Goal: Information Seeking & Learning: Find contact information

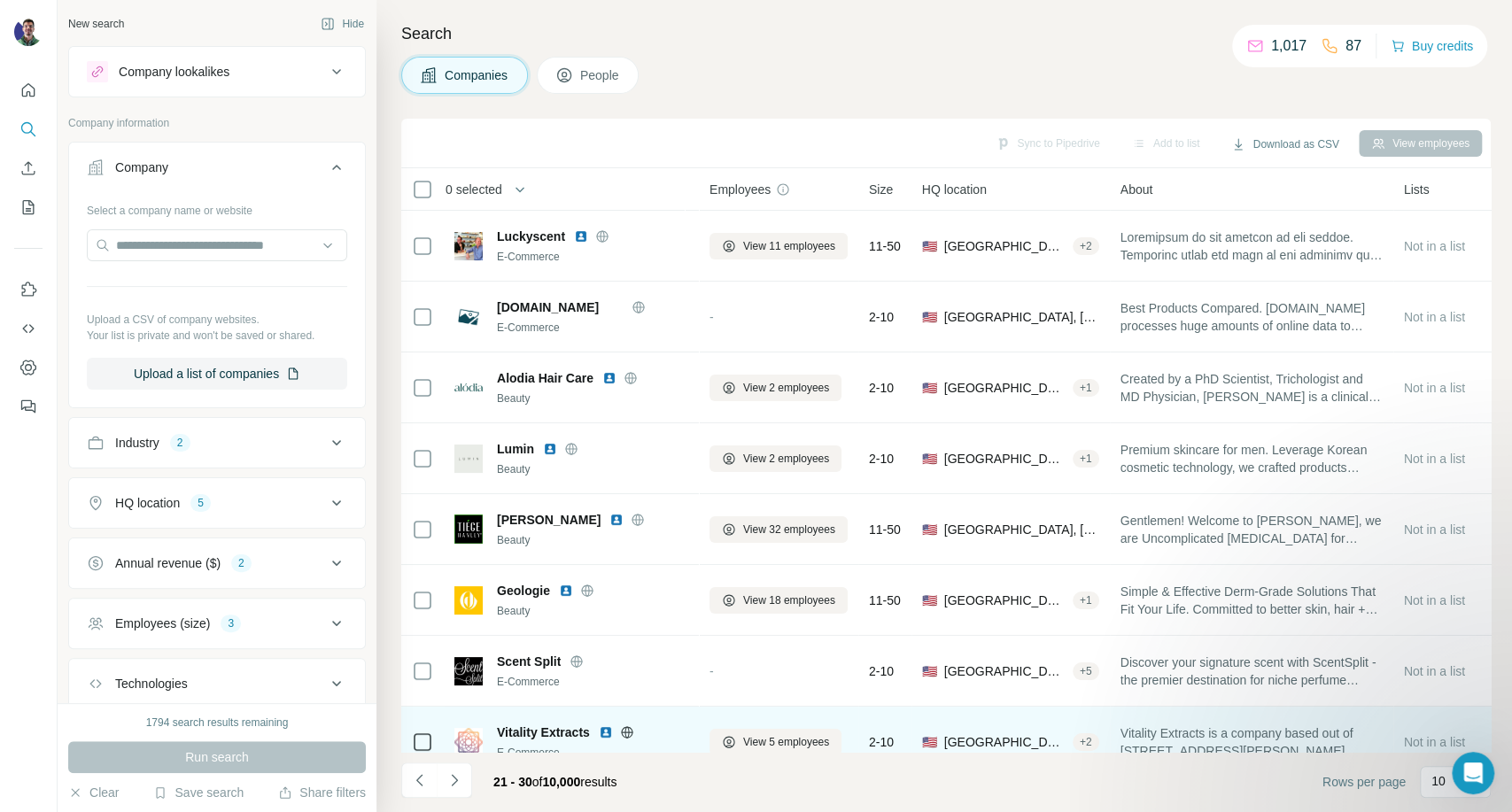
scroll to position [177, 0]
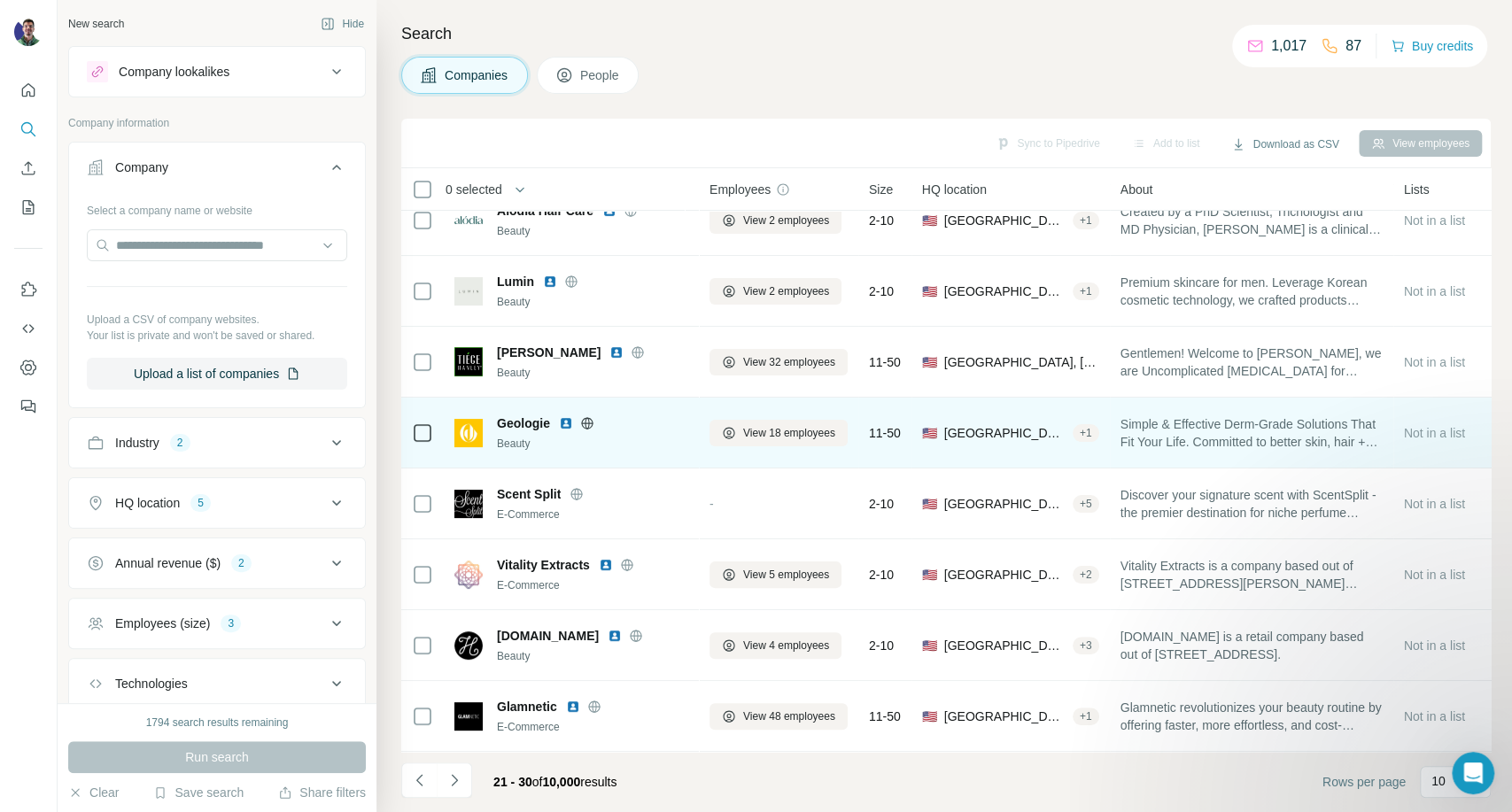
click at [595, 416] on div at bounding box center [587, 423] width 57 height 15
drag, startPoint x: 591, startPoint y: 412, endPoint x: 599, endPoint y: 402, distance: 12.8
click at [590, 416] on icon at bounding box center [587, 423] width 15 height 15
click at [749, 430] on span "View 18 employees" at bounding box center [789, 433] width 92 height 16
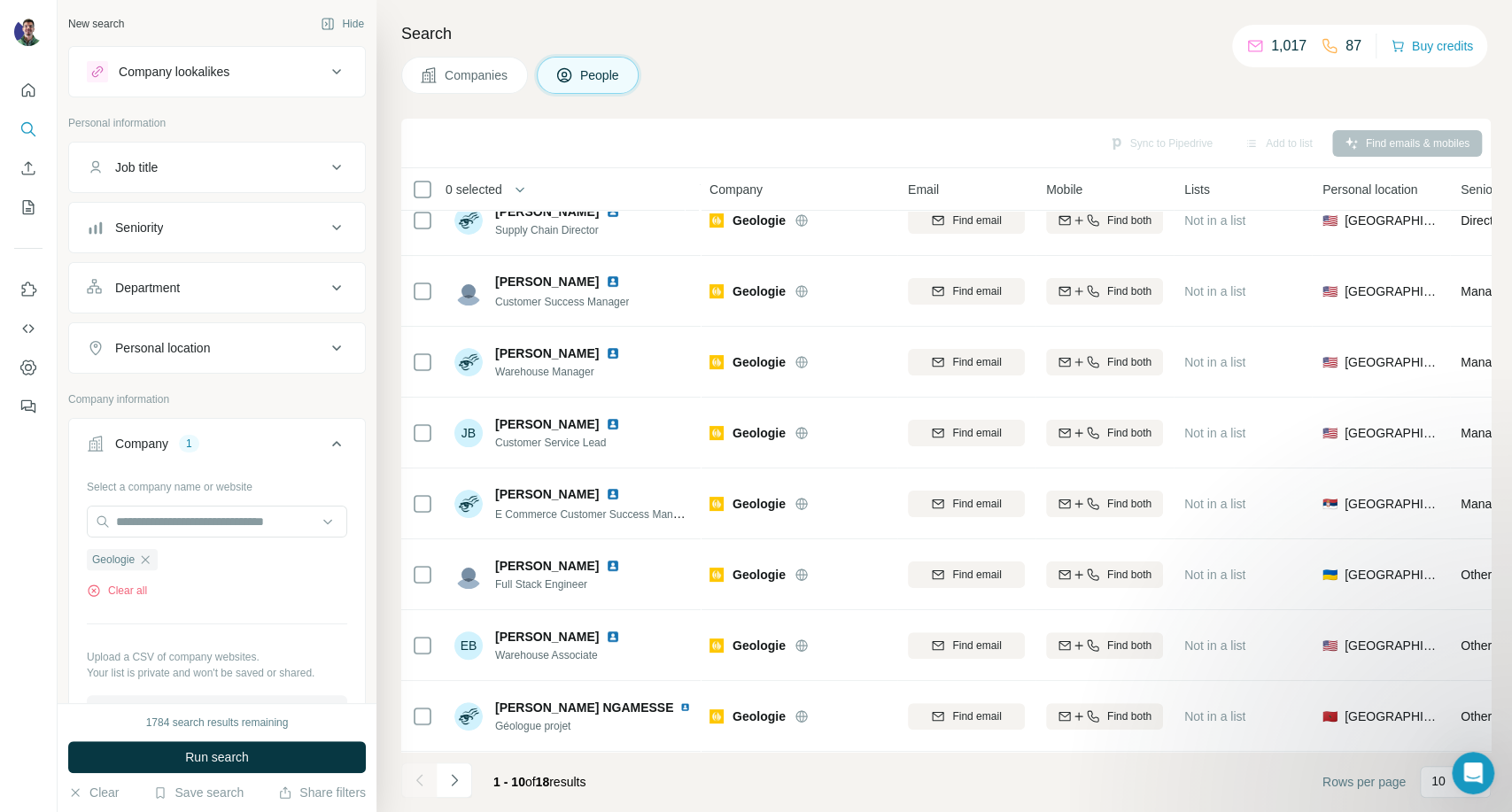
click at [1165, 83] on div "Companies People" at bounding box center [946, 75] width 1090 height 37
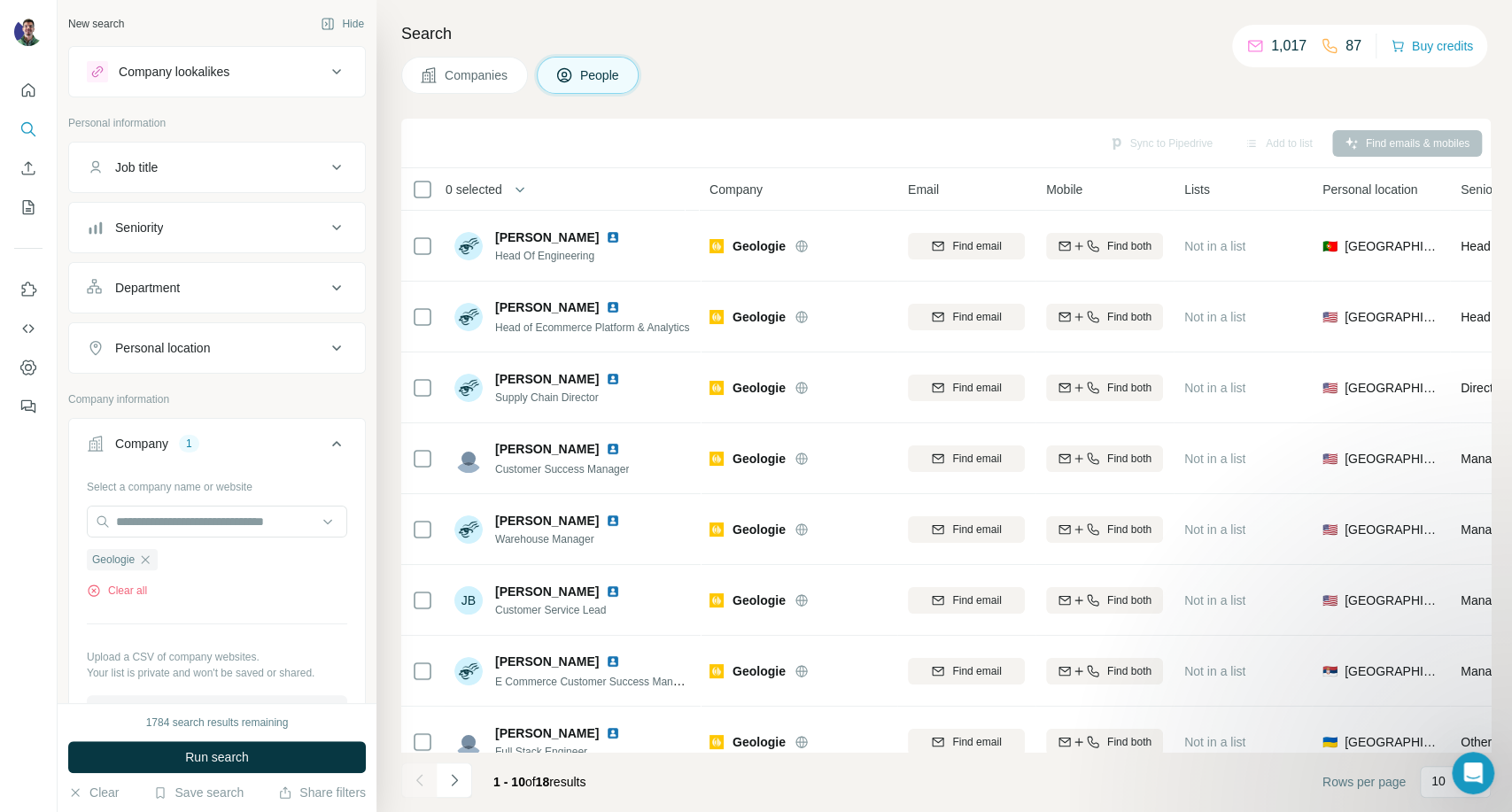
click at [1143, 108] on div "Search Companies People Sync to Pipedrive Add to list Find emails & mobiles 0 s…" at bounding box center [944, 406] width 1136 height 812
click at [463, 780] on button "Navigate to next page" at bounding box center [454, 780] width 35 height 35
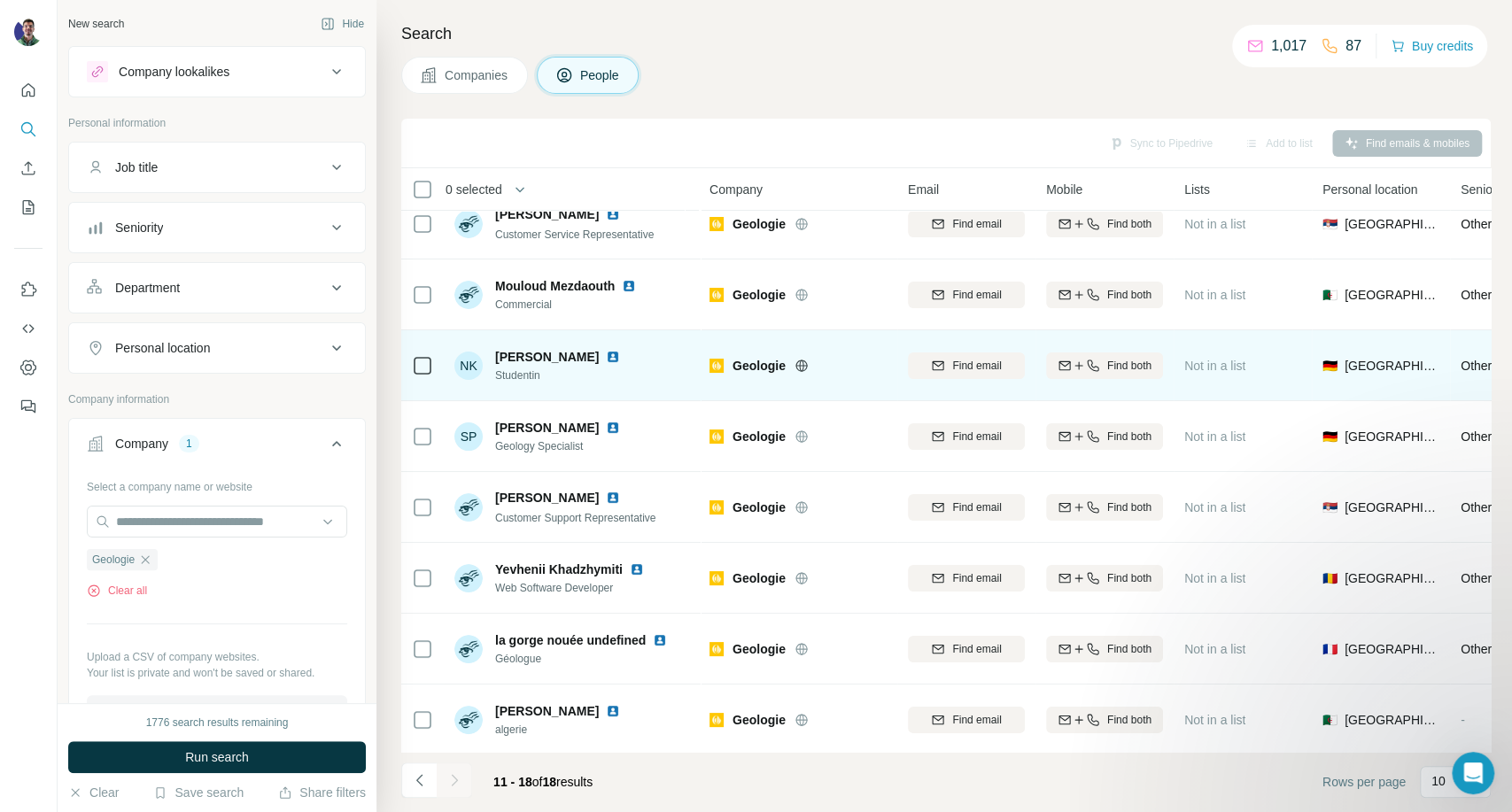
scroll to position [35, 0]
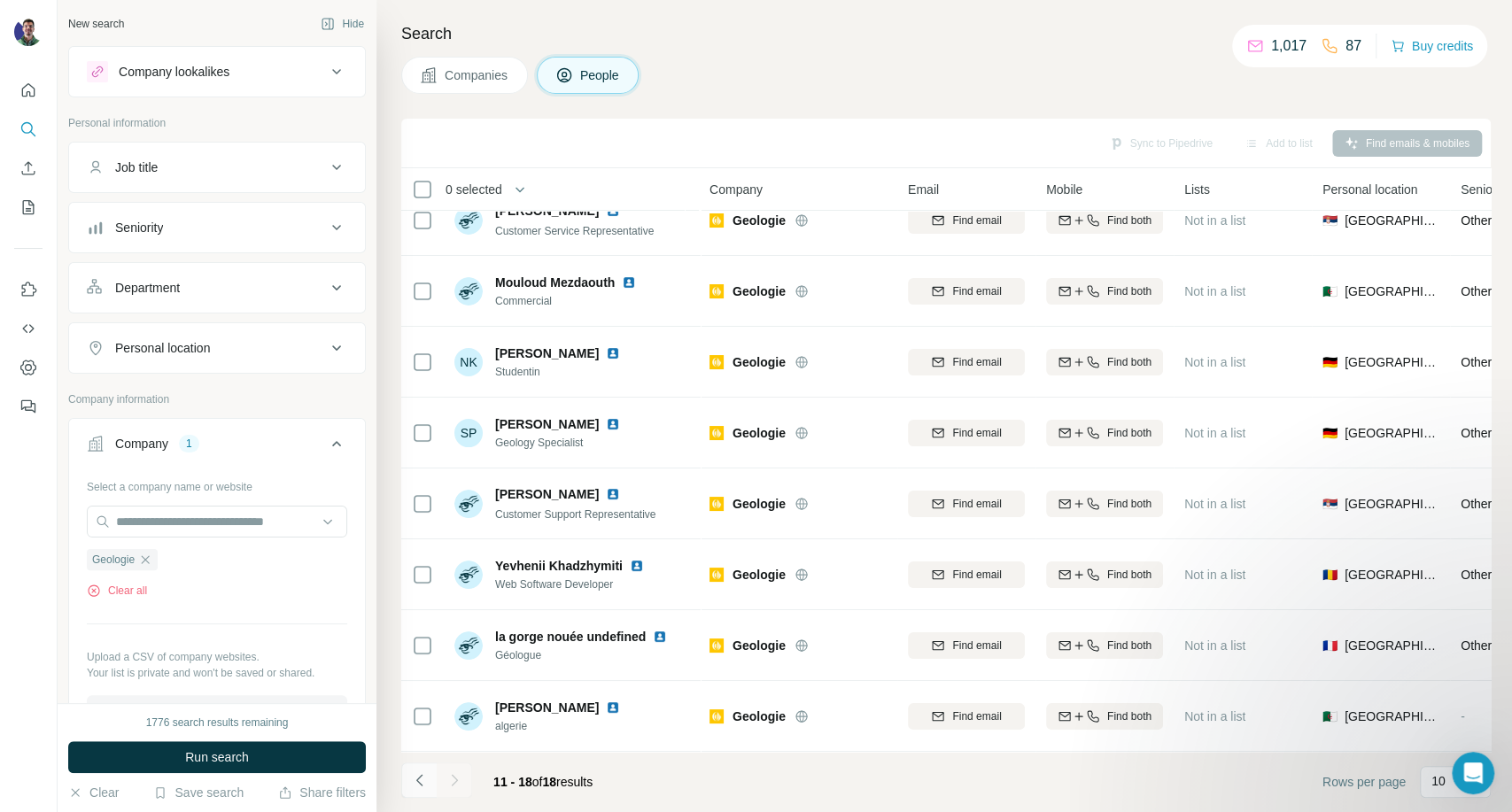
click at [411, 776] on icon "Navigate to previous page" at bounding box center [420, 780] width 18 height 18
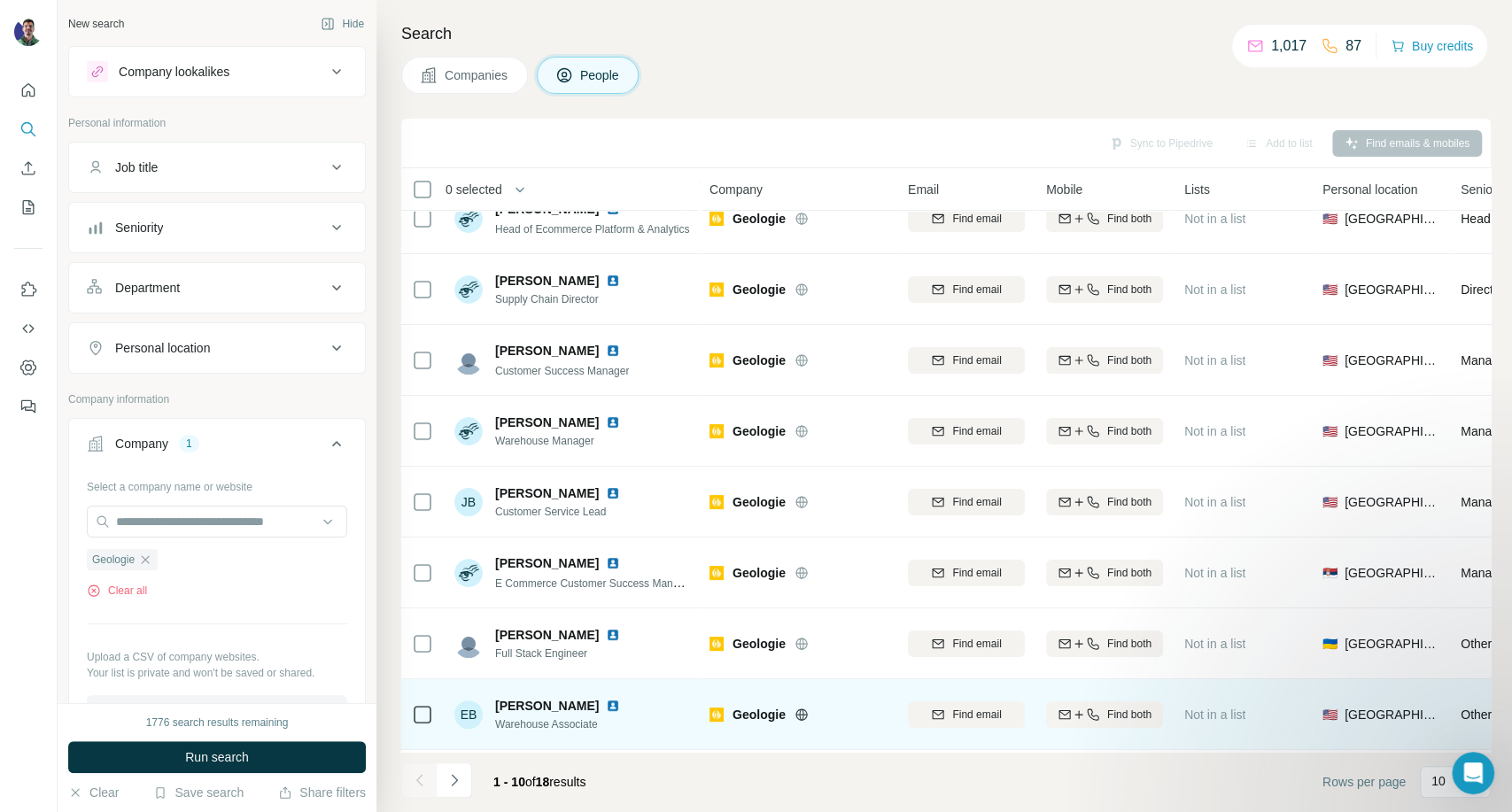
scroll to position [0, 0]
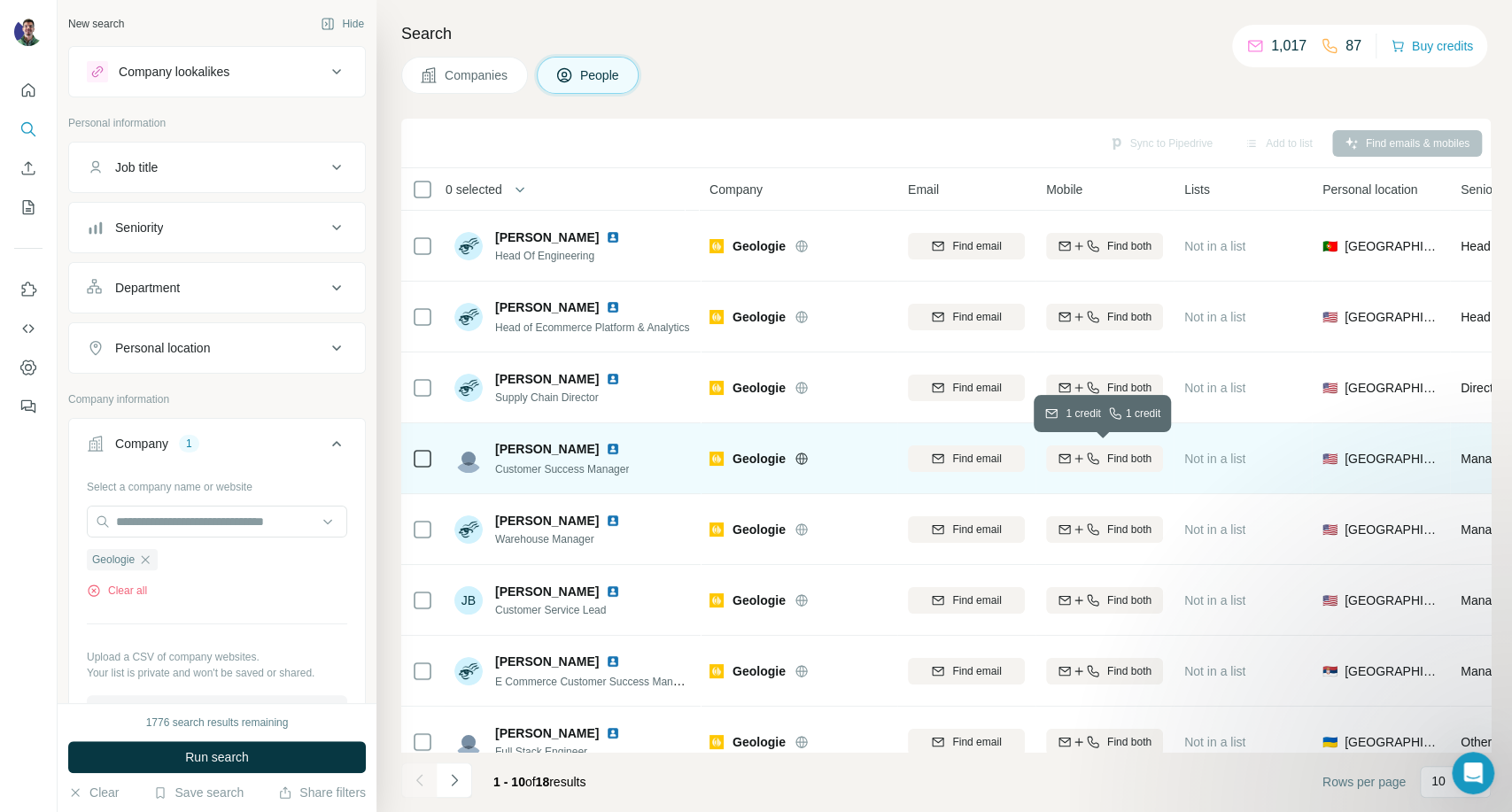
click at [1143, 447] on button "Find both" at bounding box center [1104, 458] width 117 height 26
click at [1158, 66] on div "Companies People" at bounding box center [946, 75] width 1090 height 37
click at [983, 459] on span "[EMAIL_ADDRESS][DOMAIN_NAME]" at bounding box center [1036, 458] width 210 height 15
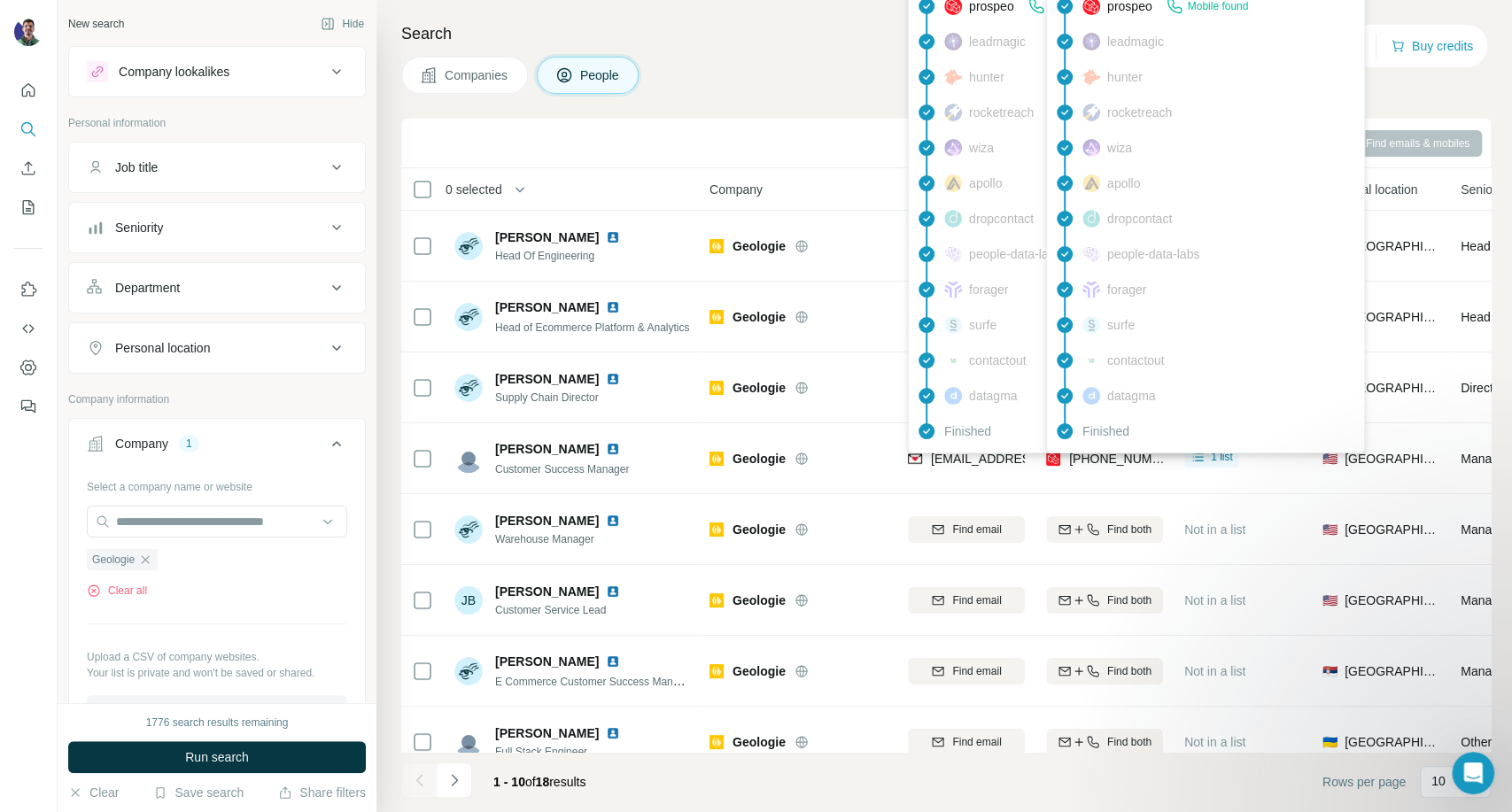
click at [1077, 457] on span "[PHONE_NUMBER]" at bounding box center [1125, 458] width 111 height 15
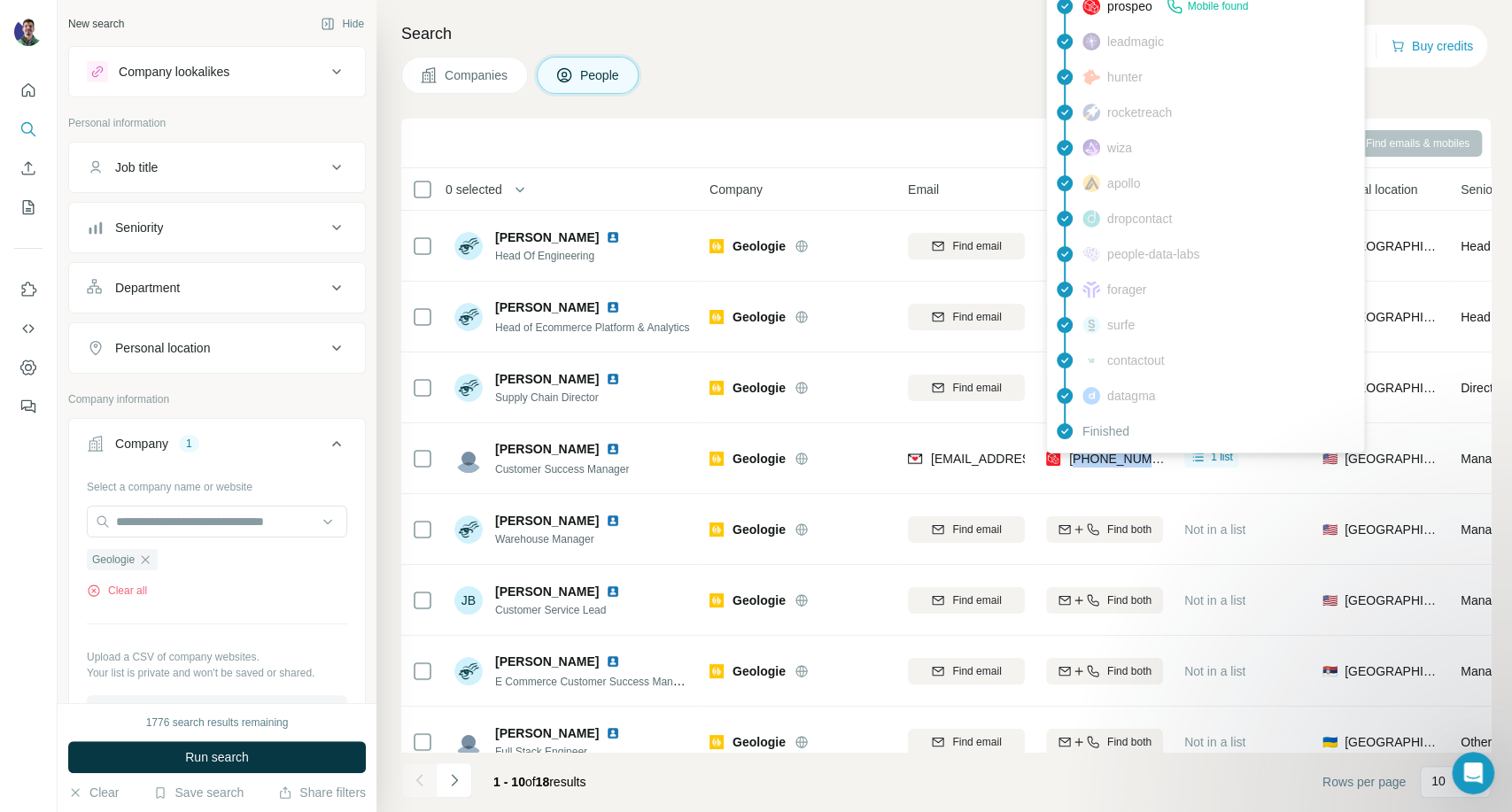
click at [1077, 457] on span "[PHONE_NUMBER]" at bounding box center [1125, 458] width 111 height 15
click at [1077, 455] on span "[PHONE_NUMBER]" at bounding box center [1125, 458] width 111 height 15
copy tr "[PHONE_NUMBER]"
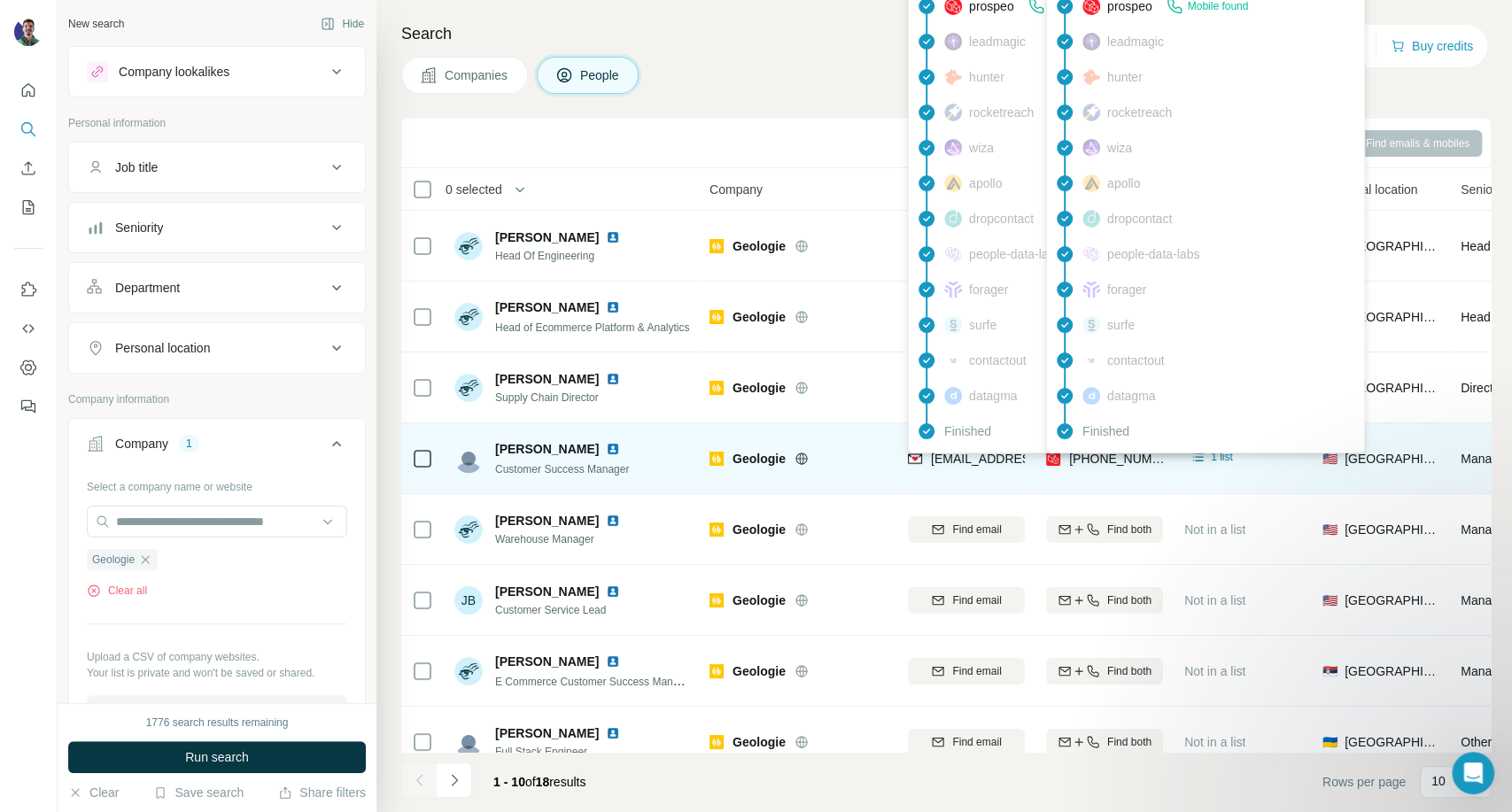
click at [958, 459] on span "[EMAIL_ADDRESS][DOMAIN_NAME]" at bounding box center [1036, 458] width 210 height 15
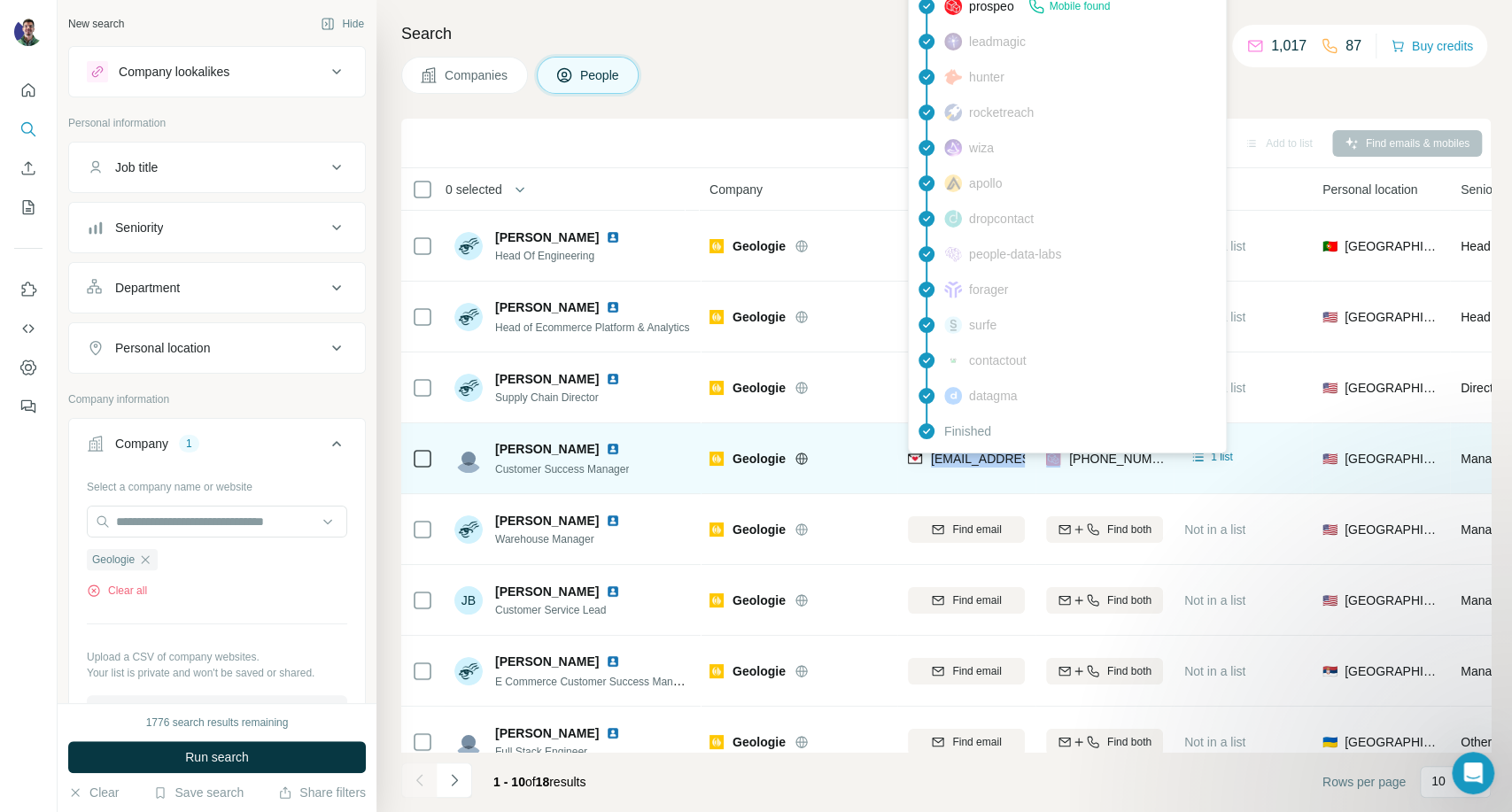
click at [958, 459] on span "[EMAIL_ADDRESS][DOMAIN_NAME]" at bounding box center [1036, 458] width 210 height 15
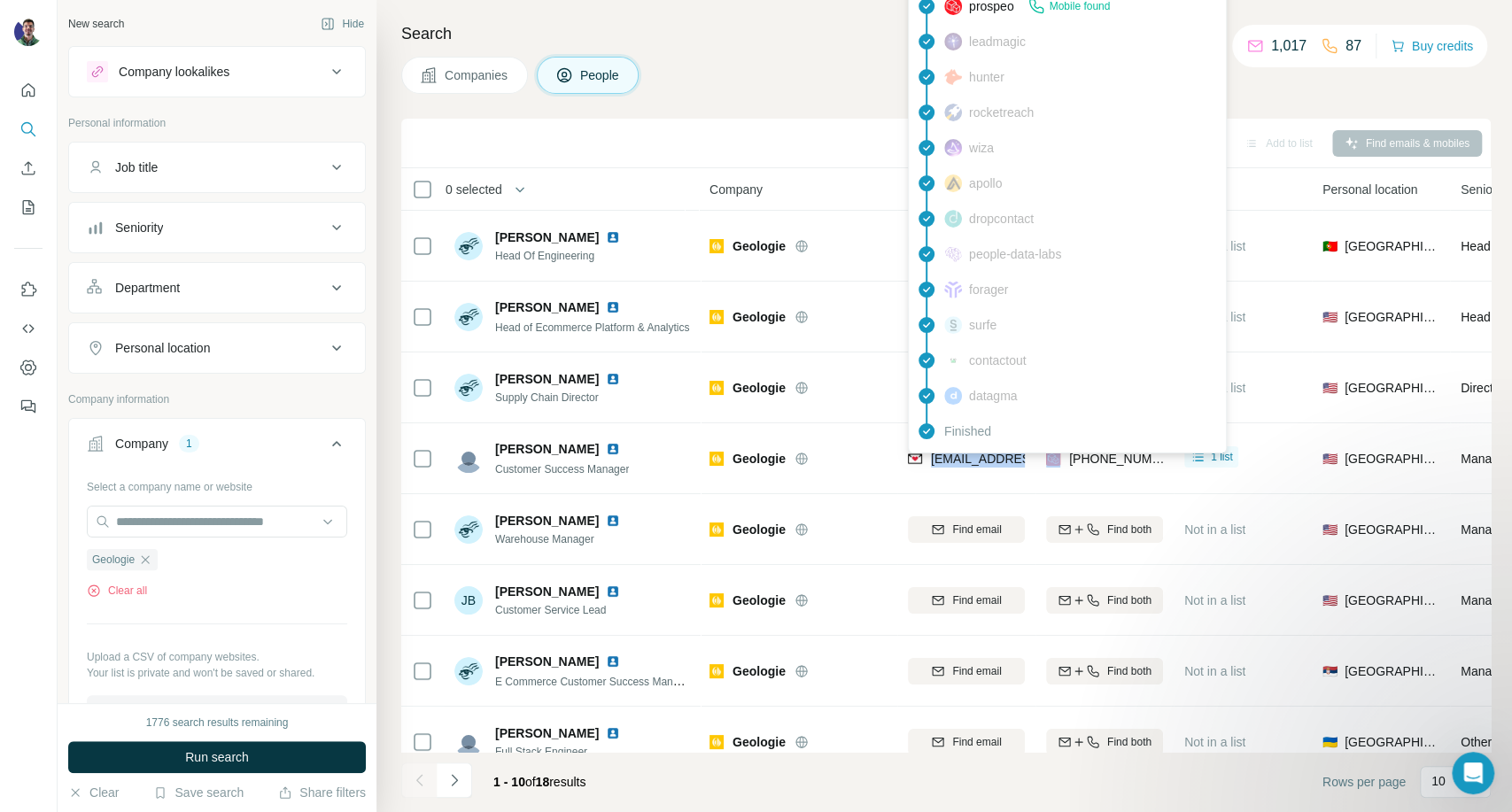
copy span "[EMAIL_ADDRESS][DOMAIN_NAME]"
click at [1217, 81] on div "hunter" at bounding box center [1067, 77] width 310 height 35
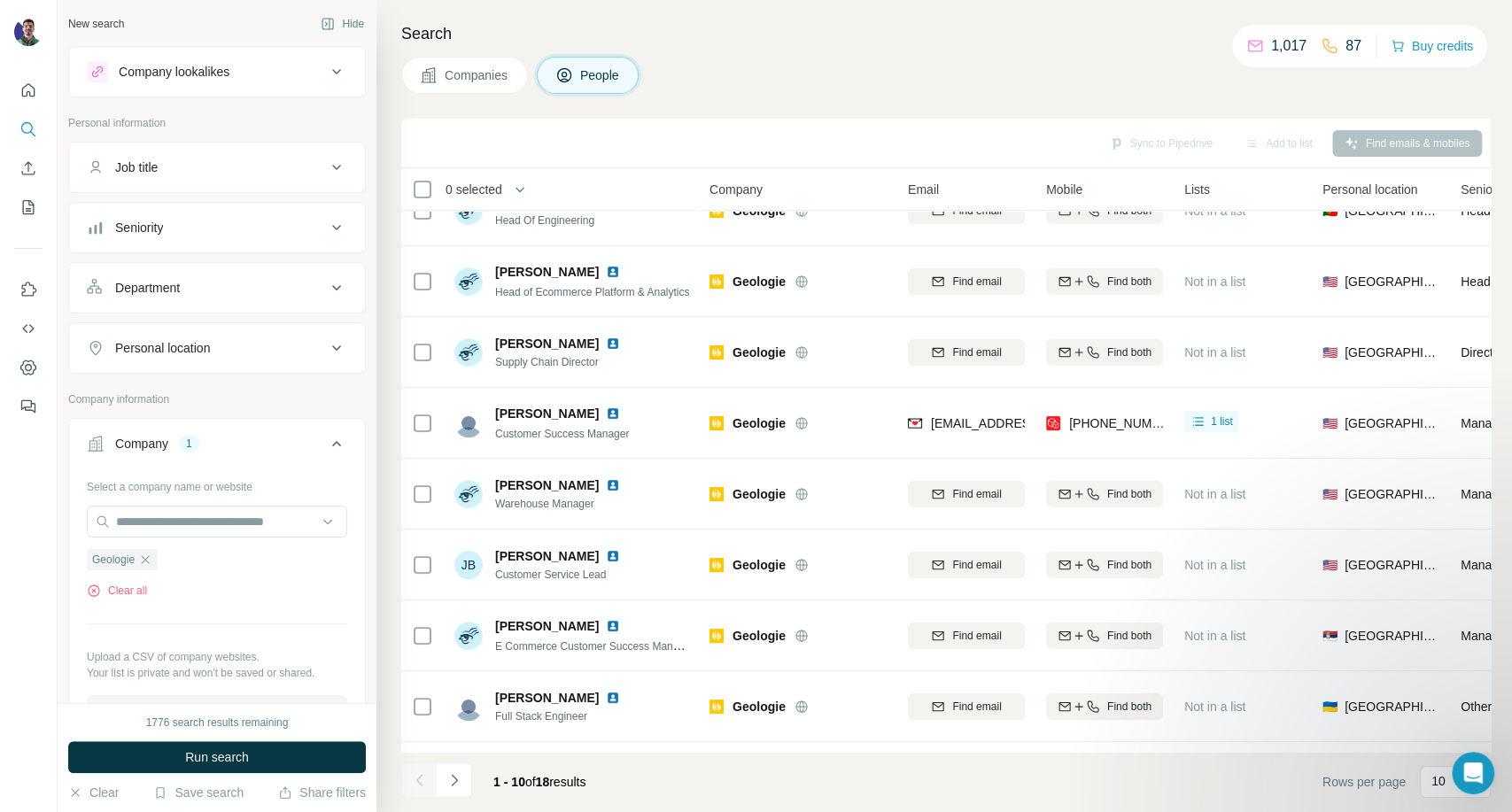
scroll to position [99, 0]
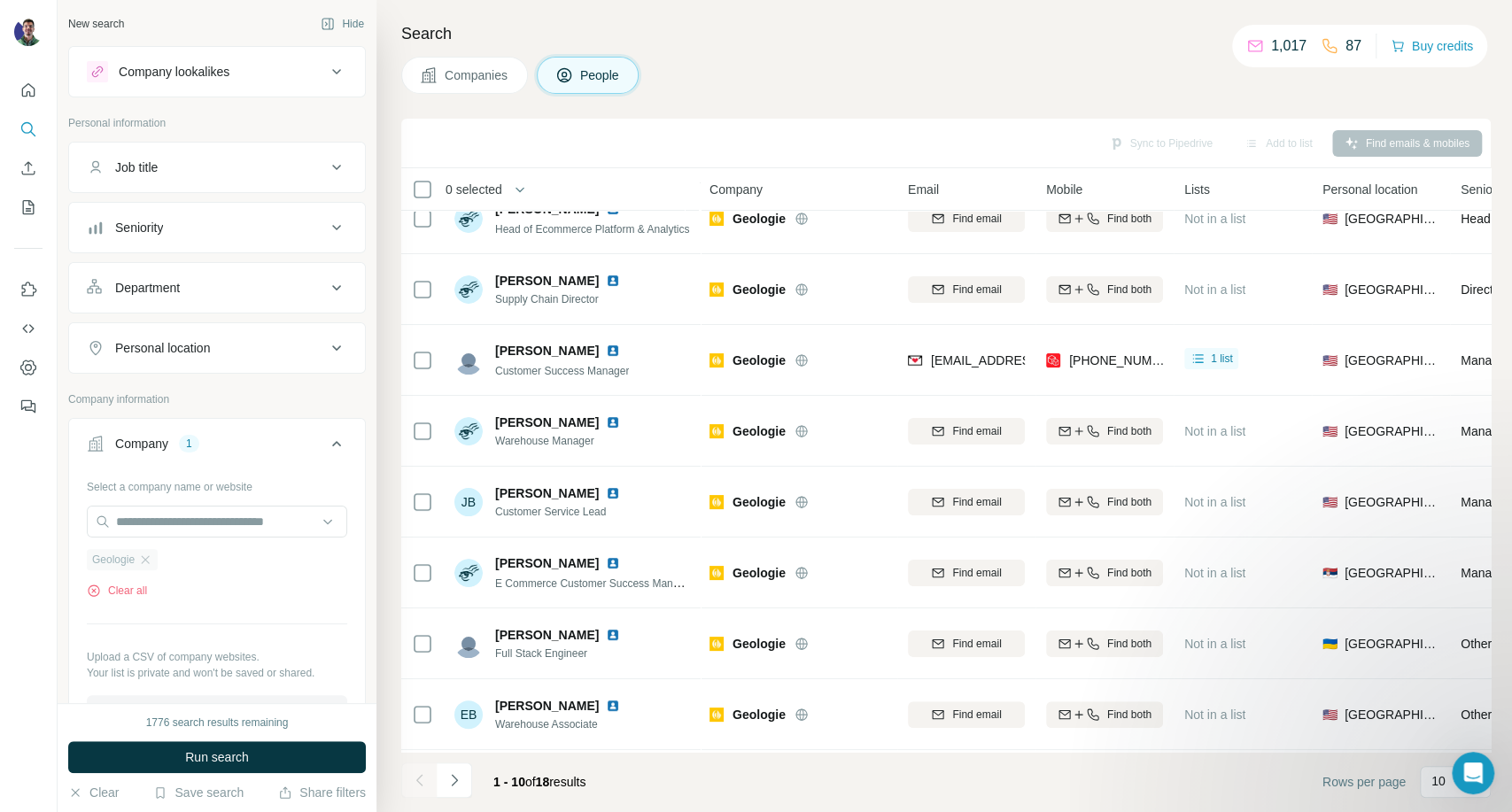
drag, startPoint x: 473, startPoint y: 65, endPoint x: 104, endPoint y: 276, distance: 425.1
click at [467, 69] on button "Companies" at bounding box center [465, 75] width 127 height 37
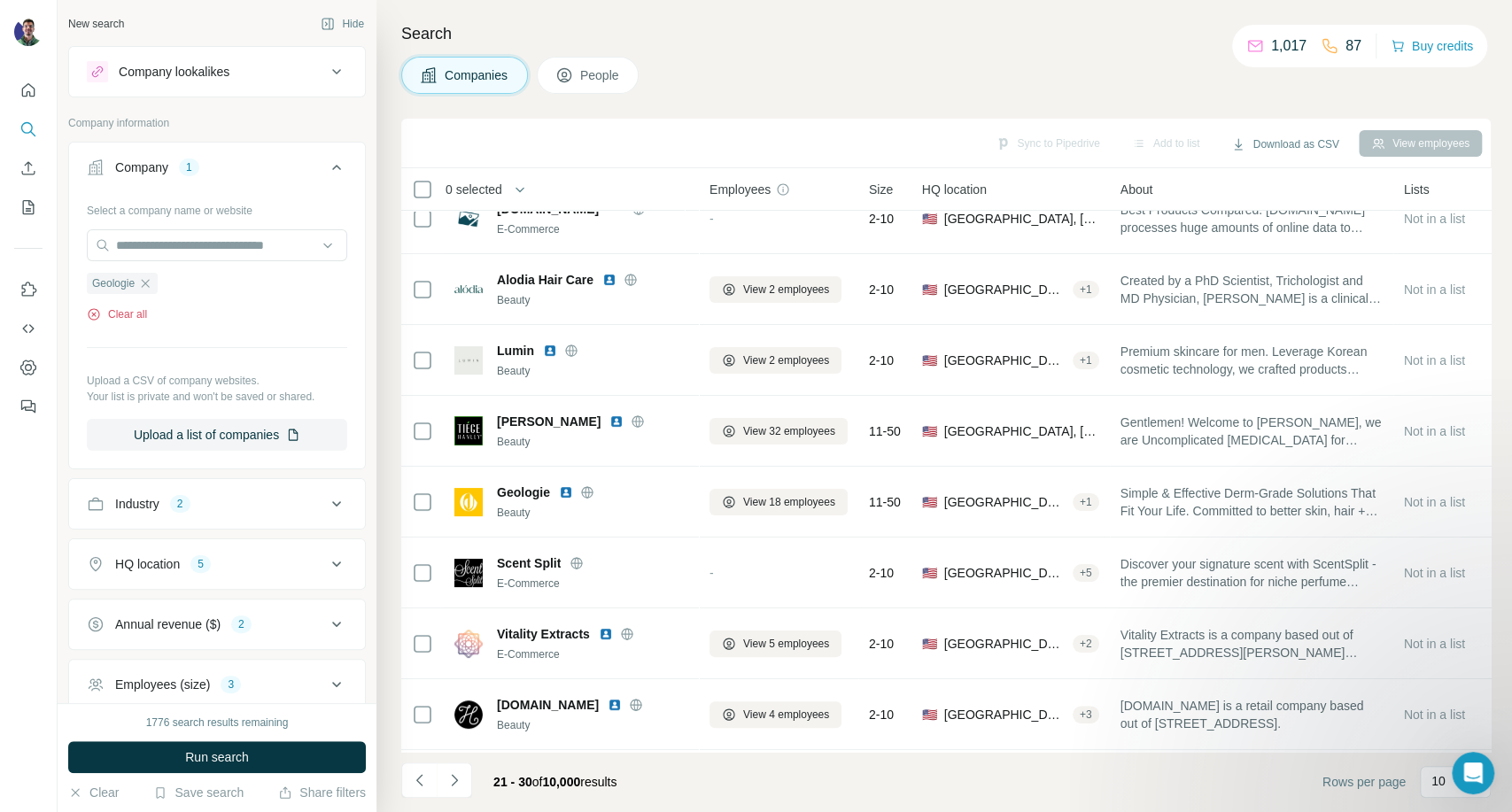
click at [115, 314] on button "Clear all" at bounding box center [117, 315] width 61 height 16
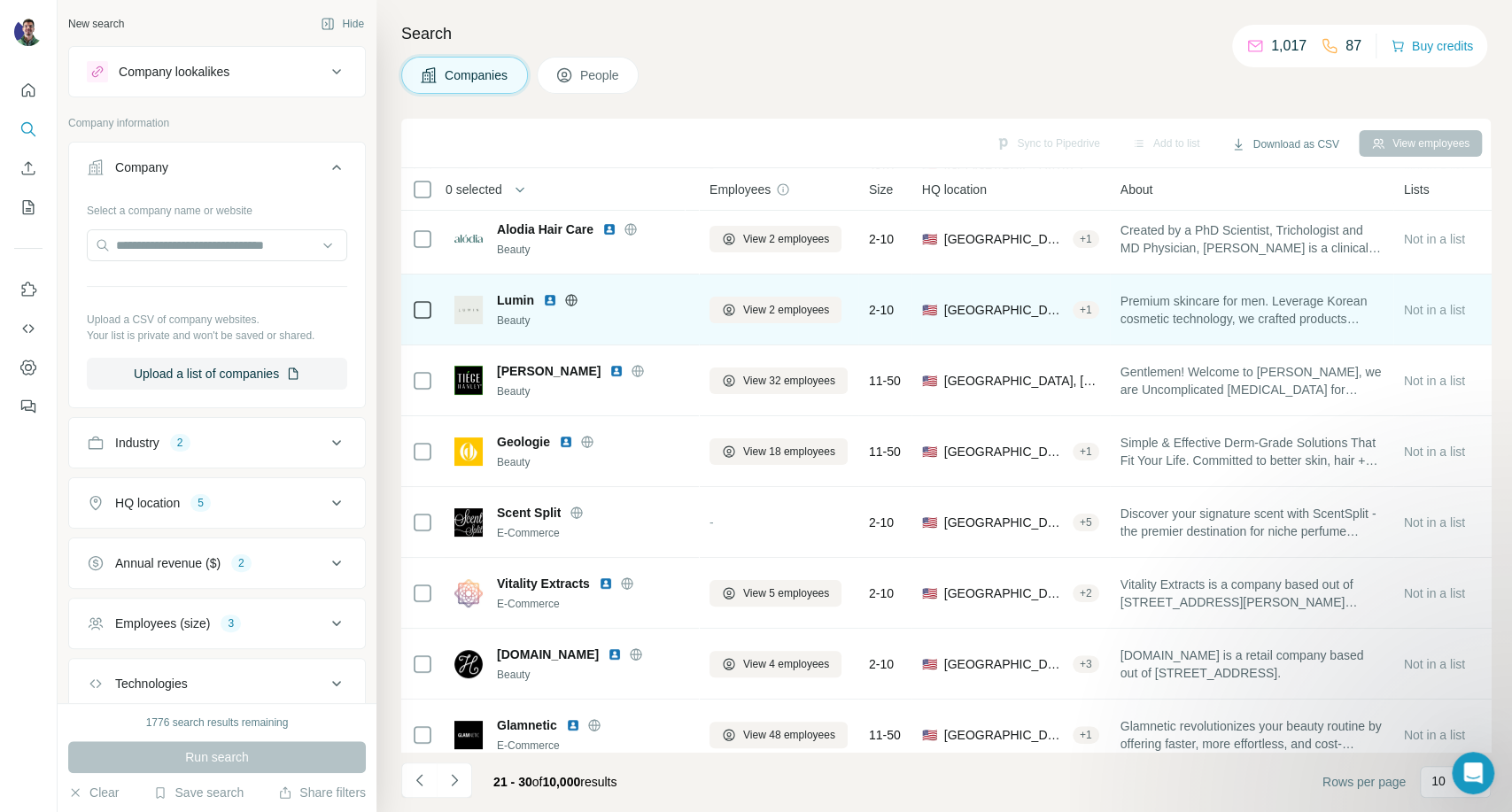
scroll to position [177, 0]
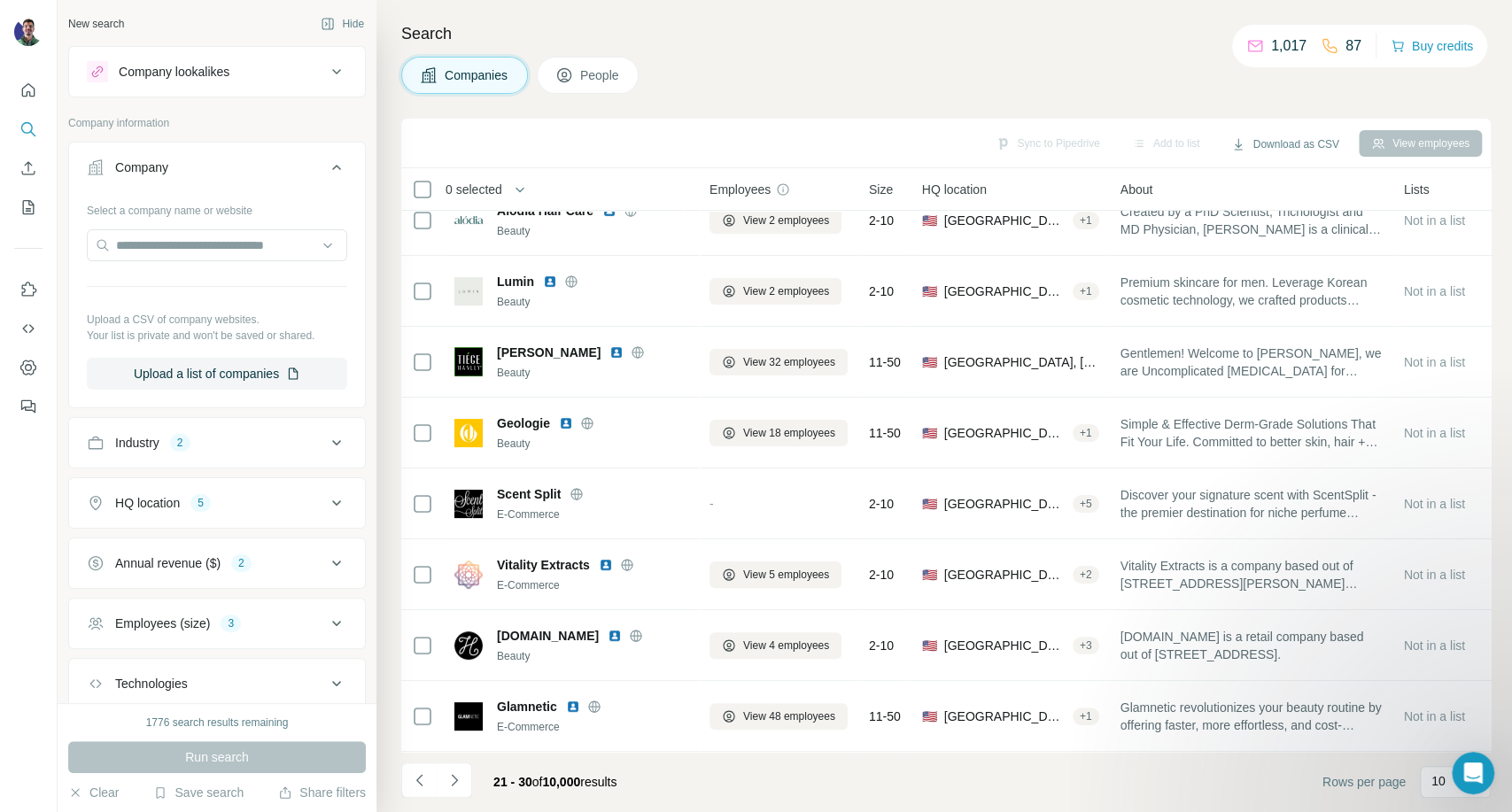
click at [1174, 79] on div "Companies People" at bounding box center [946, 75] width 1090 height 37
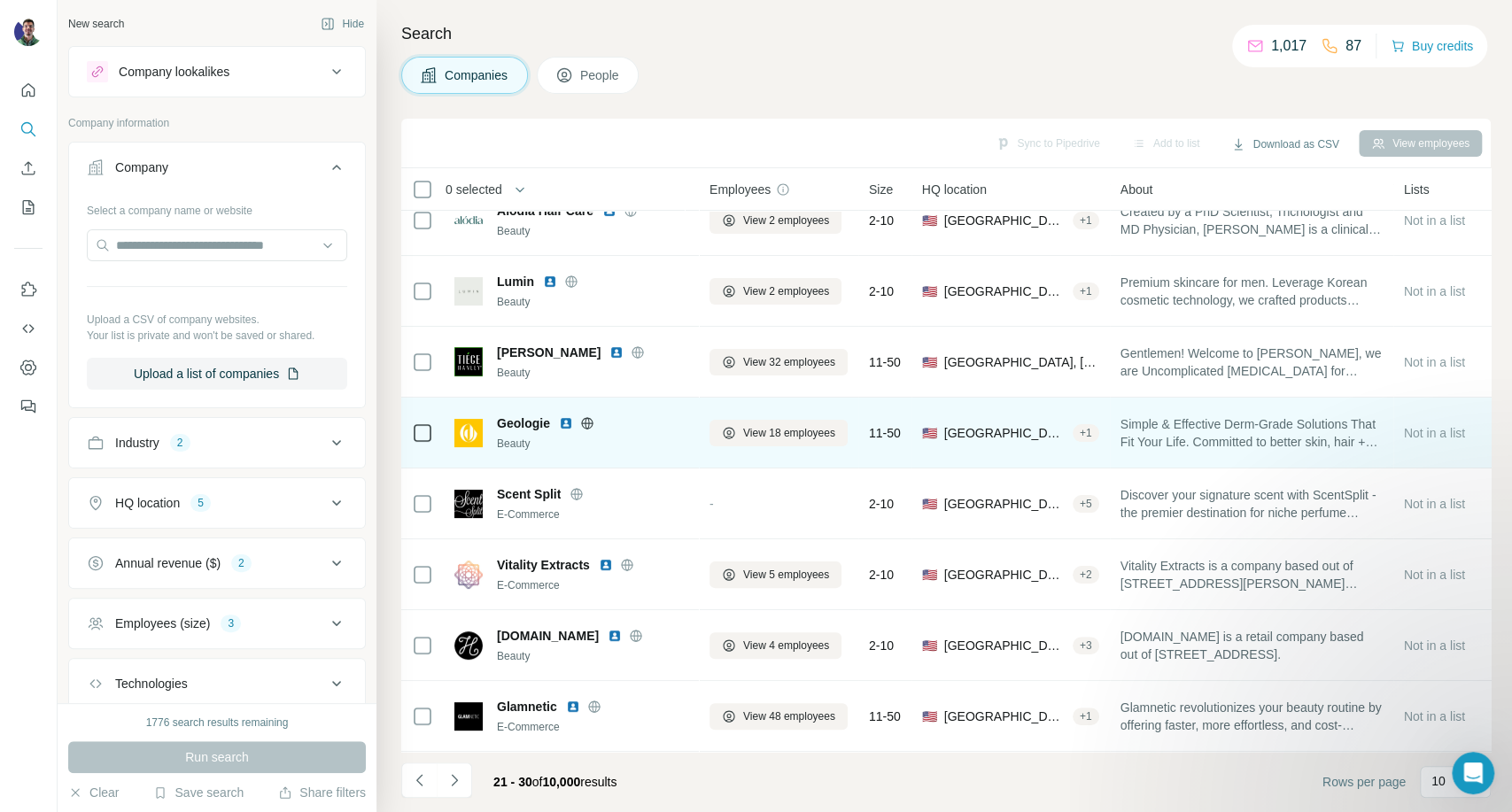
click at [588, 416] on icon at bounding box center [587, 423] width 15 height 15
click at [587, 416] on icon at bounding box center [587, 423] width 15 height 15
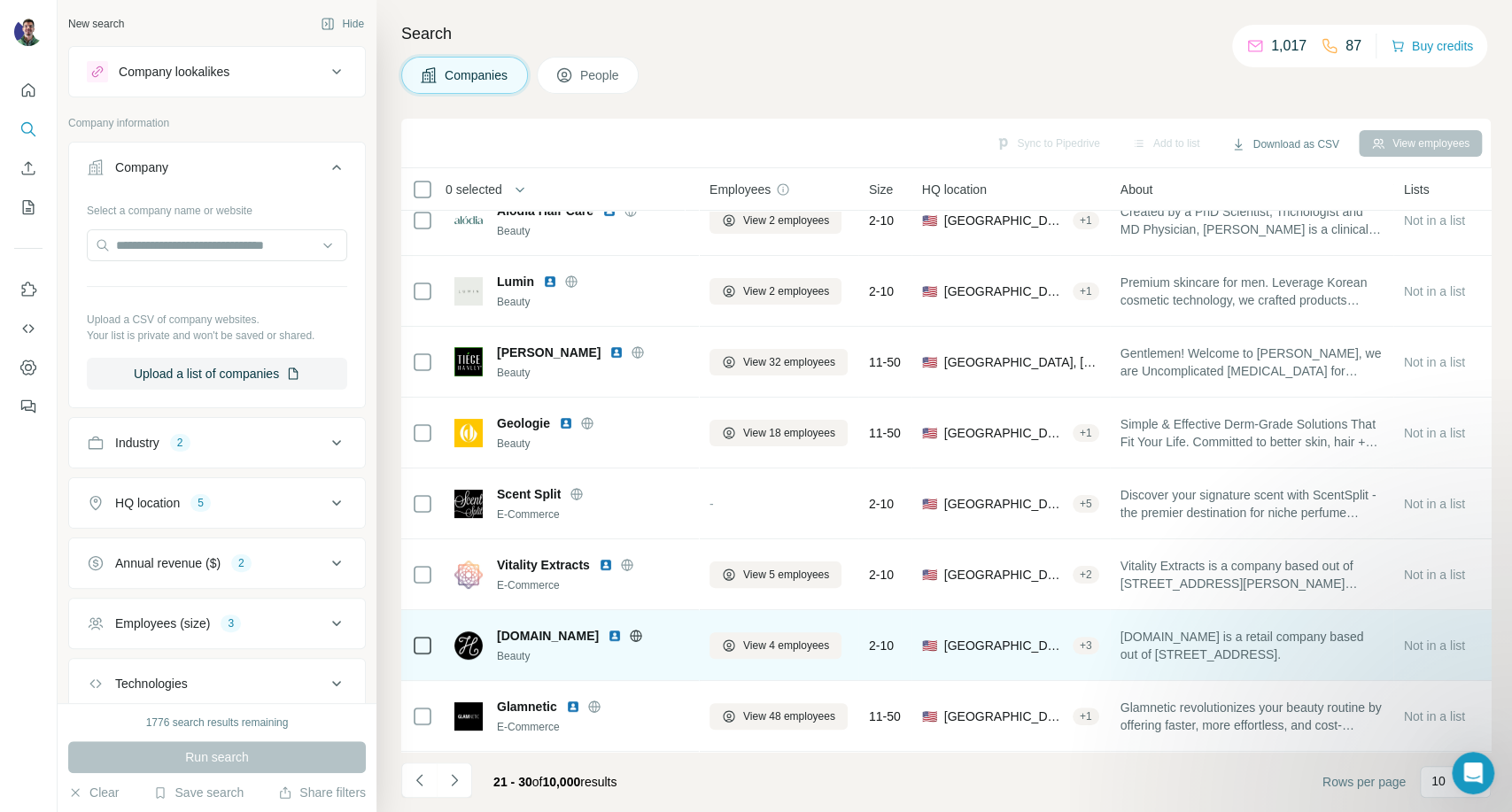
click at [629, 631] on icon at bounding box center [636, 636] width 15 height 15
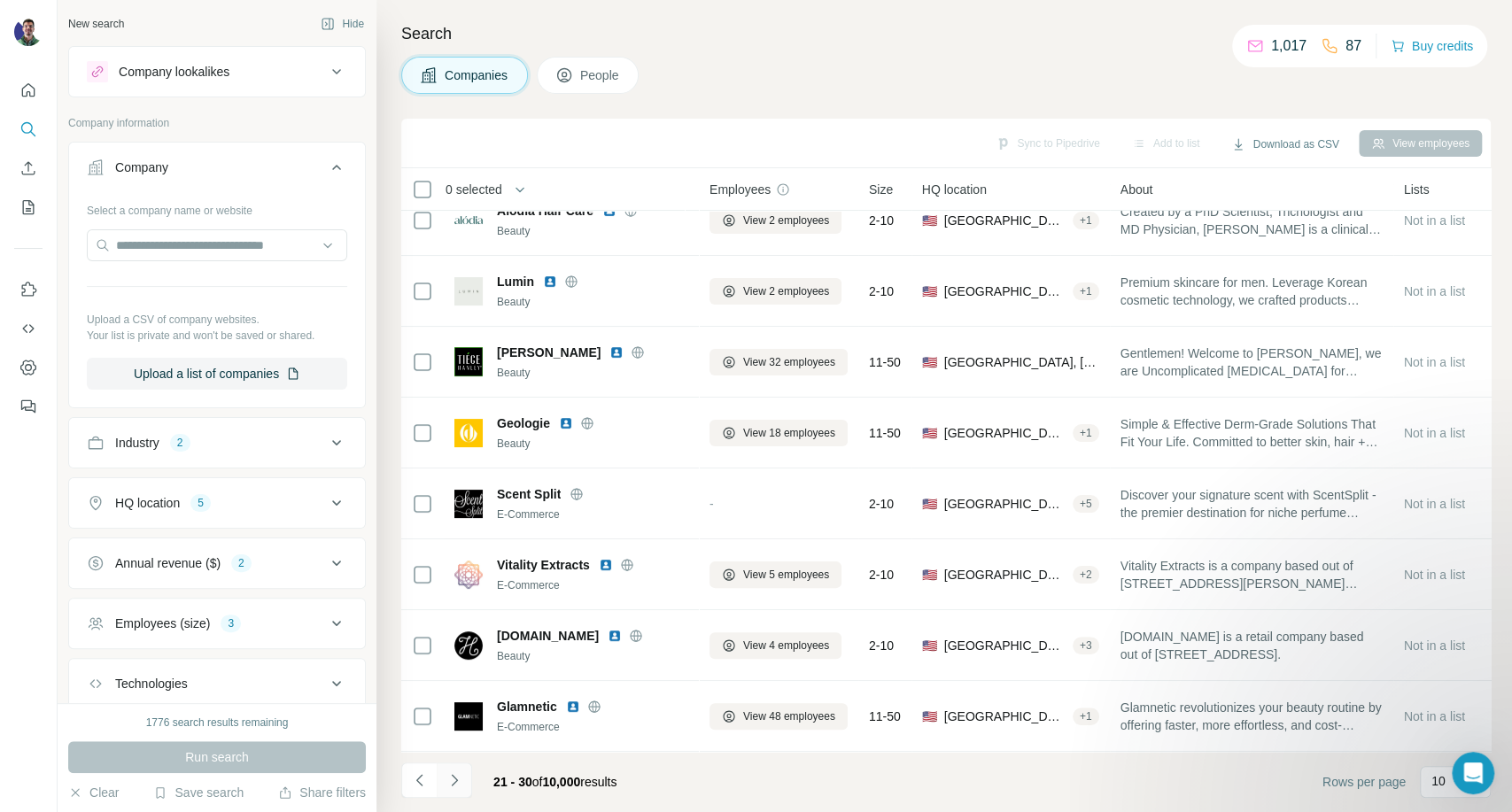
click at [453, 783] on icon "Navigate to next page" at bounding box center [454, 780] width 18 height 18
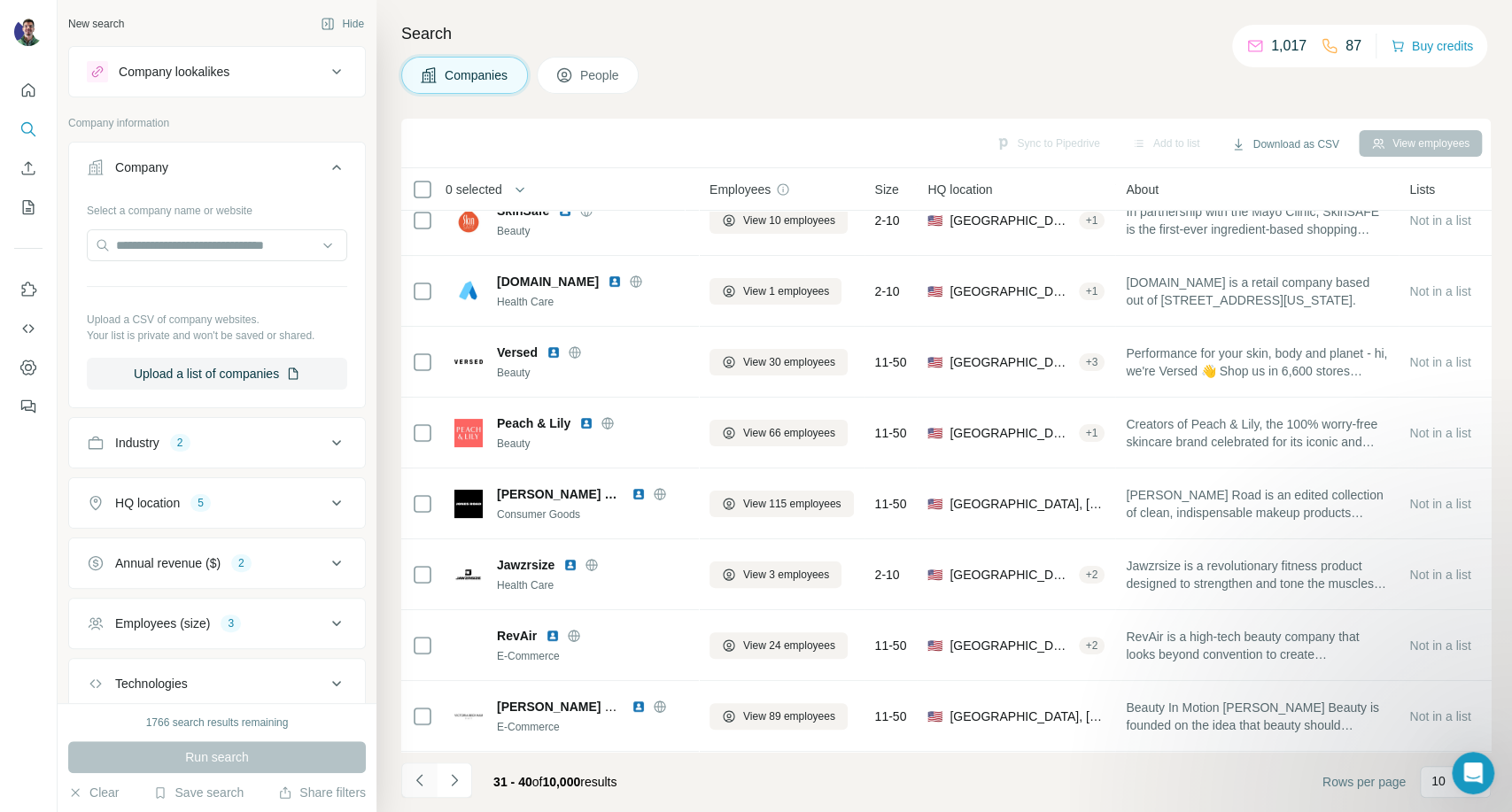
click at [423, 785] on icon "Navigate to previous page" at bounding box center [420, 780] width 18 height 18
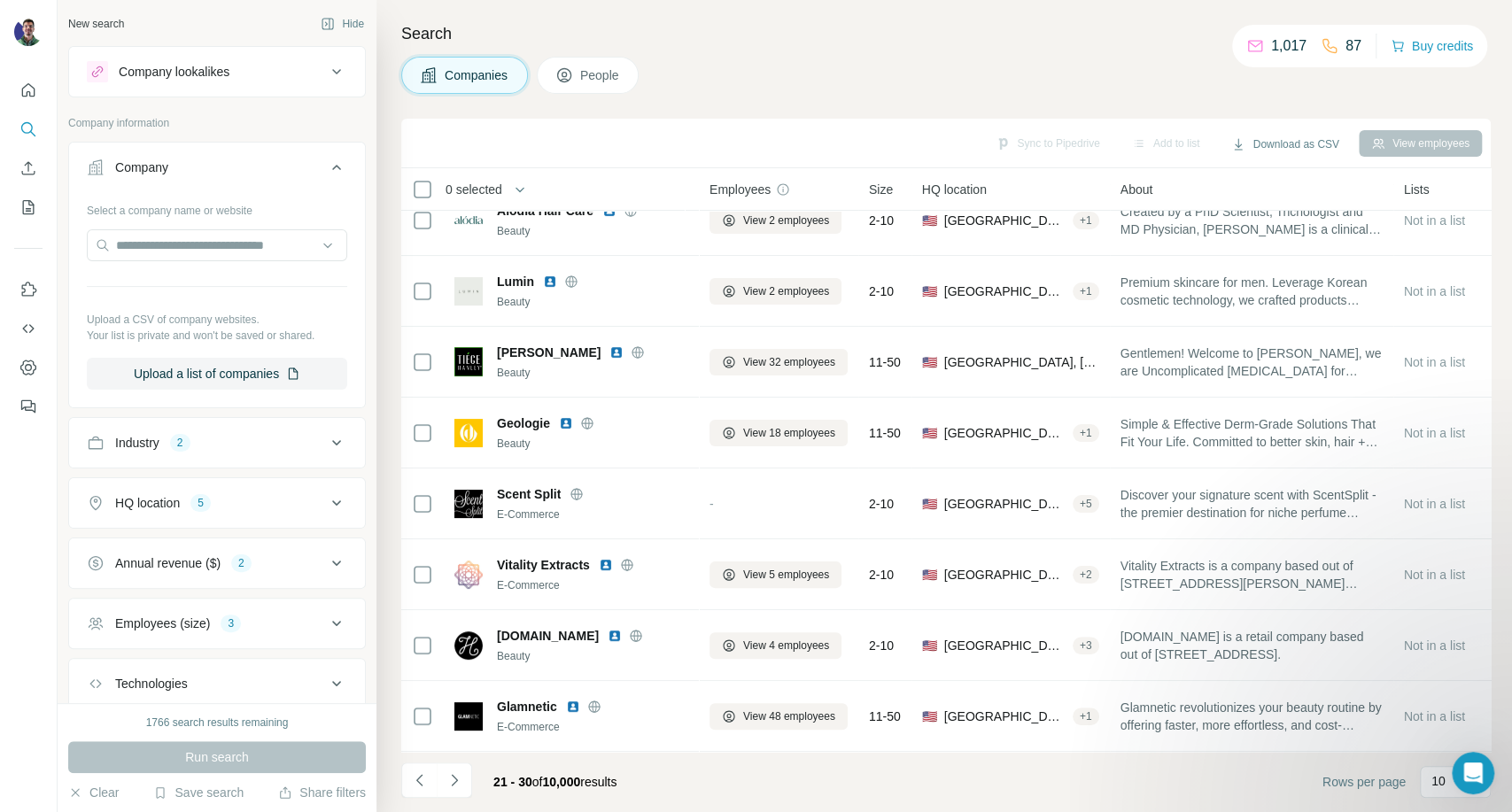
click at [1146, 48] on div "Search Companies People Sync to Pipedrive Add to list Download as CSV View empl…" at bounding box center [944, 406] width 1136 height 812
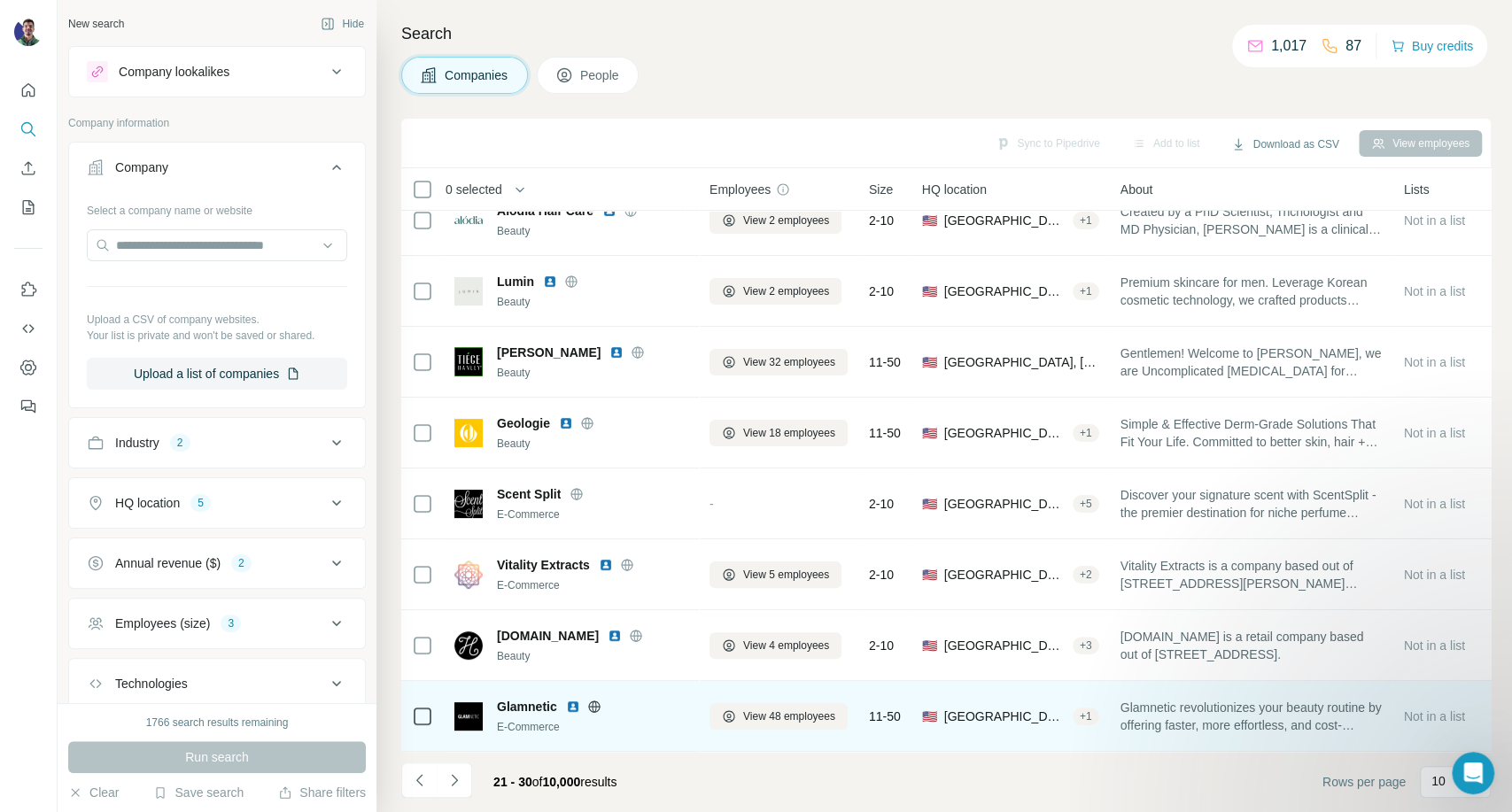
click at [595, 700] on icon at bounding box center [594, 706] width 15 height 15
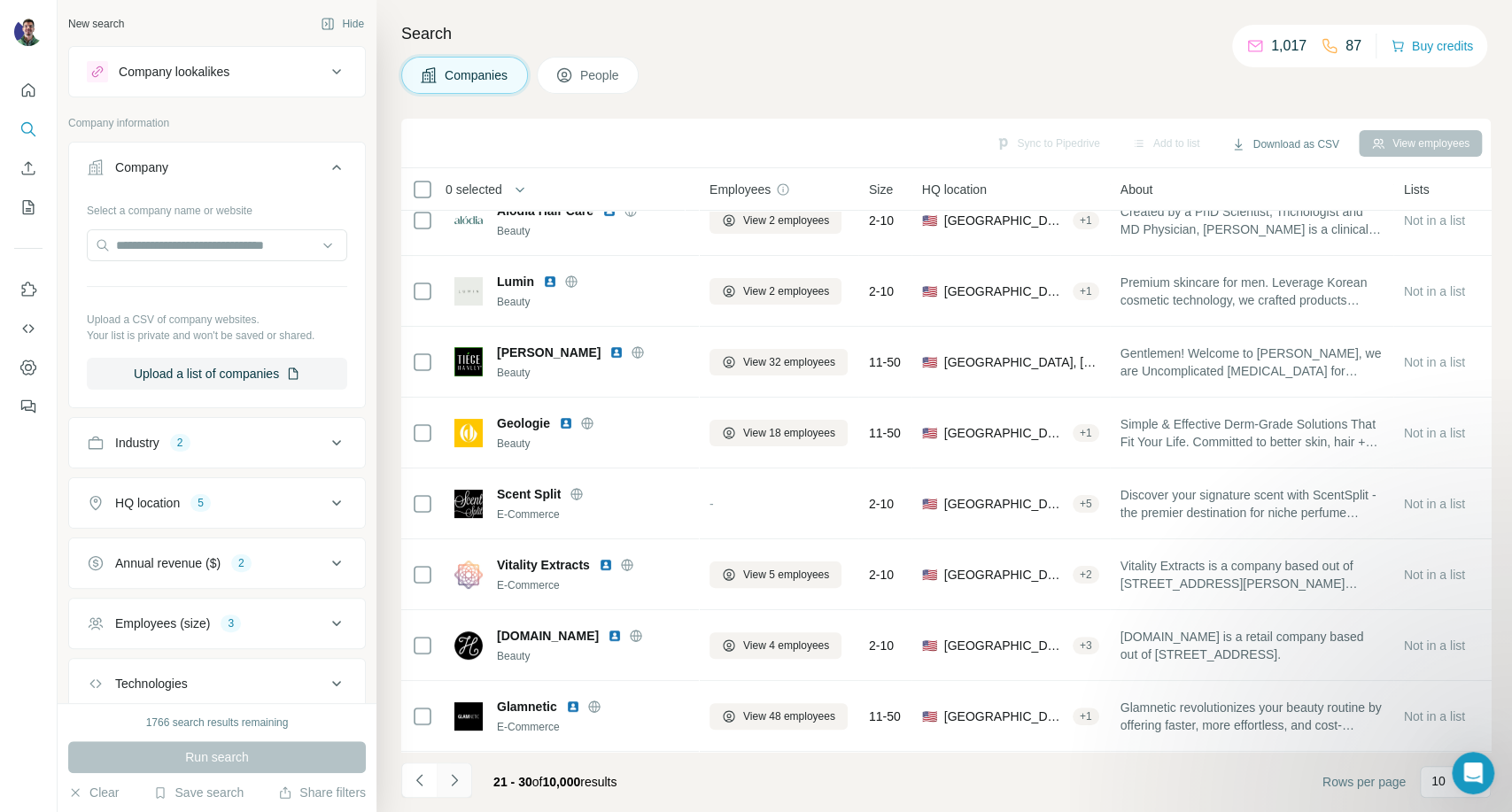
click at [449, 787] on icon "Navigate to next page" at bounding box center [454, 780] width 18 height 18
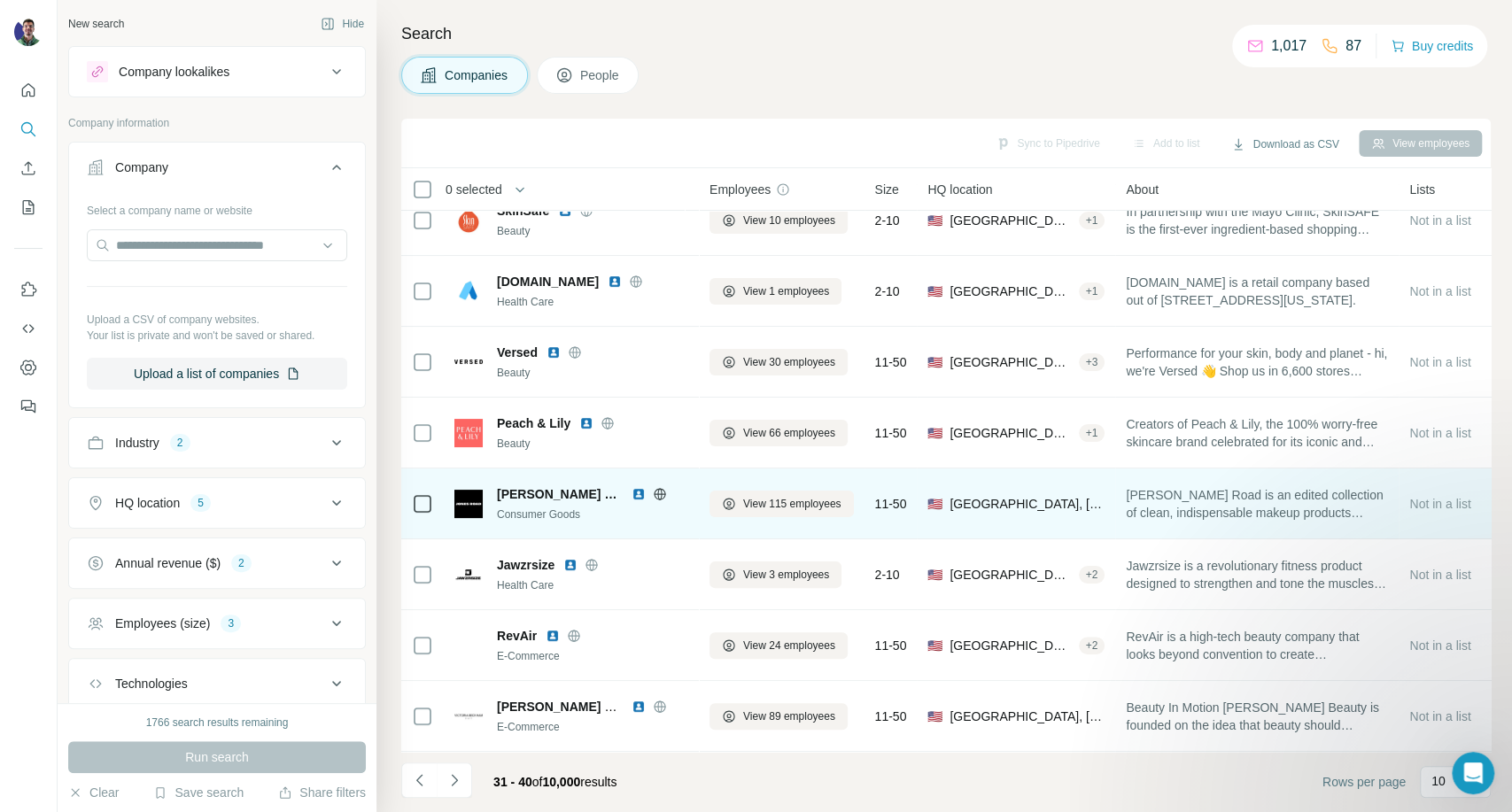
click at [653, 488] on icon at bounding box center [660, 494] width 15 height 15
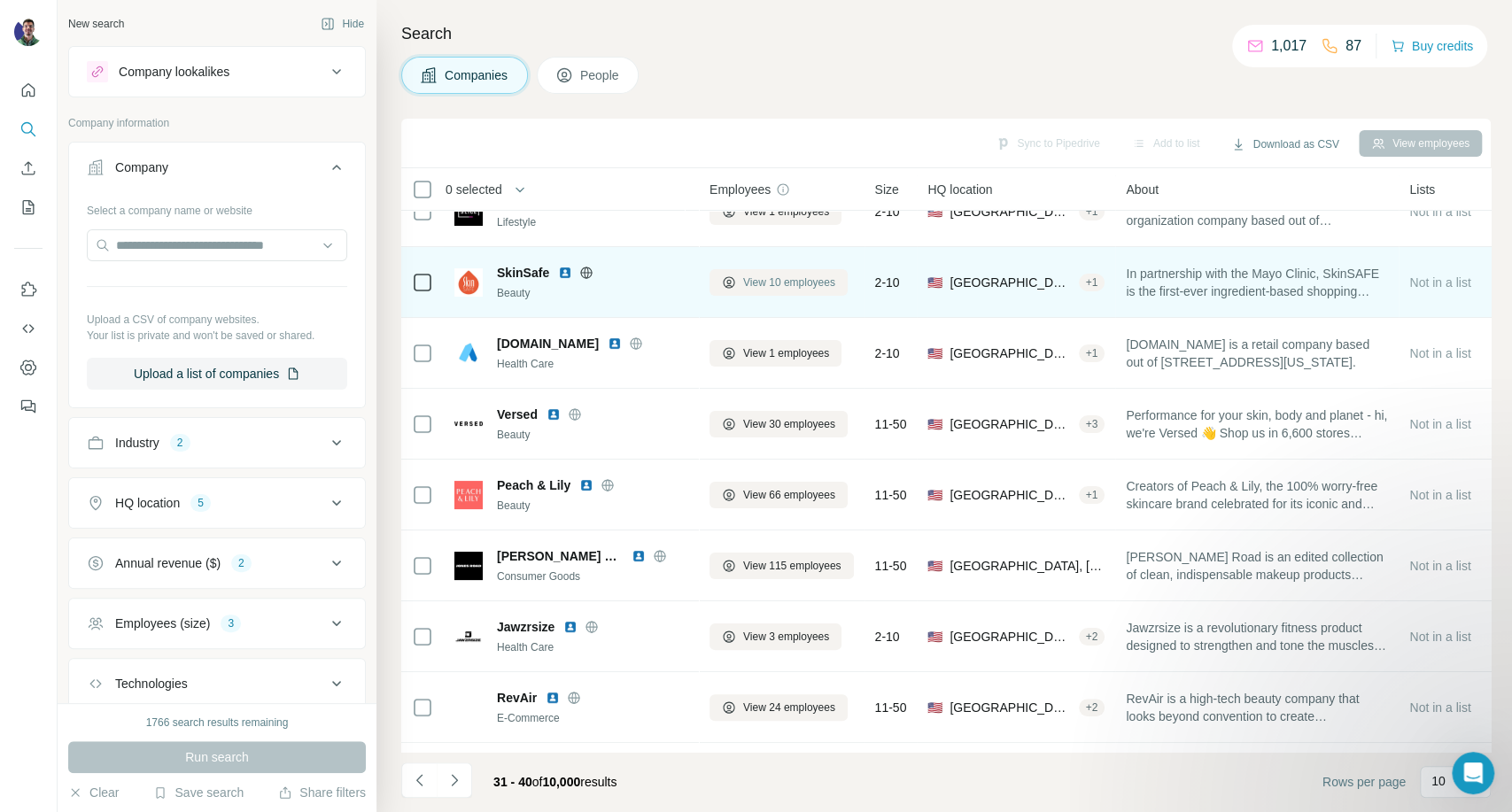
scroll to position [0, 0]
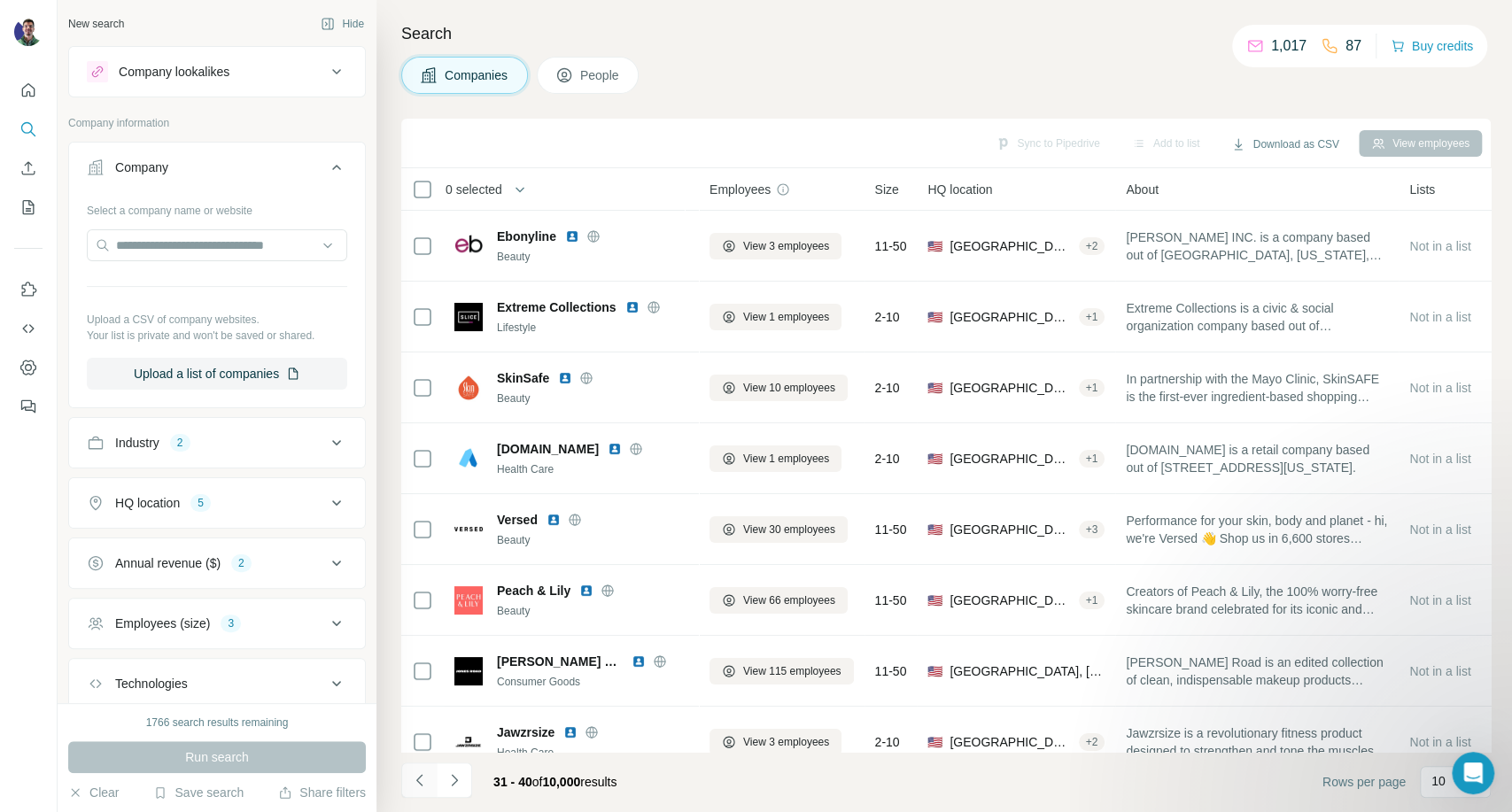
click at [417, 776] on icon "Navigate to previous page" at bounding box center [420, 780] width 18 height 18
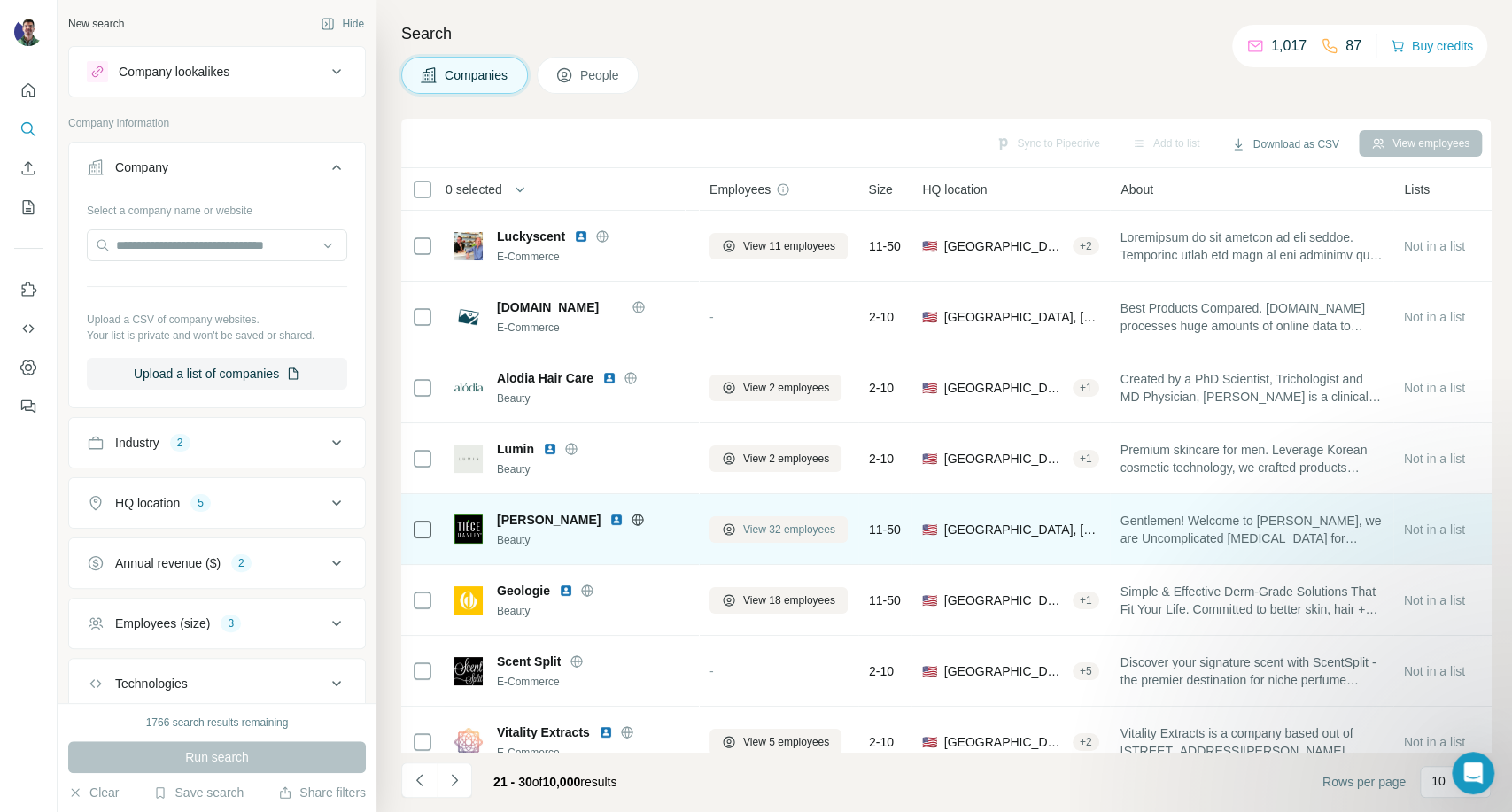
scroll to position [177, 0]
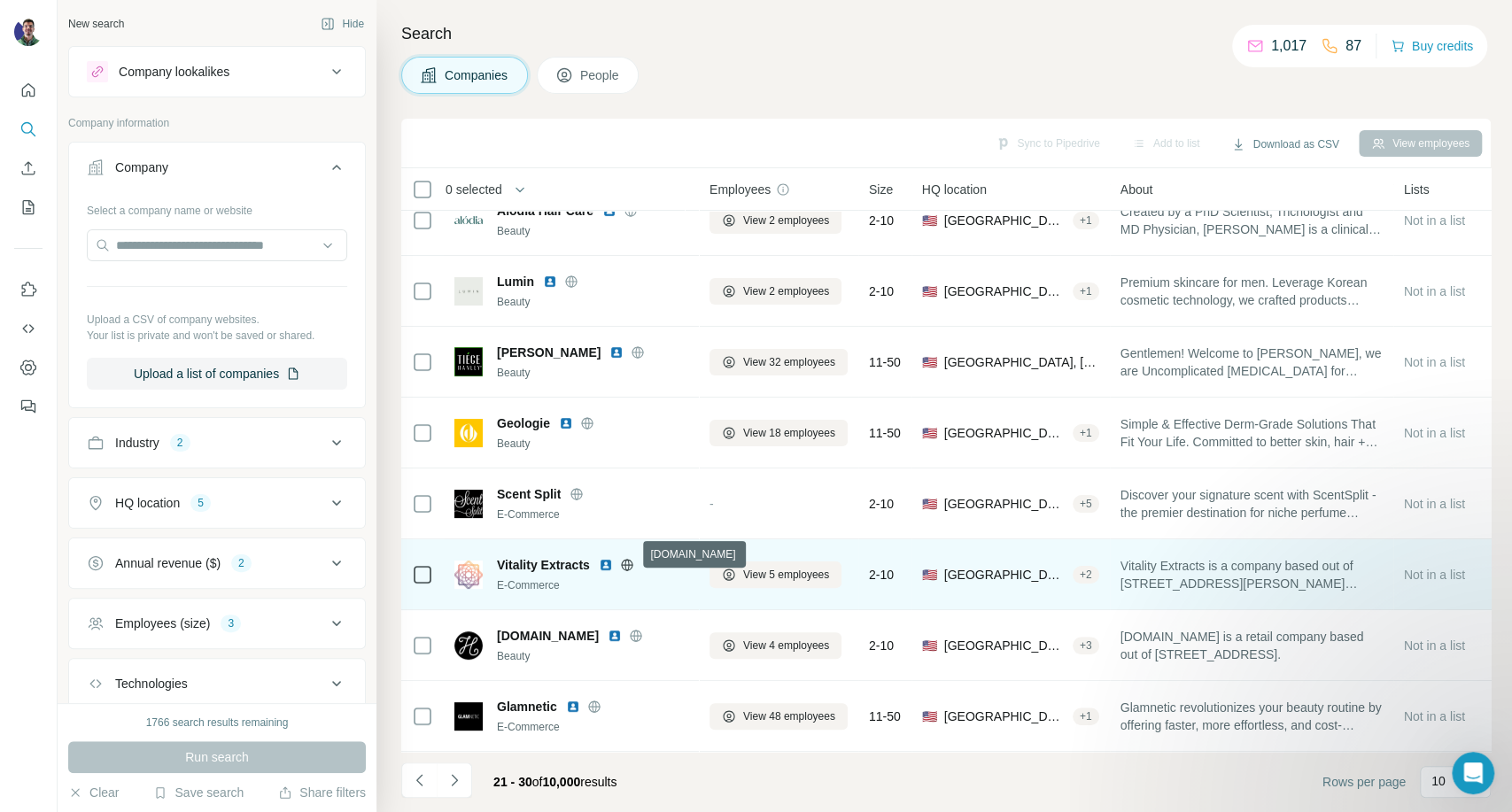
click at [629, 558] on icon at bounding box center [626, 565] width 15 height 15
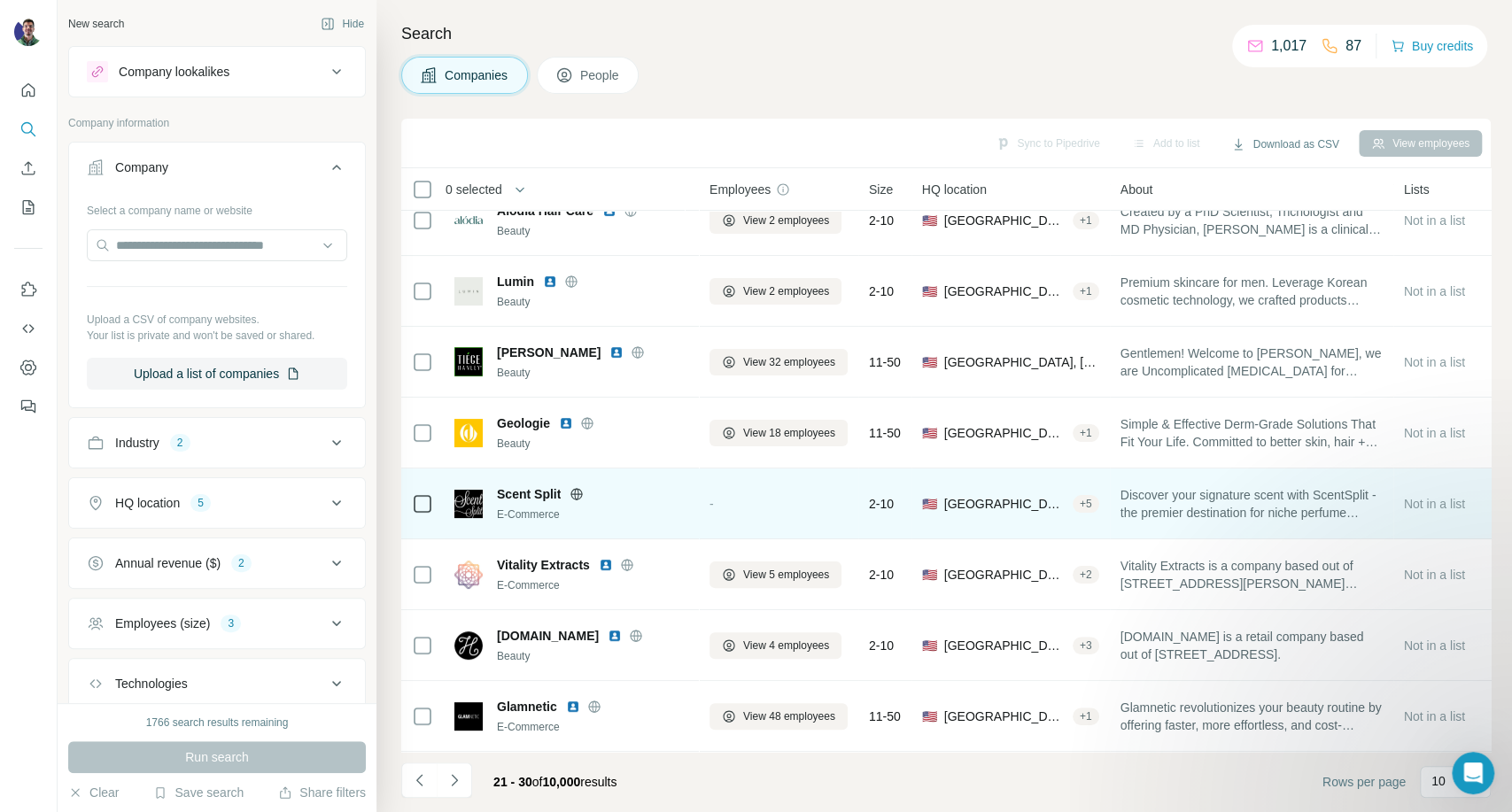
click at [576, 488] on icon at bounding box center [577, 493] width 5 height 12
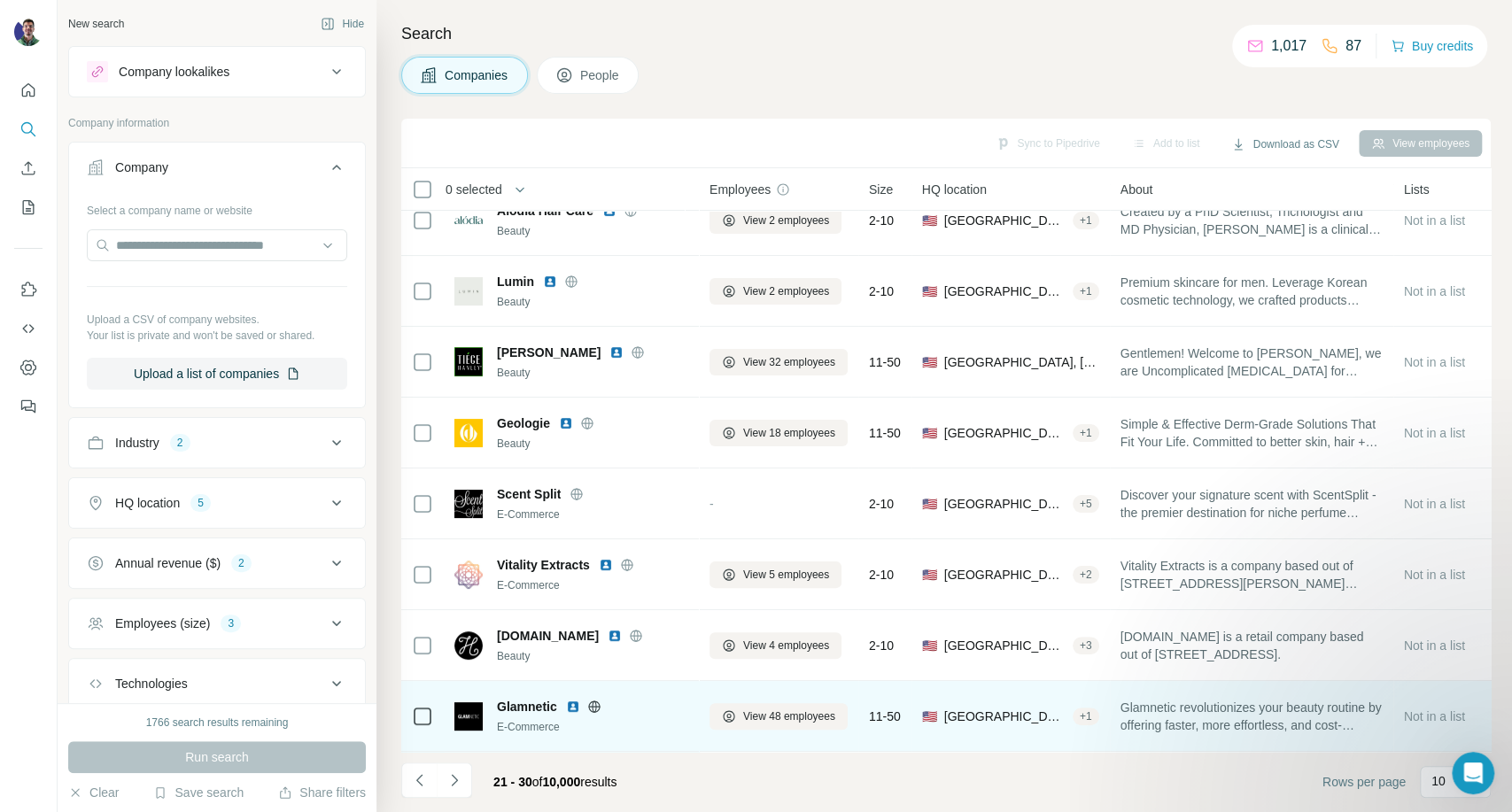
click at [597, 700] on icon at bounding box center [594, 706] width 15 height 15
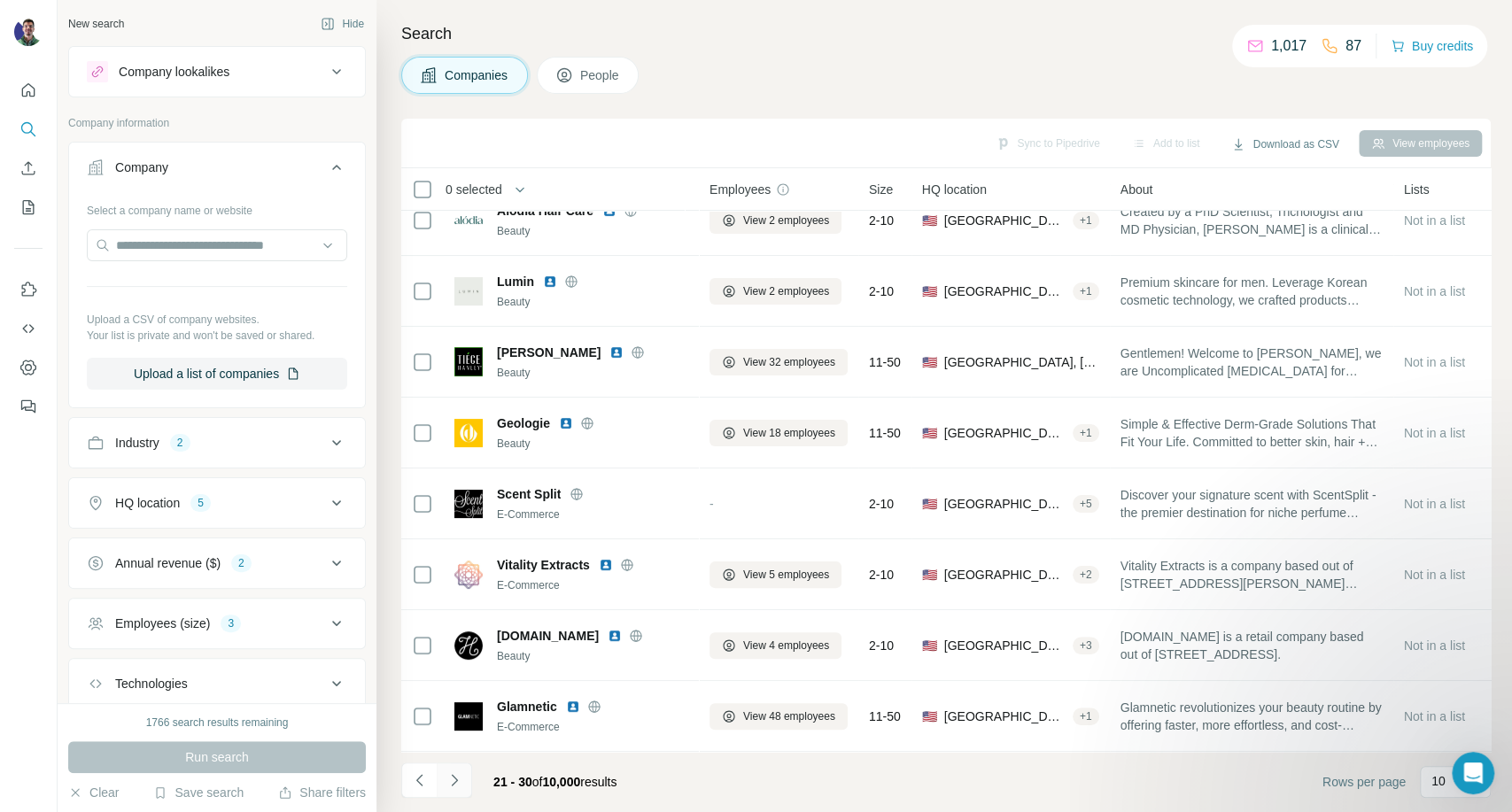
click at [454, 781] on icon "Navigate to next page" at bounding box center [454, 780] width 18 height 18
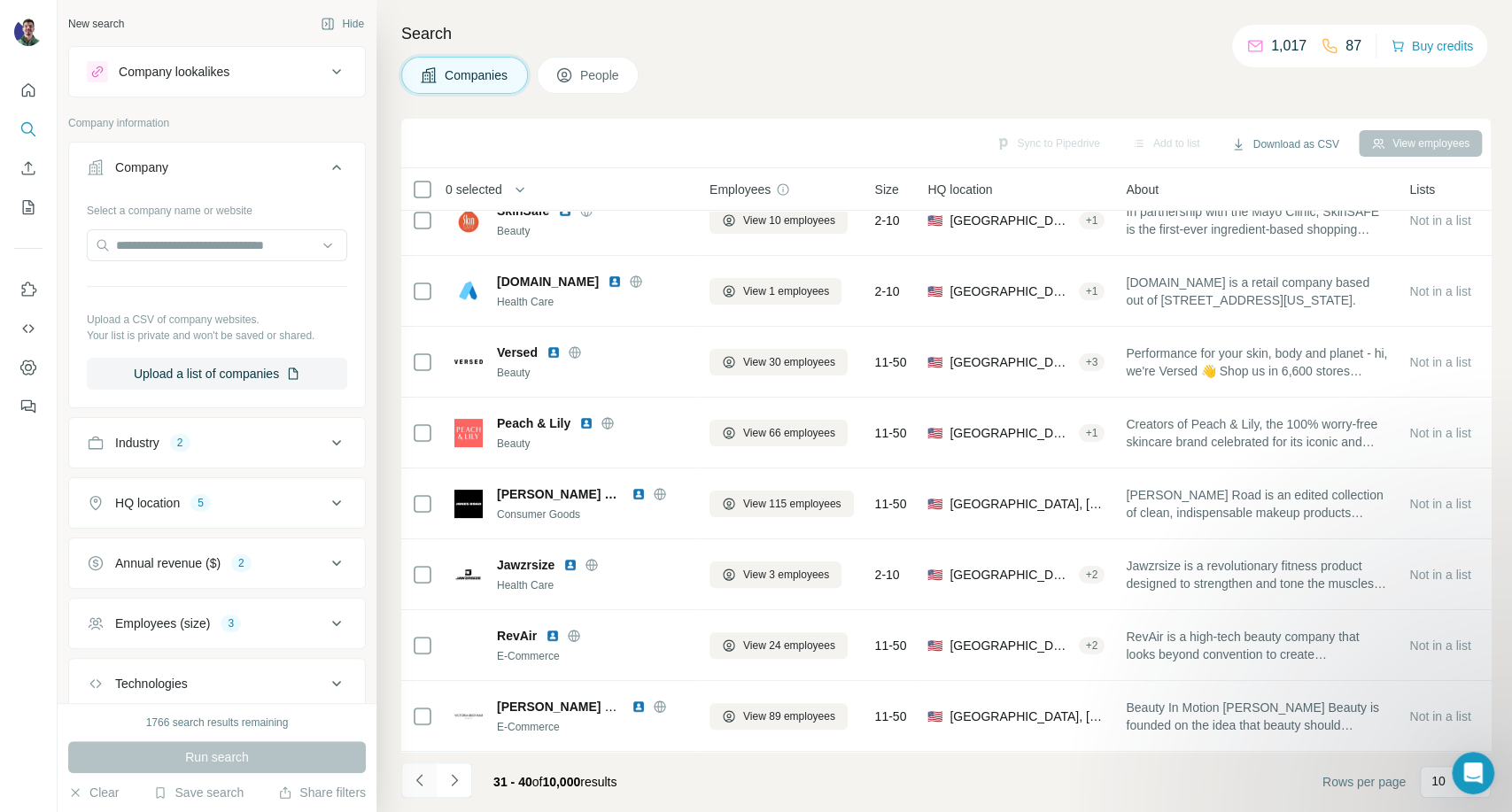
drag, startPoint x: 411, startPoint y: 784, endPoint x: 427, endPoint y: 783, distance: 16.0
click at [411, 785] on icon "Navigate to previous page" at bounding box center [420, 780] width 18 height 18
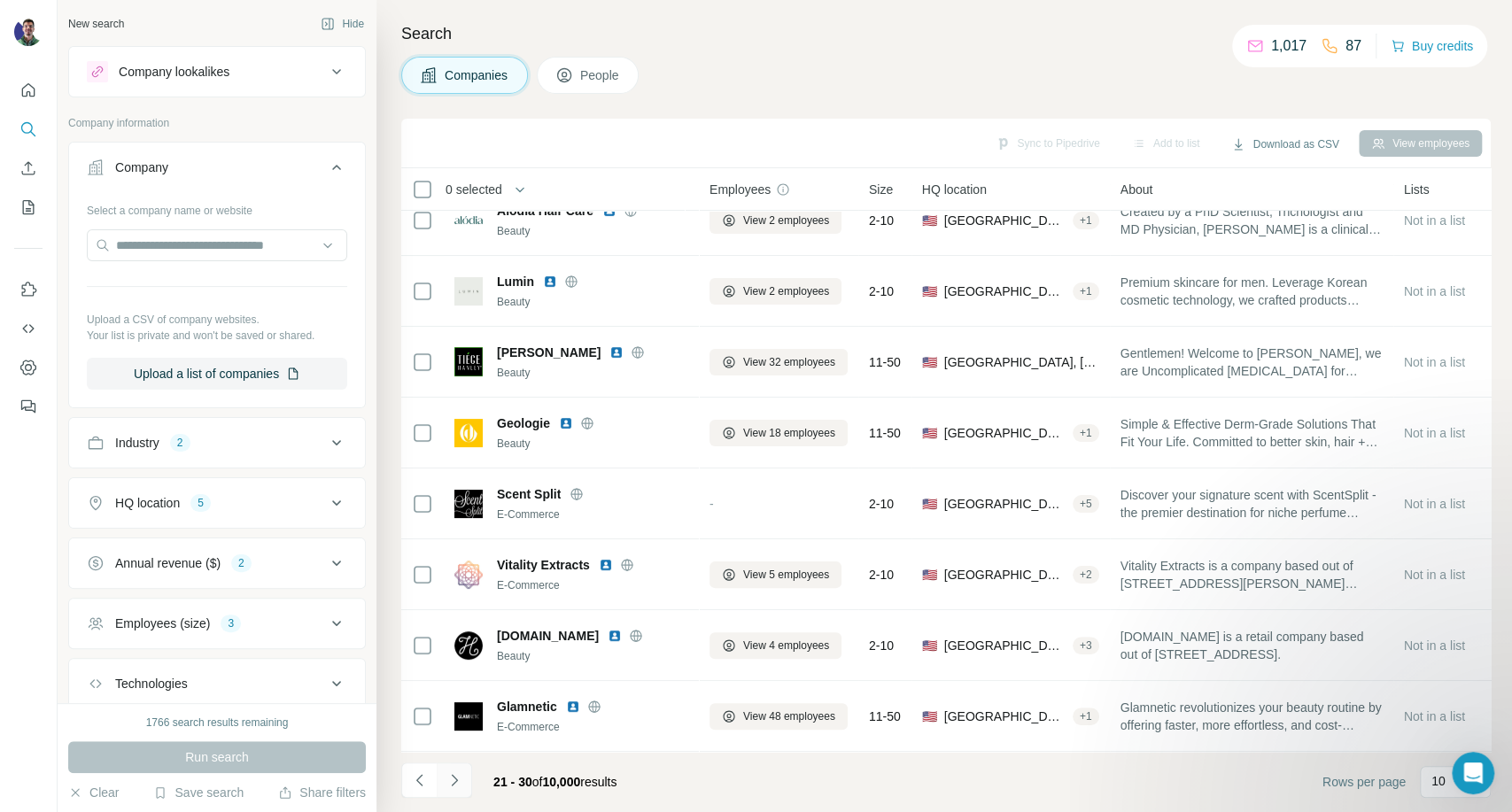
click at [455, 775] on icon "Navigate to next page" at bounding box center [454, 780] width 18 height 18
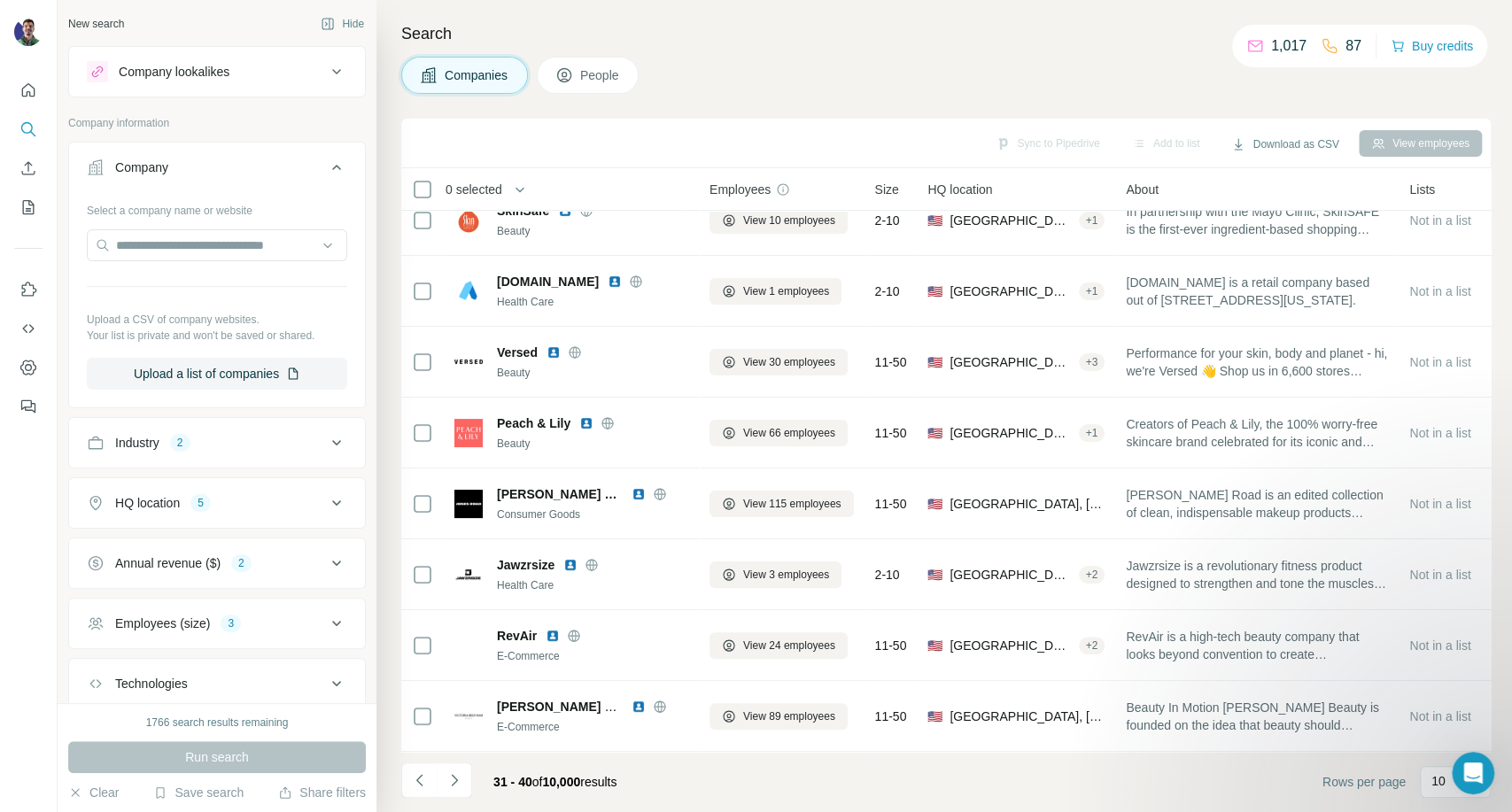
click at [418, 799] on li at bounding box center [419, 782] width 35 height 39
click at [415, 783] on icon "Navigate to previous page" at bounding box center [420, 780] width 18 height 18
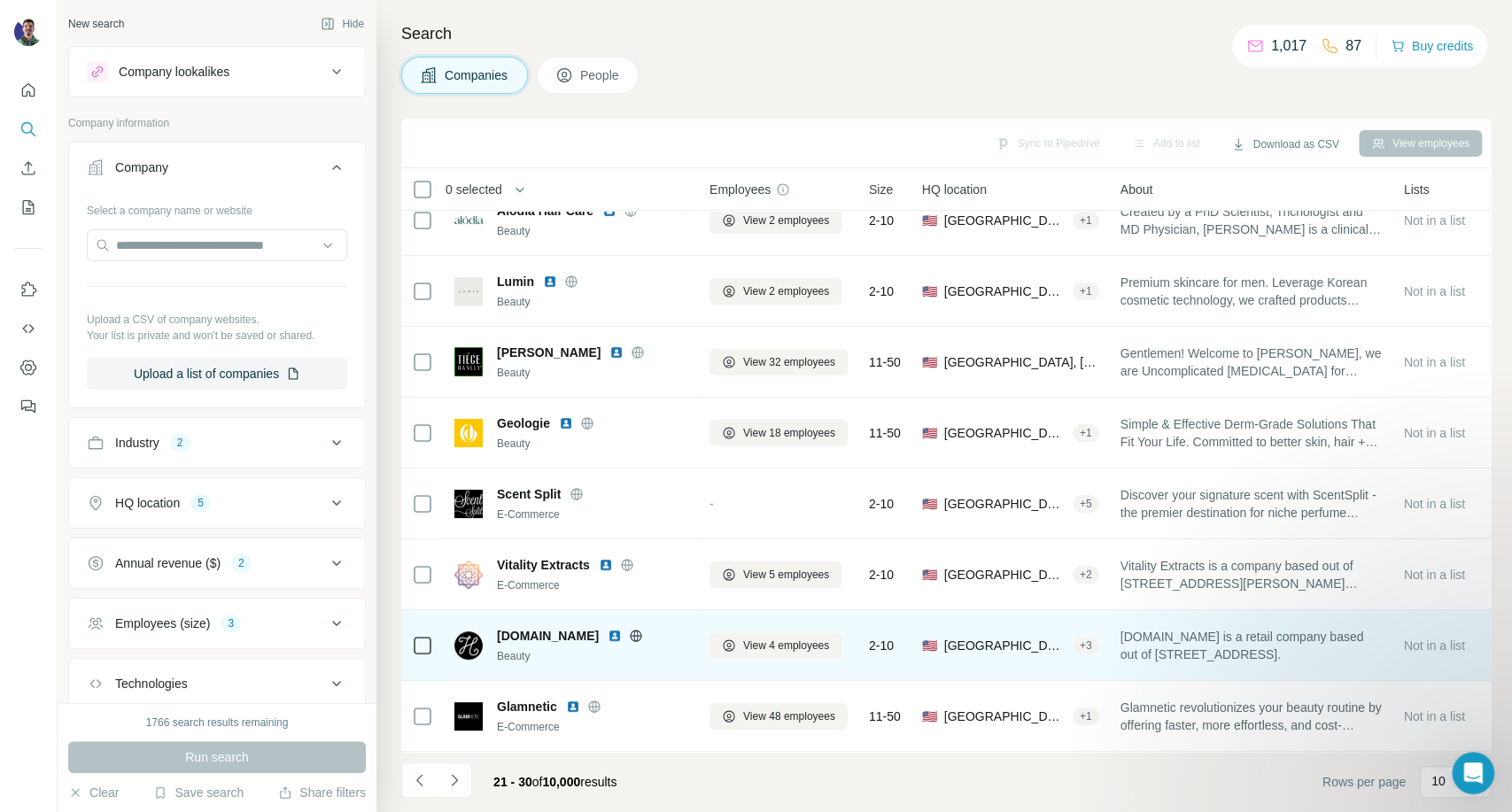
click at [608, 629] on div at bounding box center [636, 636] width 57 height 15
click at [634, 629] on icon at bounding box center [636, 635] width 5 height 12
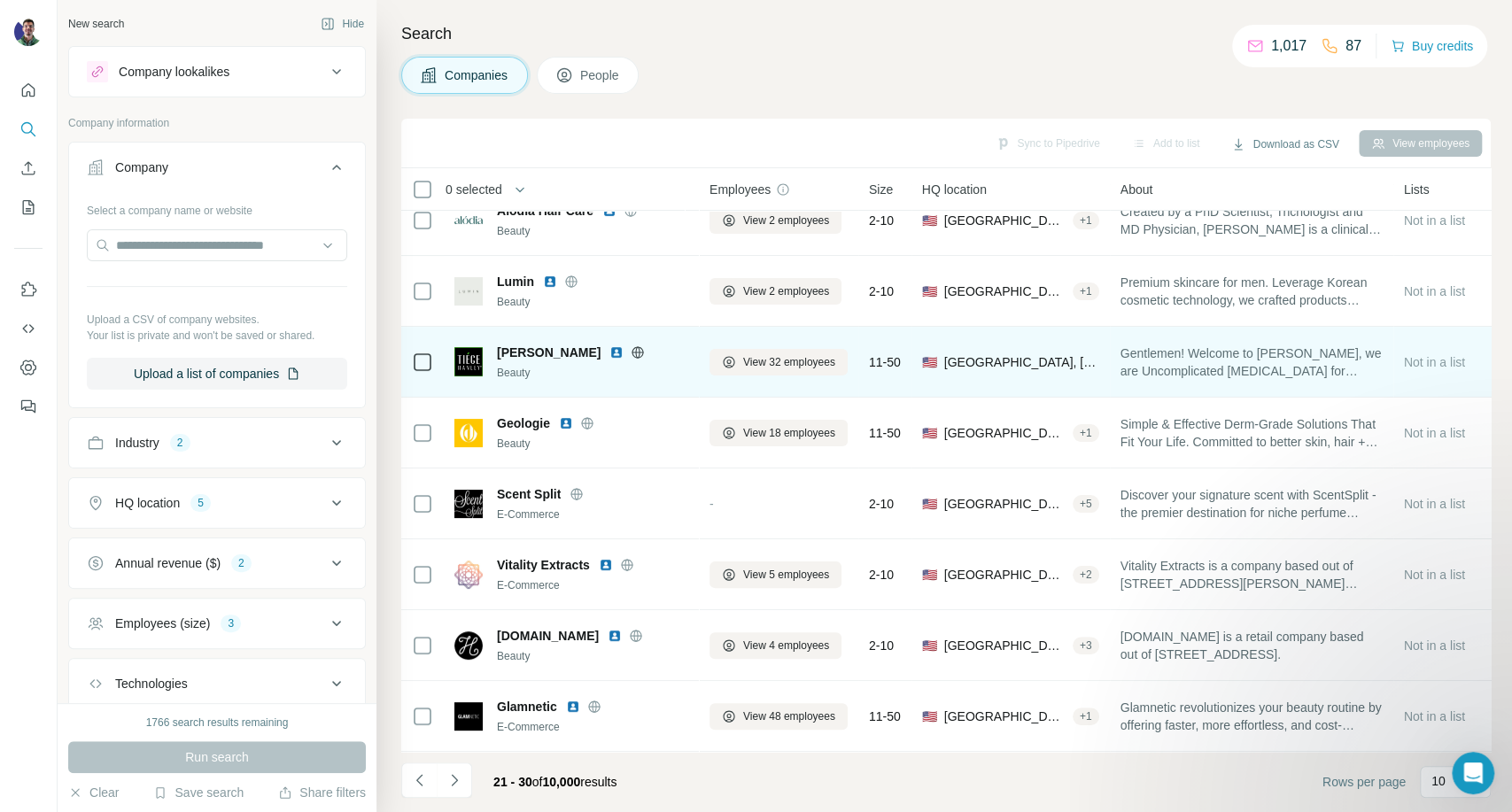
scroll to position [0, 0]
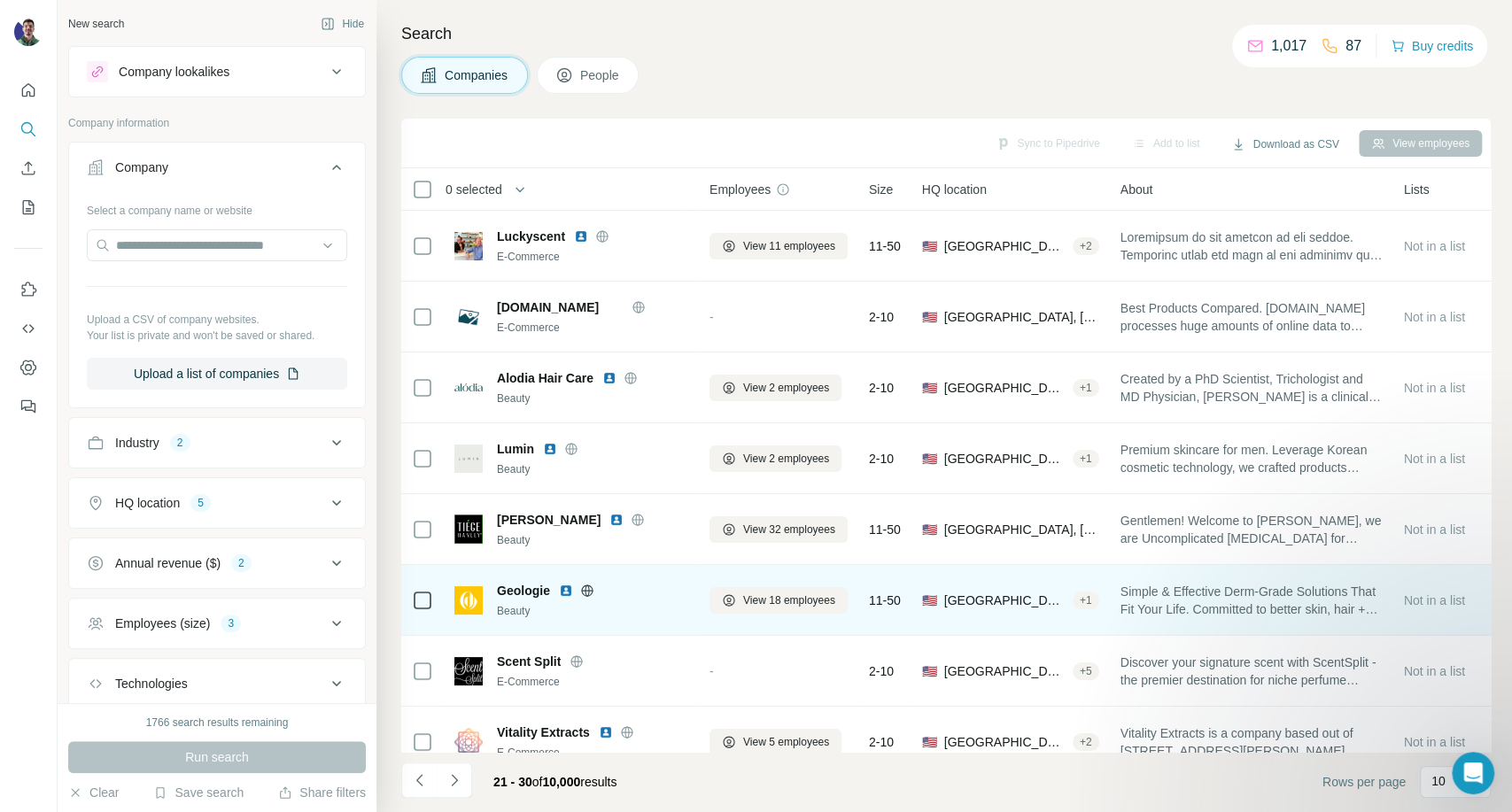
click at [585, 589] on icon at bounding box center [586, 590] width 5 height 12
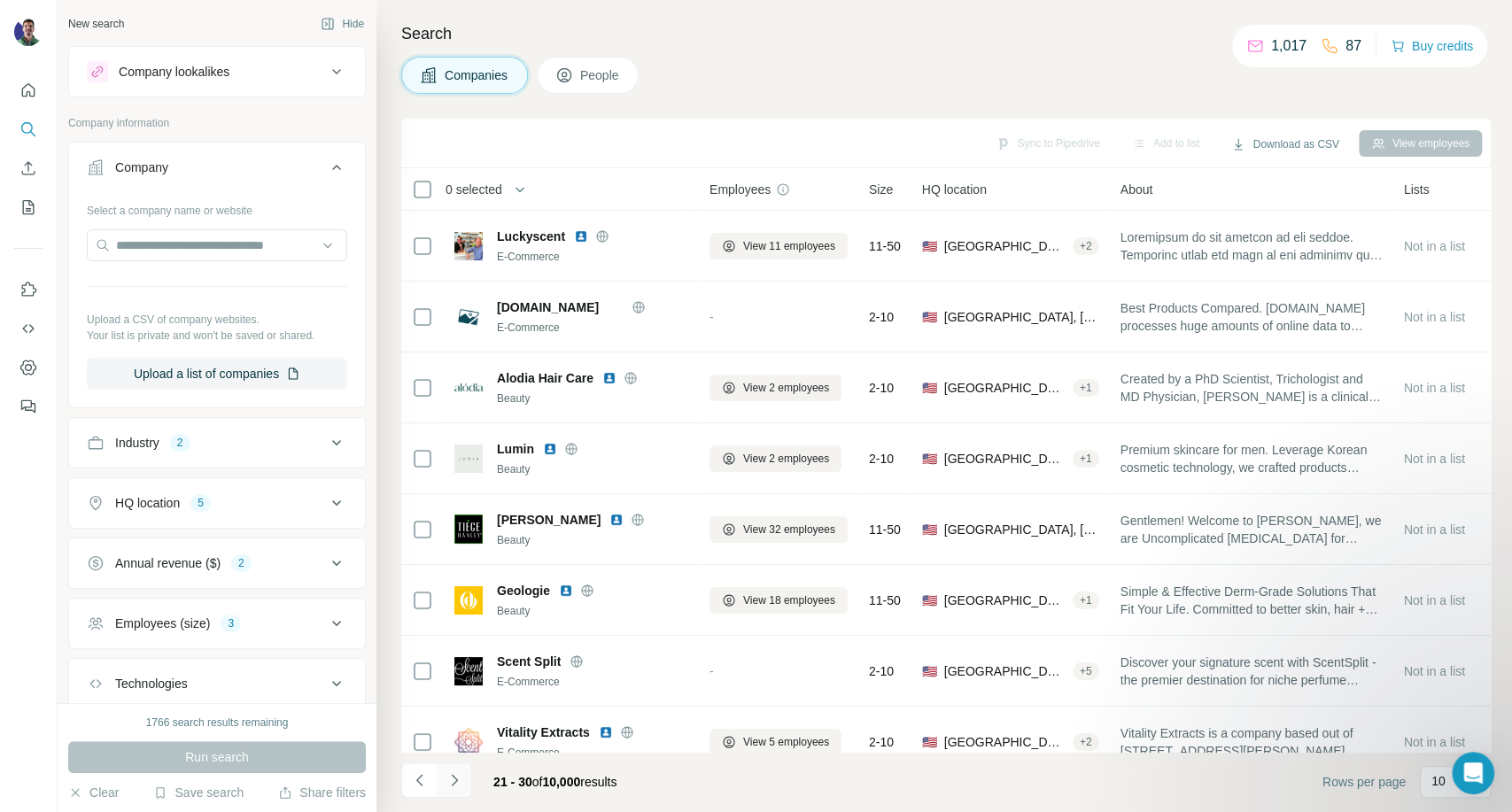
click at [456, 787] on icon "Navigate to next page" at bounding box center [454, 780] width 18 height 18
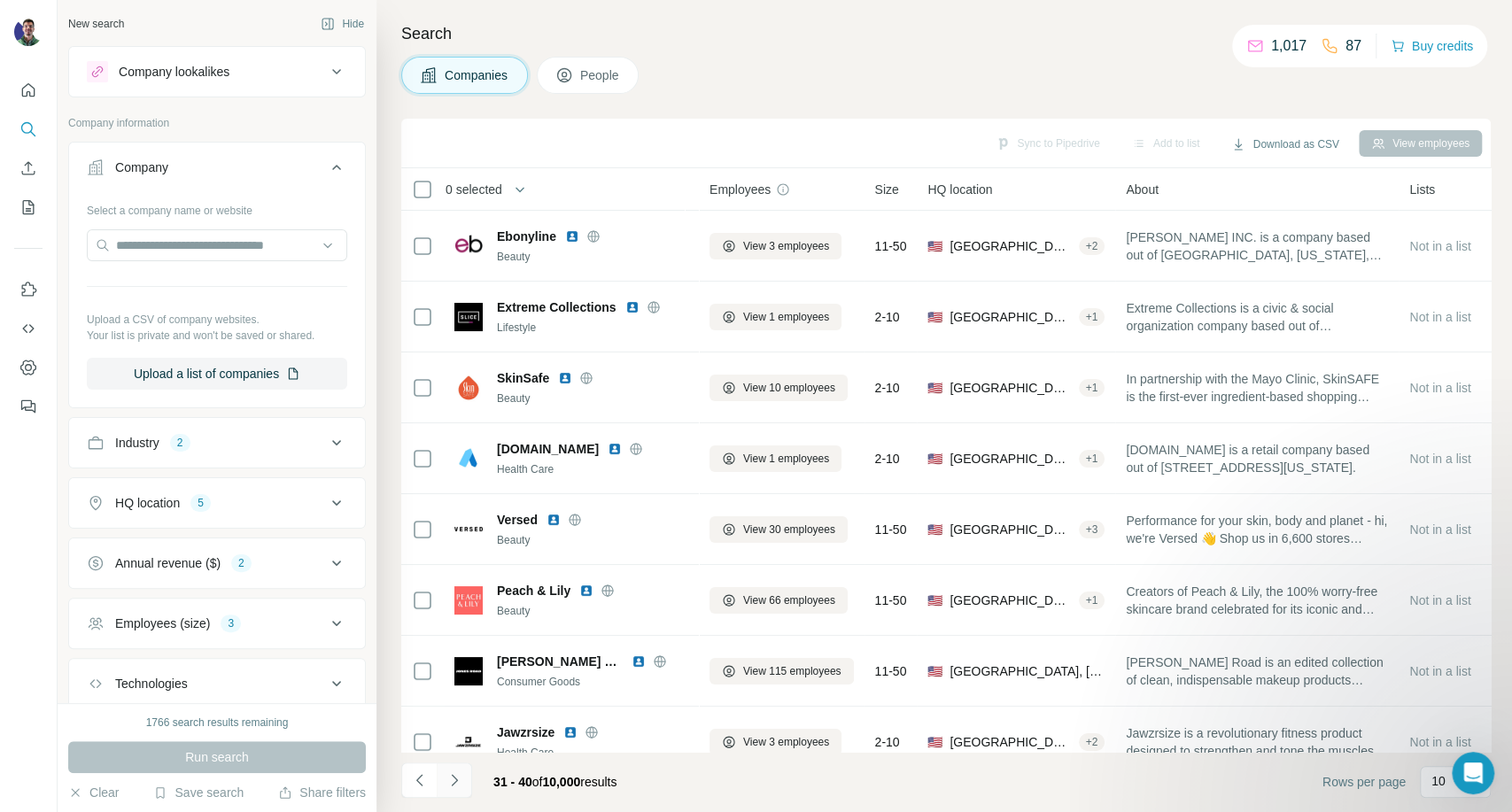
click at [438, 780] on button "Navigate to next page" at bounding box center [454, 780] width 35 height 35
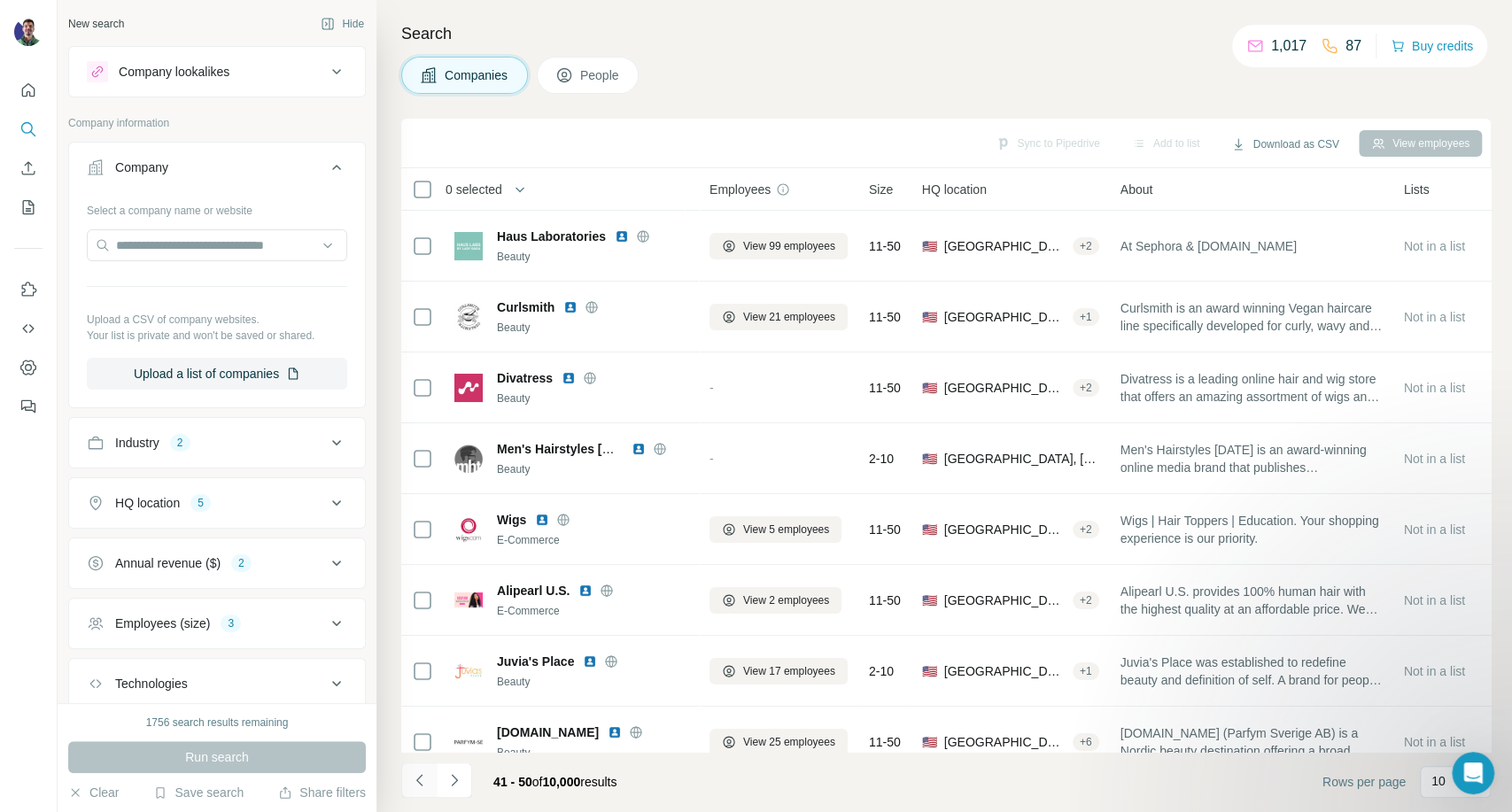
click at [431, 780] on button "Navigate to previous page" at bounding box center [419, 780] width 35 height 35
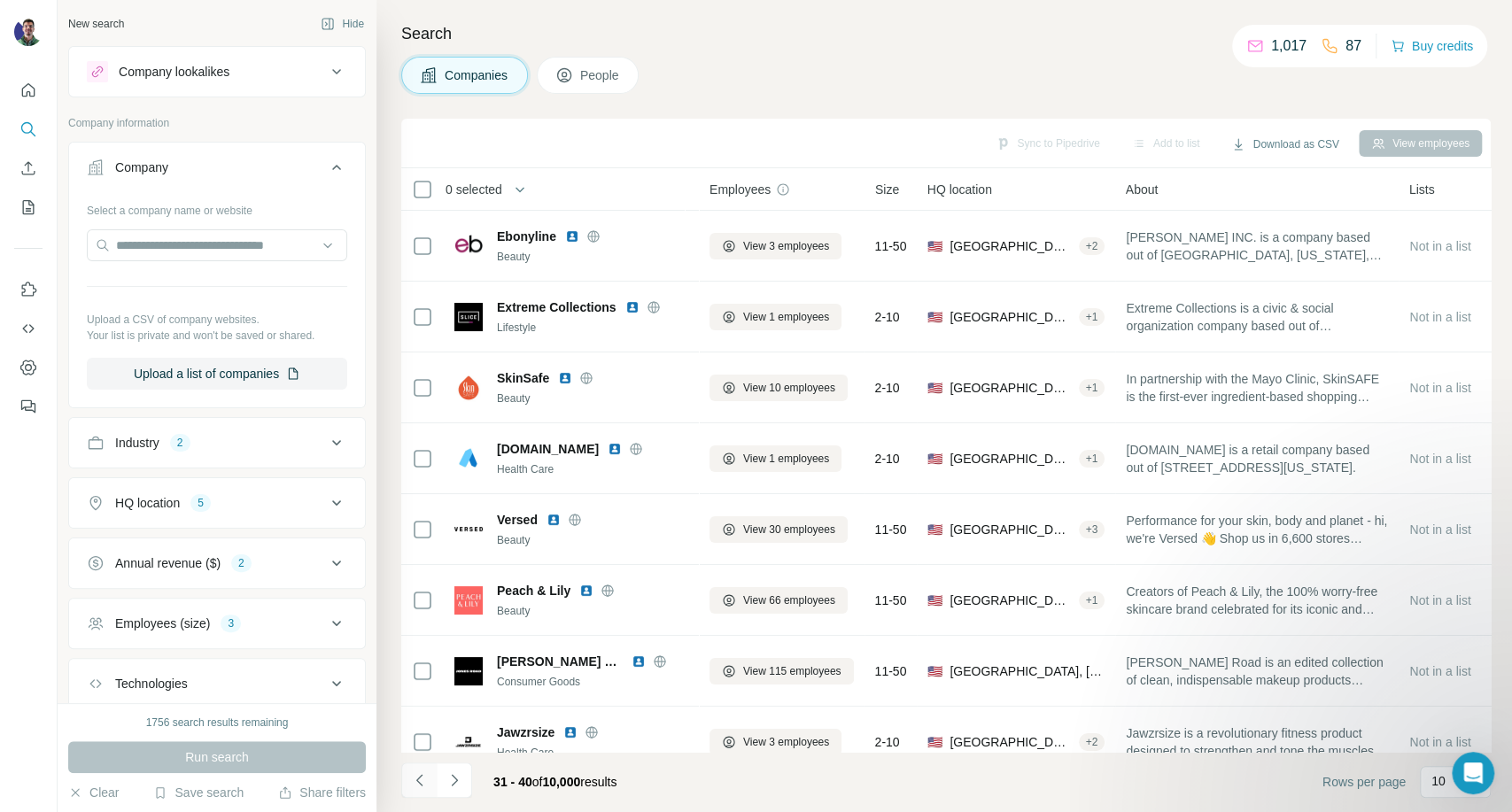
click at [427, 780] on icon "Navigate to previous page" at bounding box center [420, 780] width 18 height 18
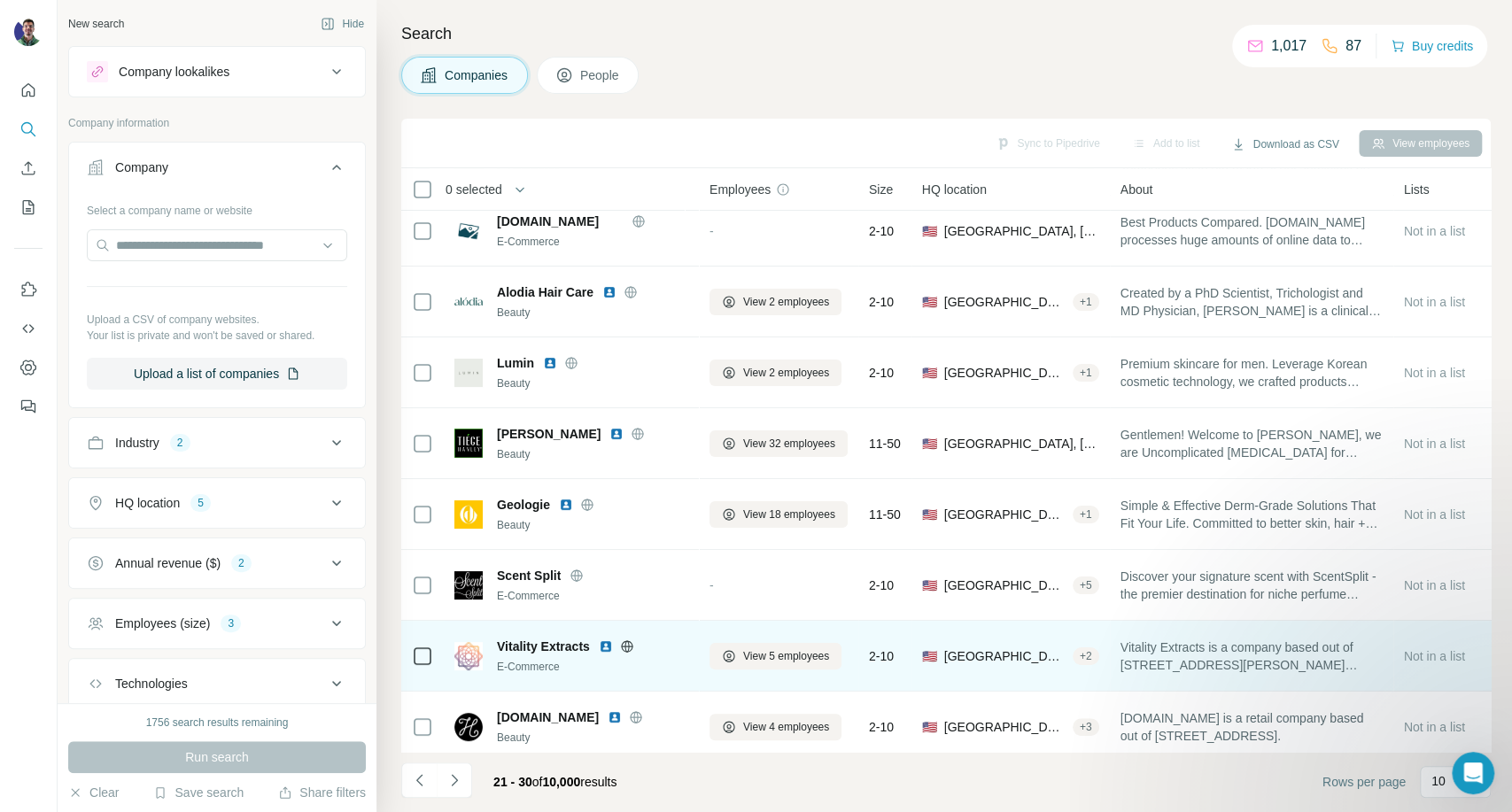
scroll to position [177, 0]
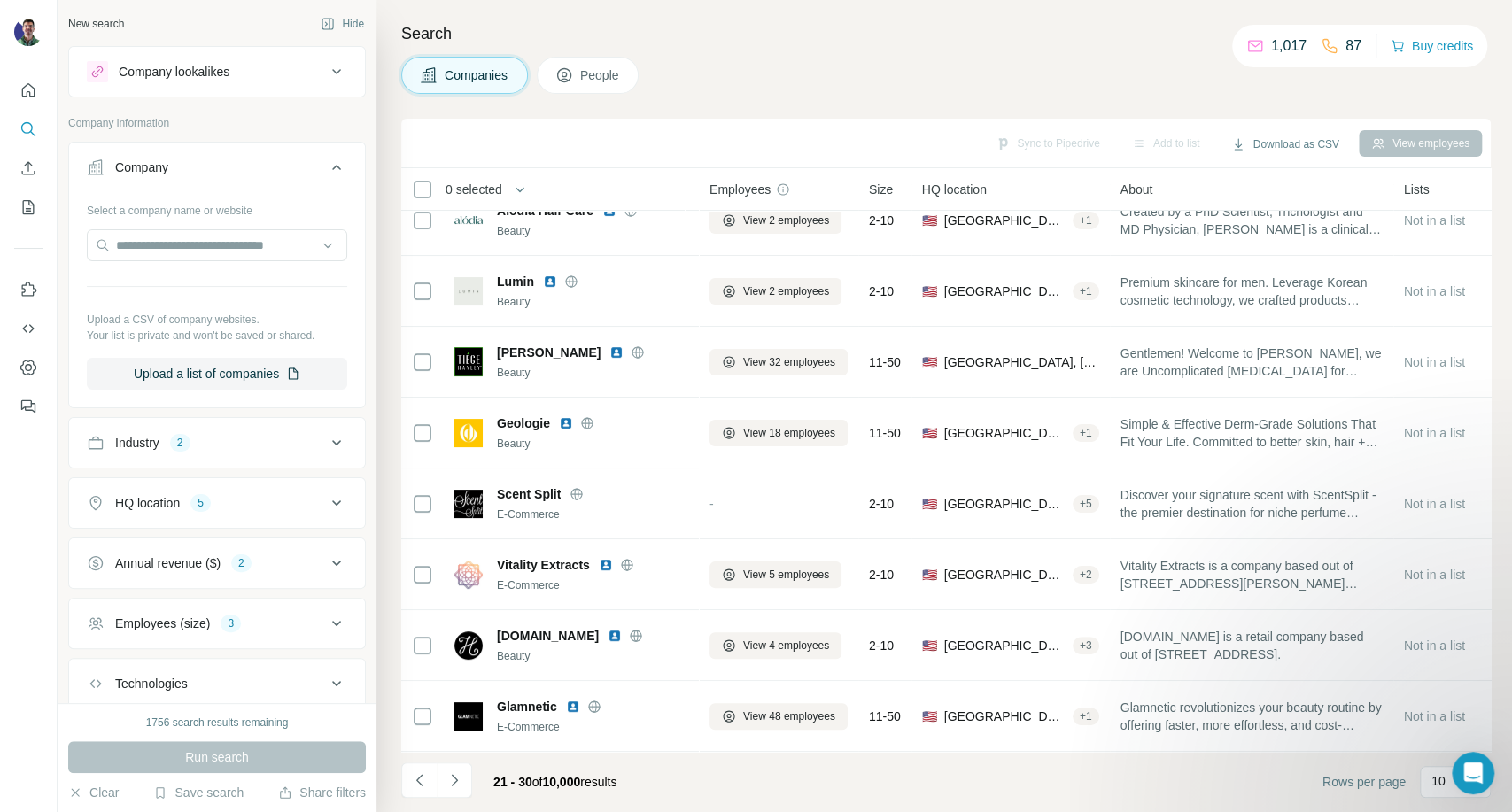
click at [1204, 78] on div "Companies People" at bounding box center [946, 75] width 1090 height 37
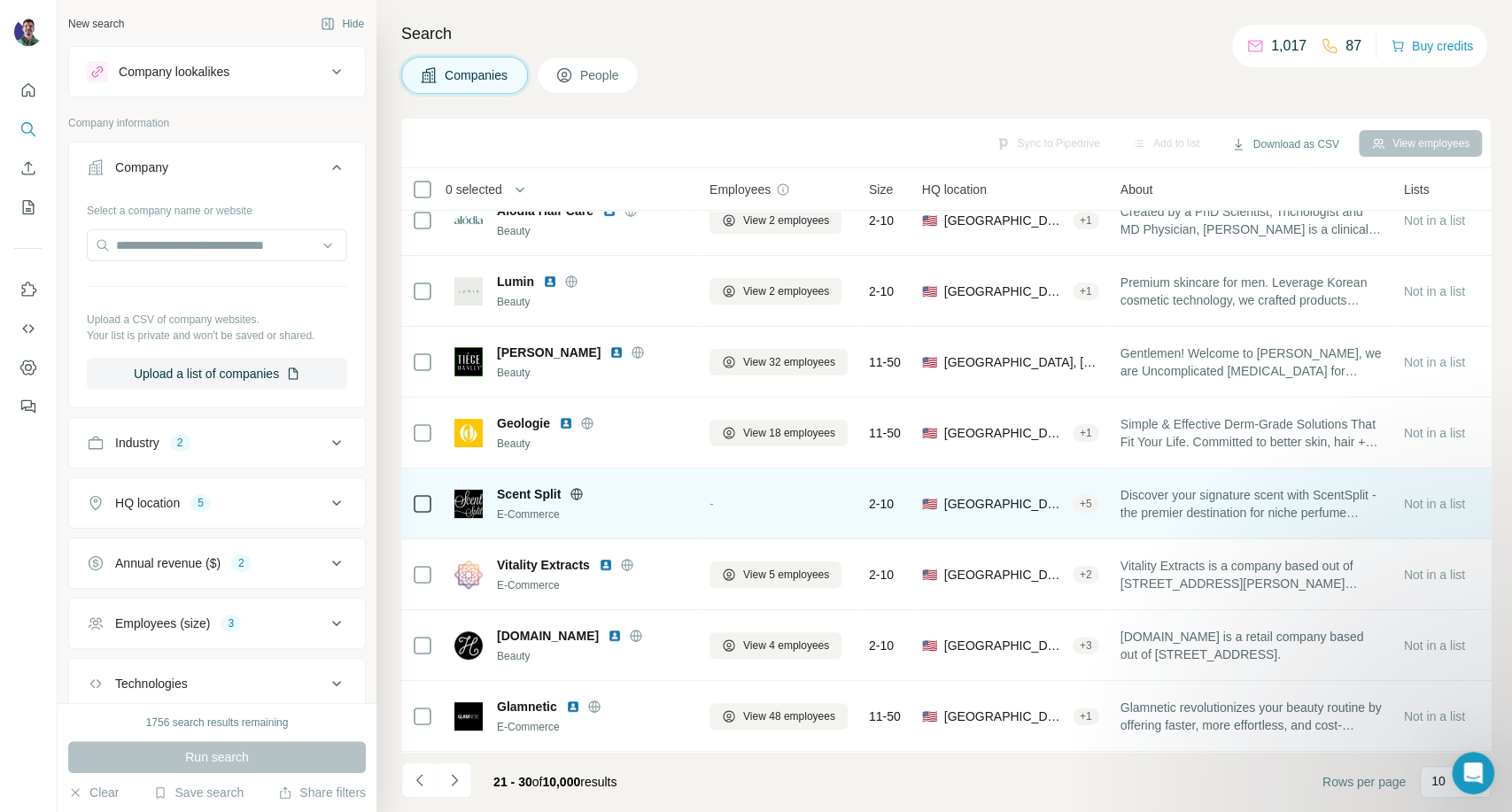
click at [582, 488] on icon at bounding box center [577, 494] width 15 height 15
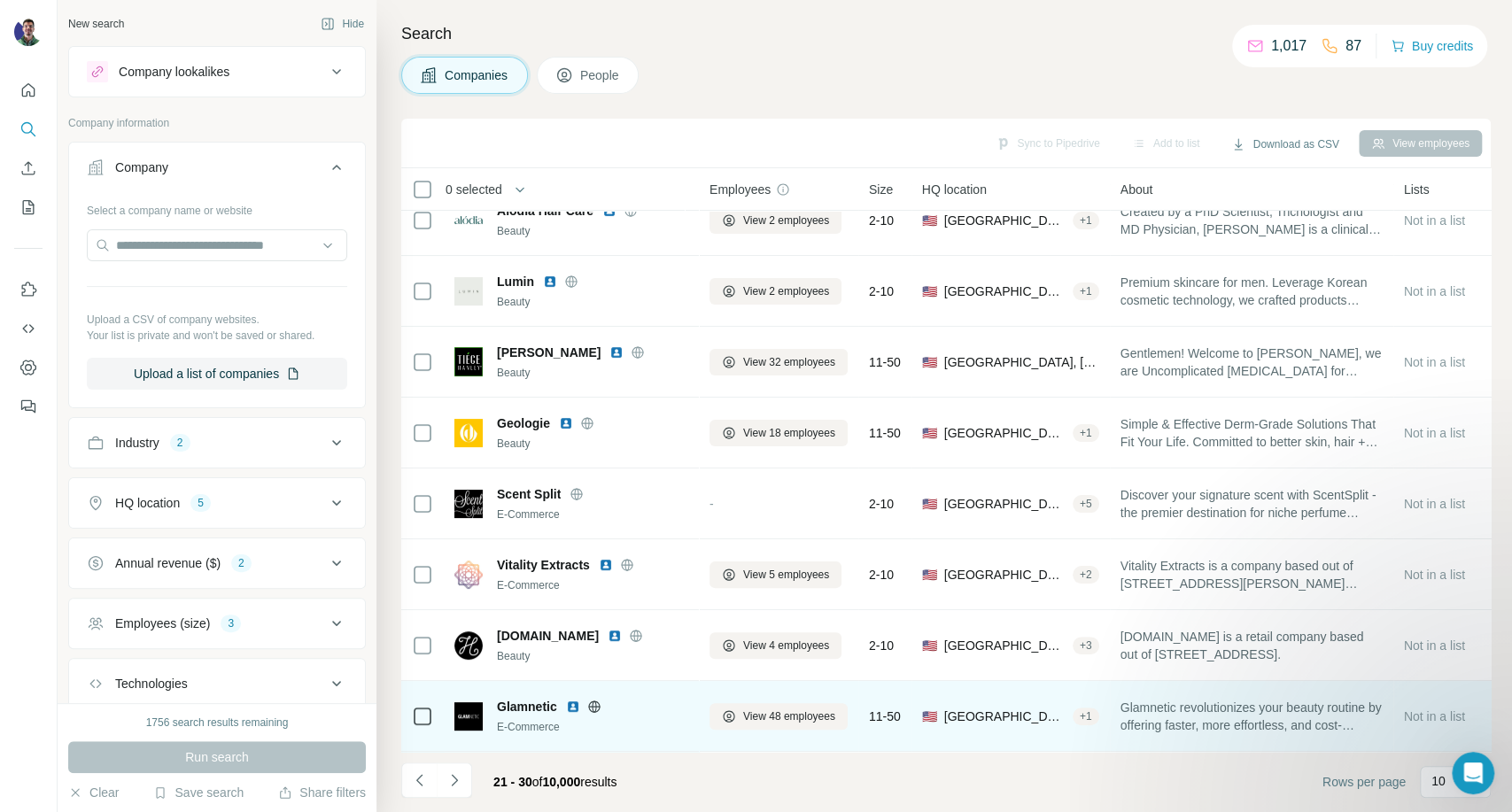
click at [595, 701] on icon at bounding box center [593, 706] width 5 height 12
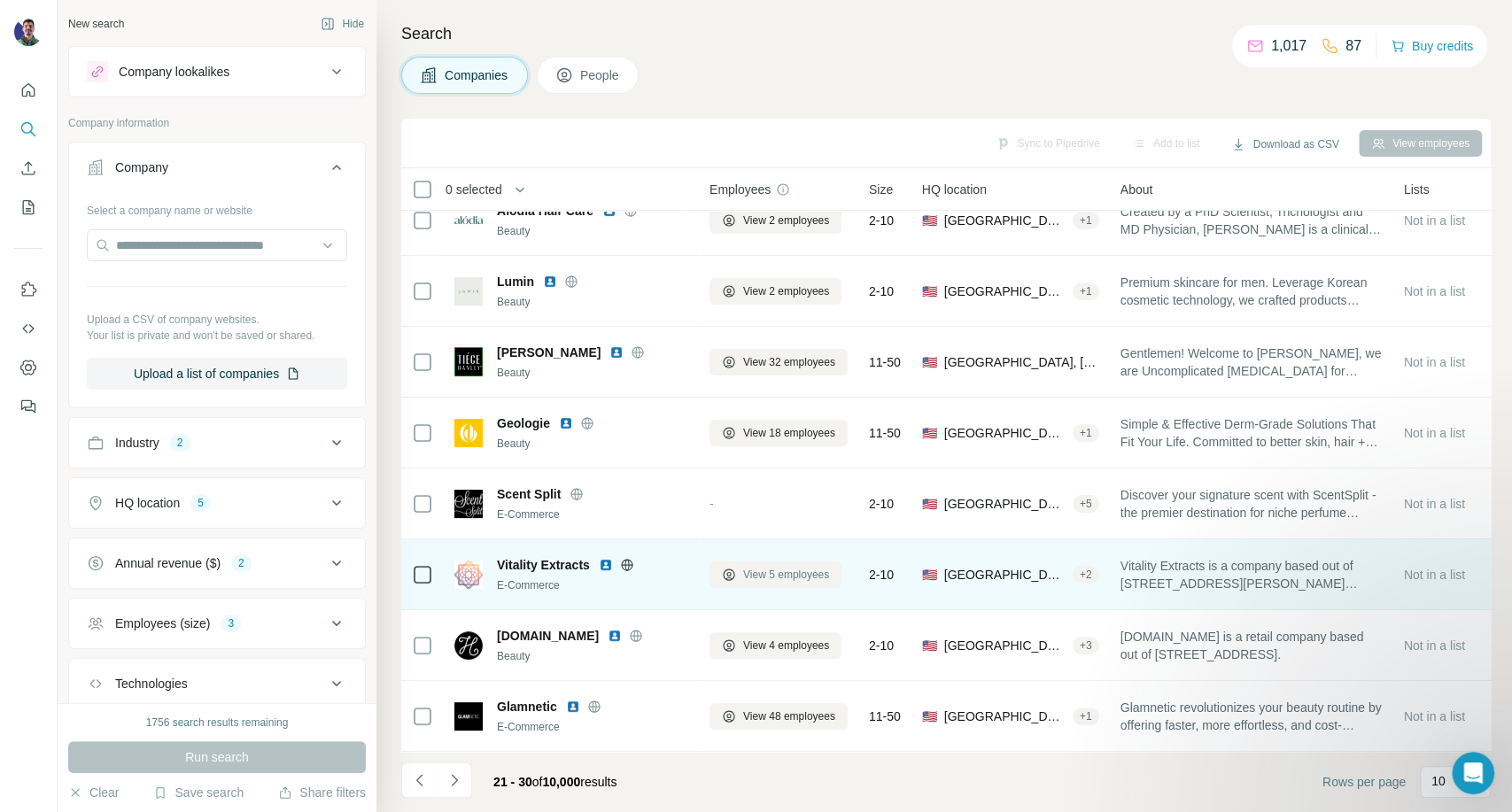
drag, startPoint x: 751, startPoint y: 564, endPoint x: 734, endPoint y: 569, distance: 17.7
click at [734, 569] on icon at bounding box center [729, 575] width 15 height 15
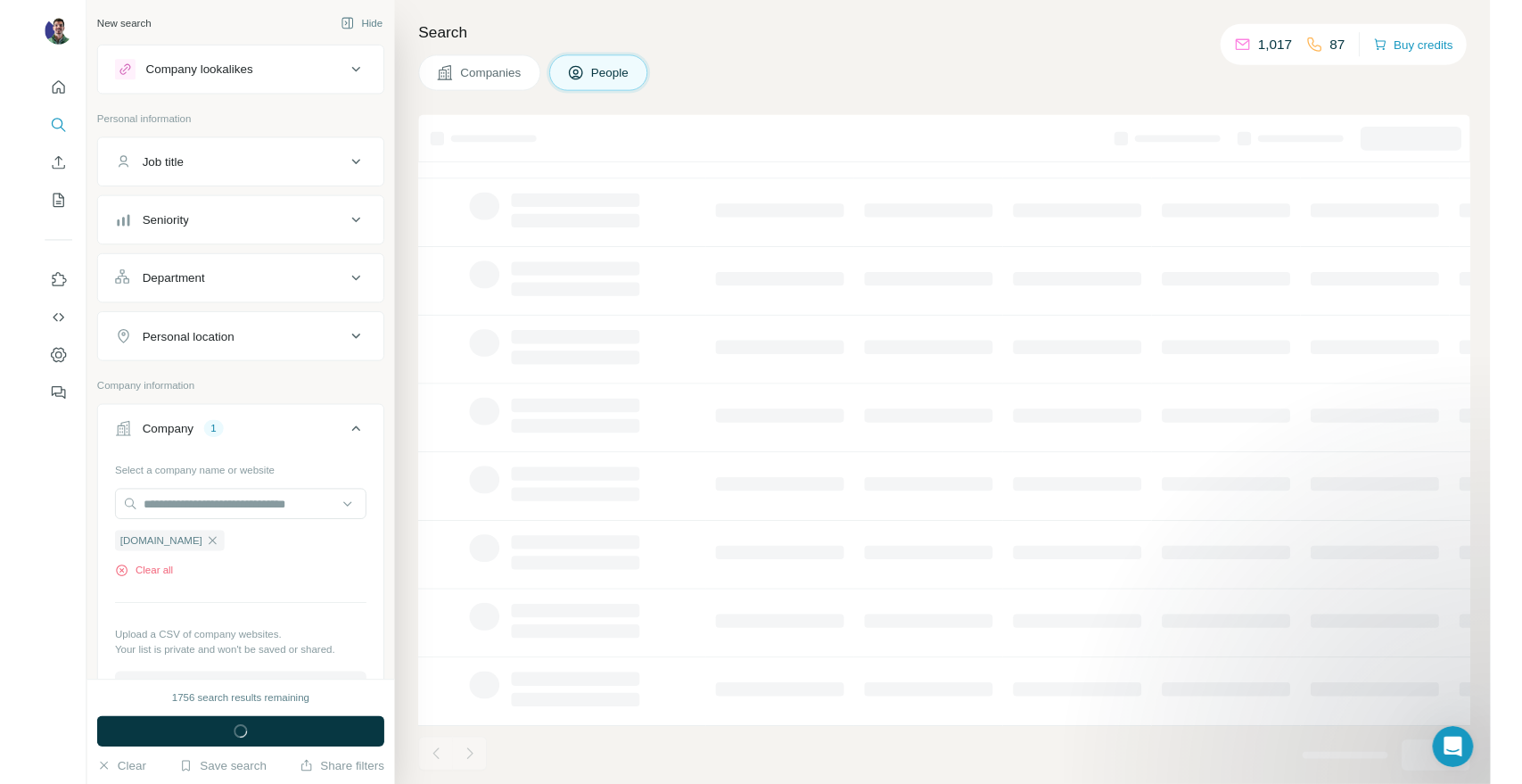
scroll to position [0, 0]
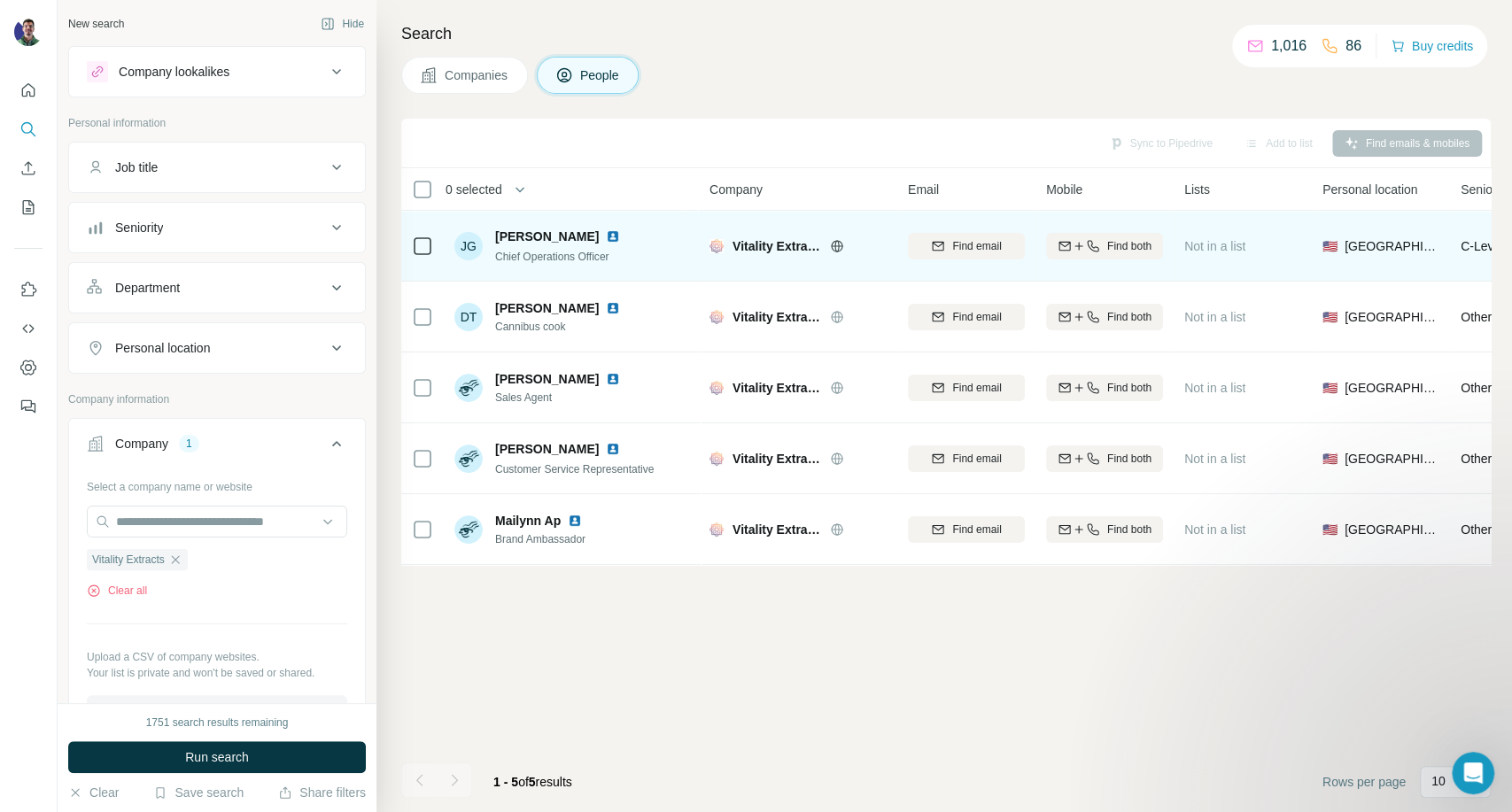
click at [840, 245] on icon at bounding box center [837, 245] width 12 height 1
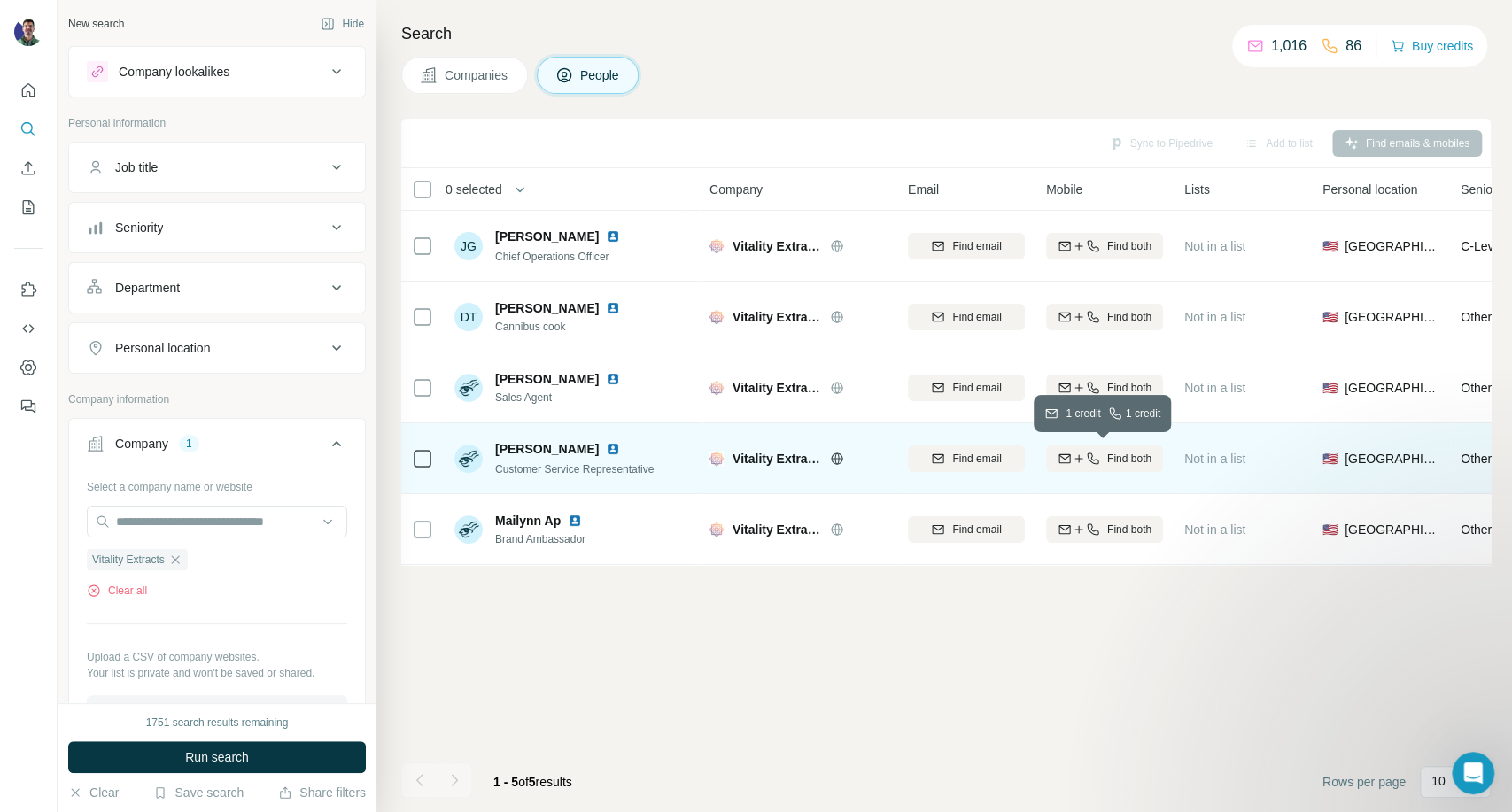
click at [1098, 453] on icon "button" at bounding box center [1093, 458] width 15 height 15
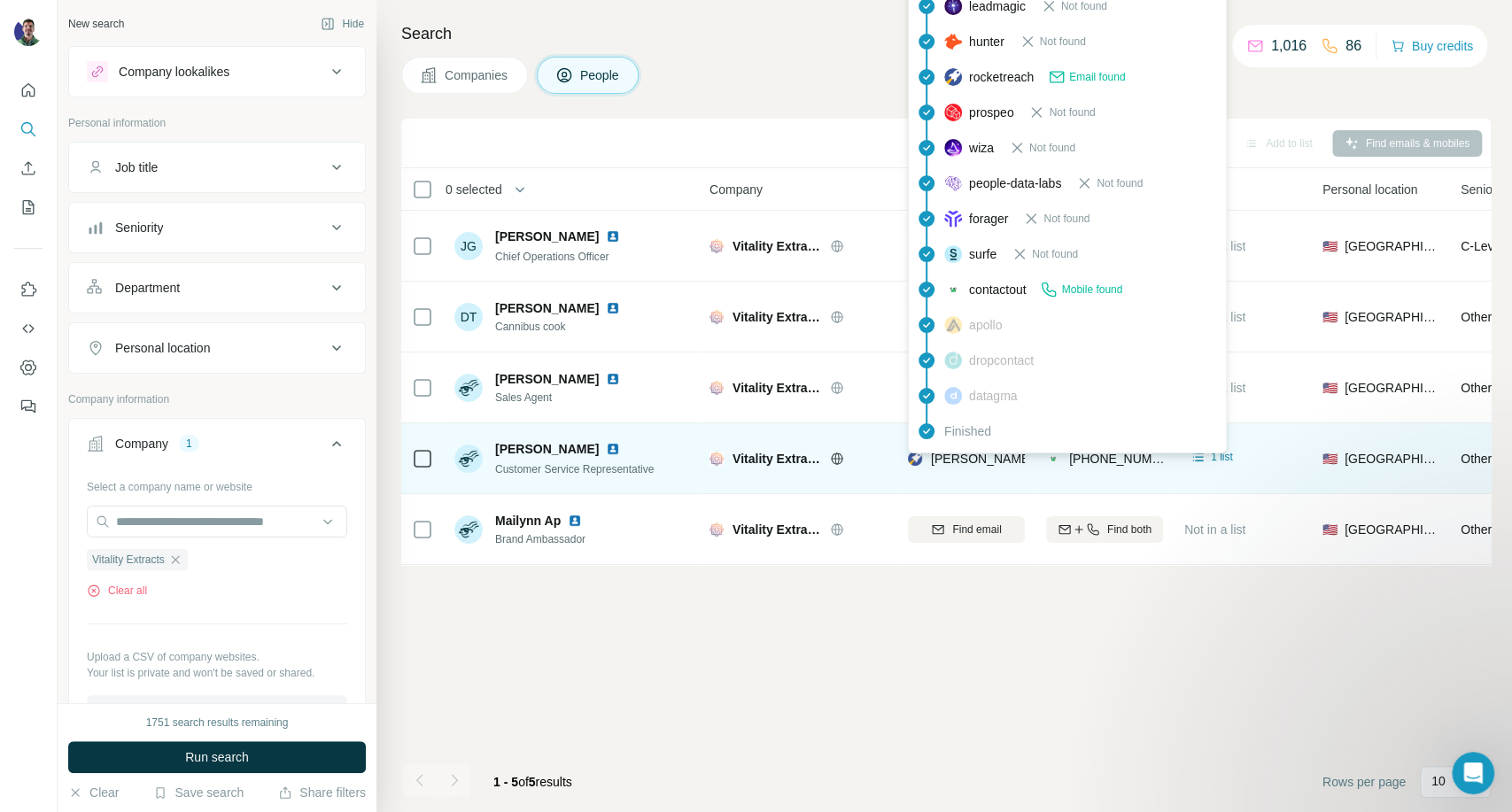
click at [951, 456] on span "[PERSON_NAME][EMAIL_ADDRESS][PERSON_NAME][PERSON_NAME][DOMAIN_NAME]" at bounding box center [1189, 458] width 516 height 15
copy span "[PERSON_NAME][EMAIL_ADDRESS][PERSON_NAME][PERSON_NAME][DOMAIN_NAME]"
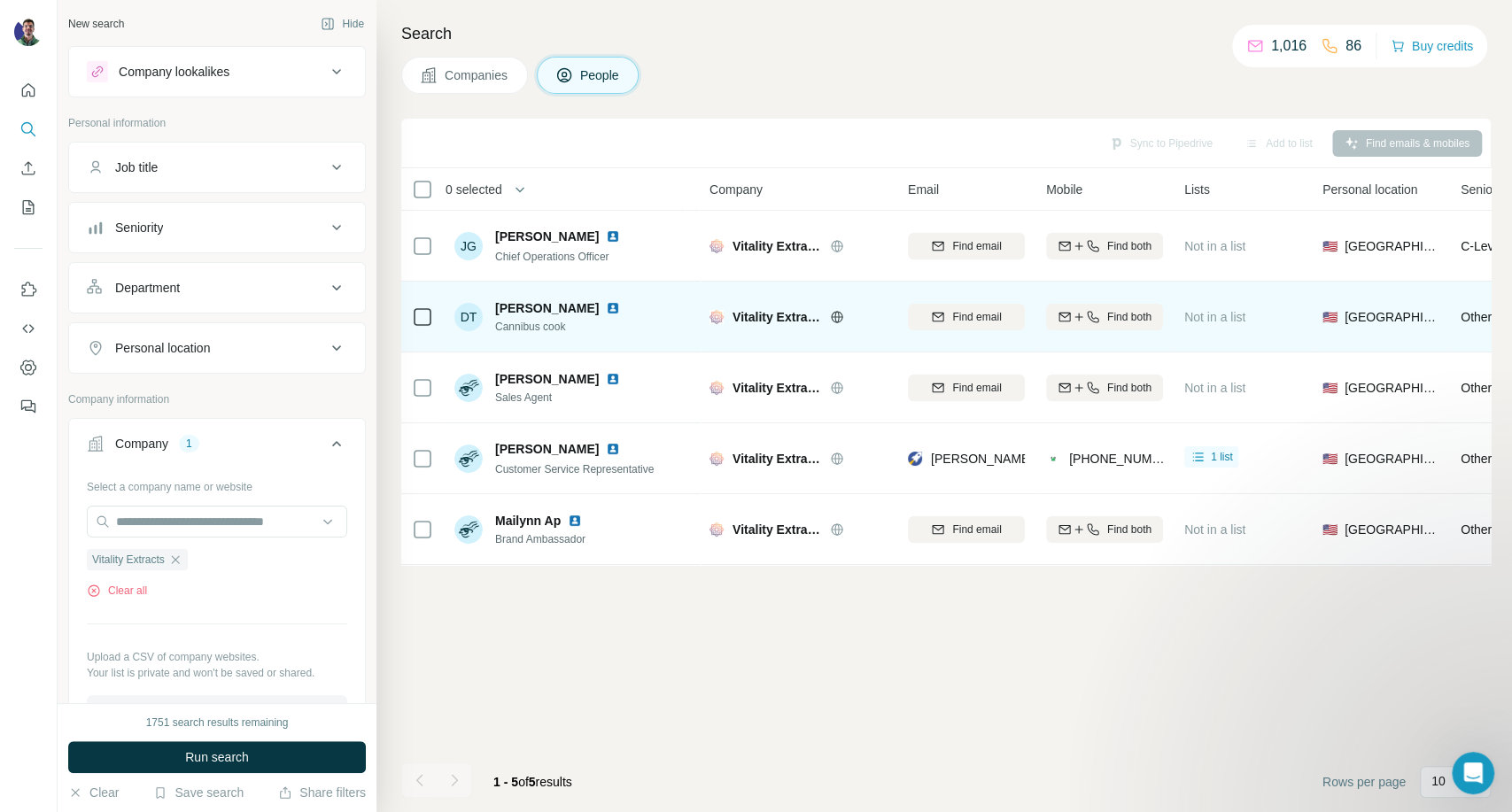
click at [838, 321] on icon at bounding box center [837, 317] width 5 height 12
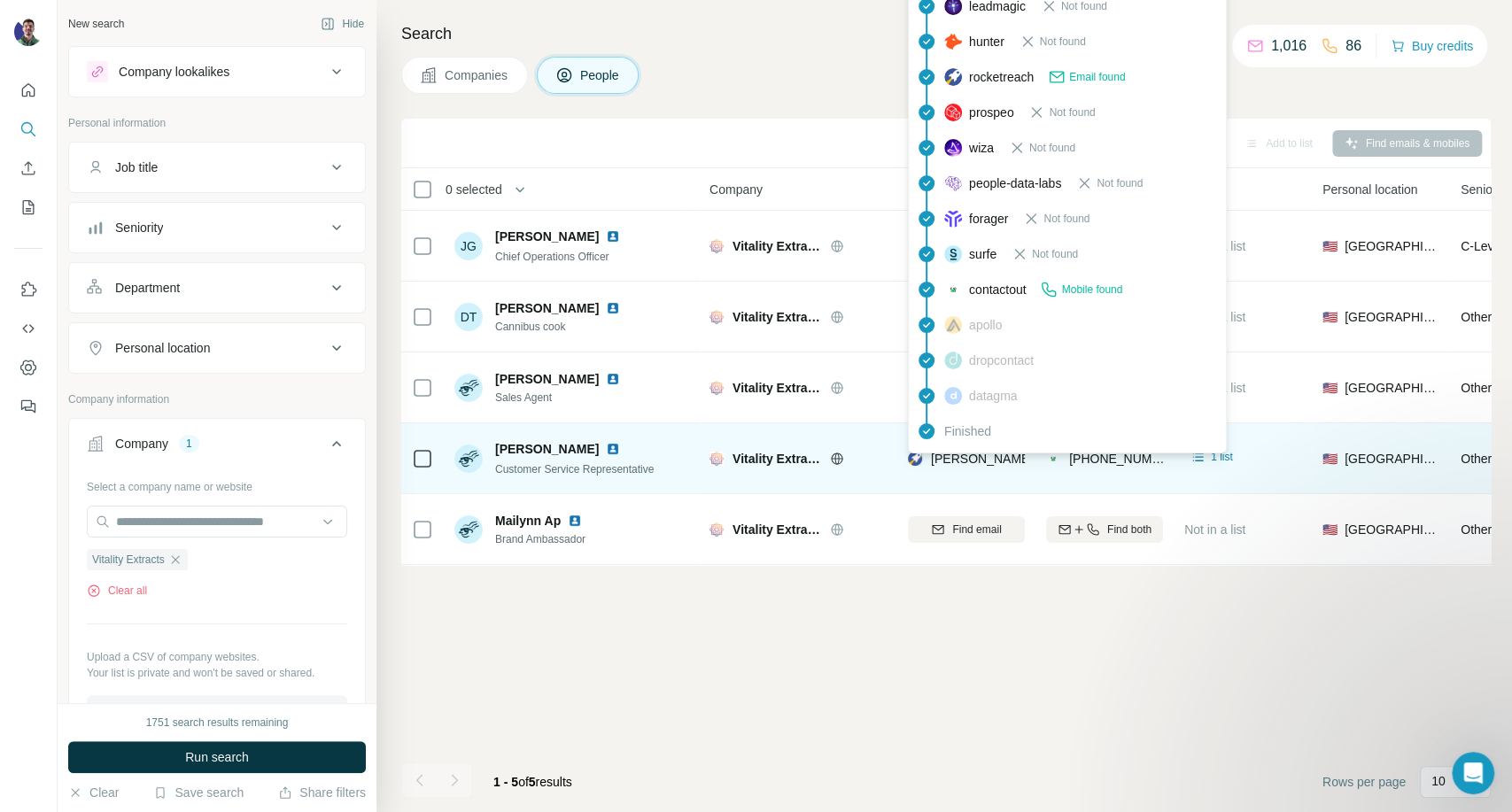
click at [997, 454] on span "[PERSON_NAME][EMAIL_ADDRESS][PERSON_NAME][PERSON_NAME][DOMAIN_NAME]" at bounding box center [1189, 458] width 516 height 15
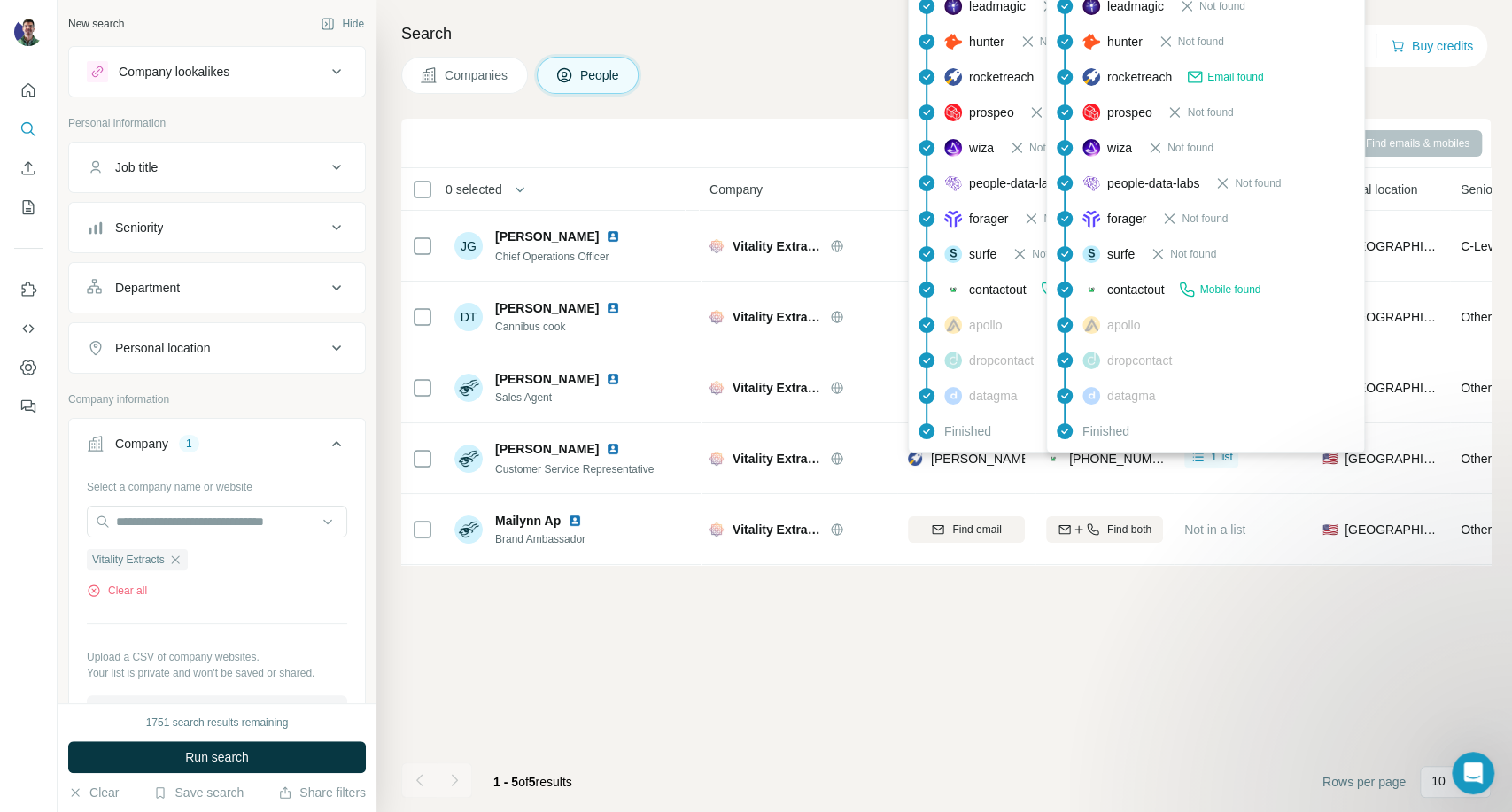
click at [1062, 461] on div "[PHONE_NUMBER]" at bounding box center [1105, 458] width 120 height 18
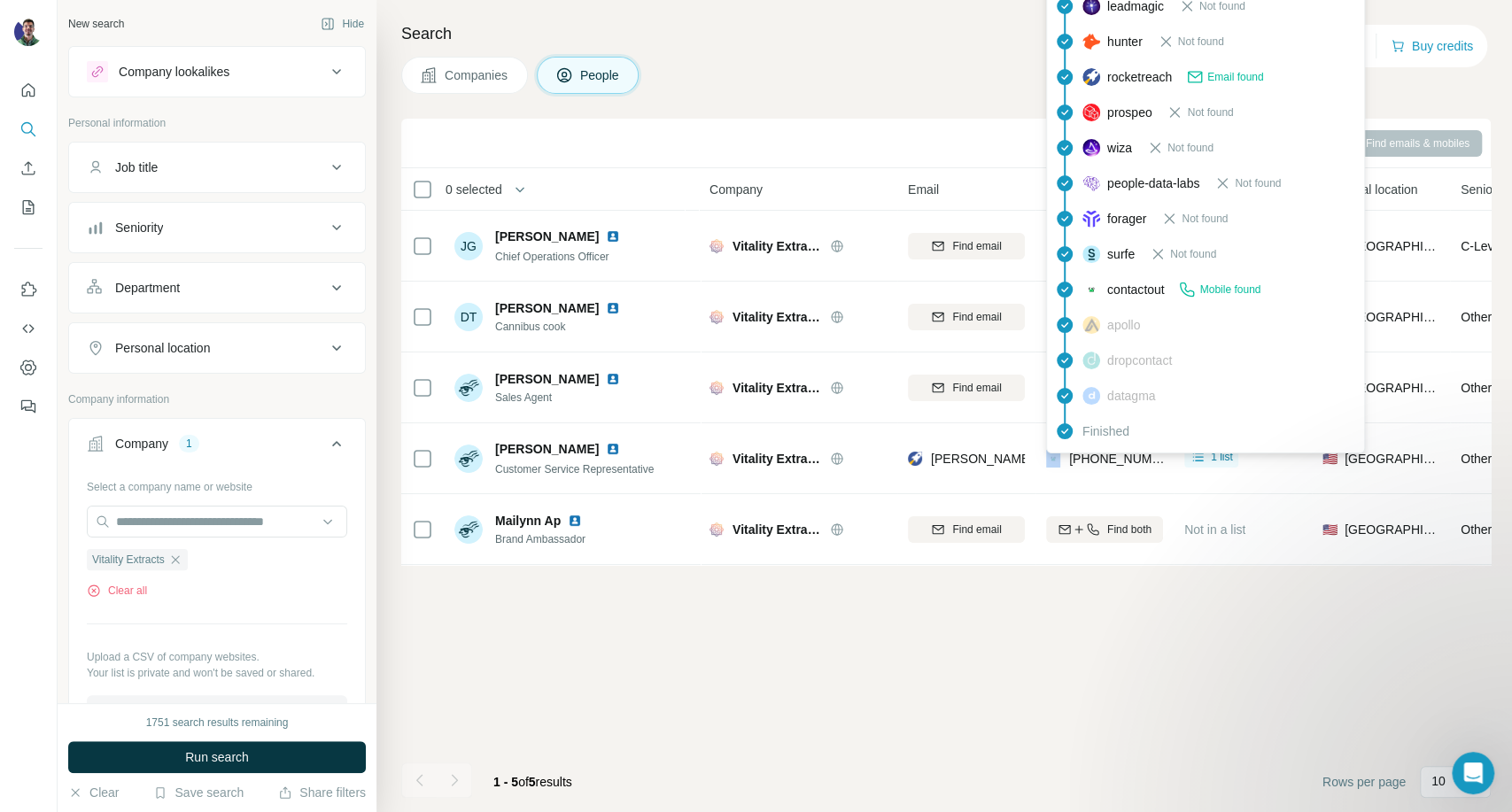
click at [1063, 460] on div "[PHONE_NUMBER]" at bounding box center [1105, 458] width 120 height 18
click at [1075, 458] on span "[PHONE_NUMBER]" at bounding box center [1125, 458] width 111 height 15
copy tr "[PHONE_NUMBER]"
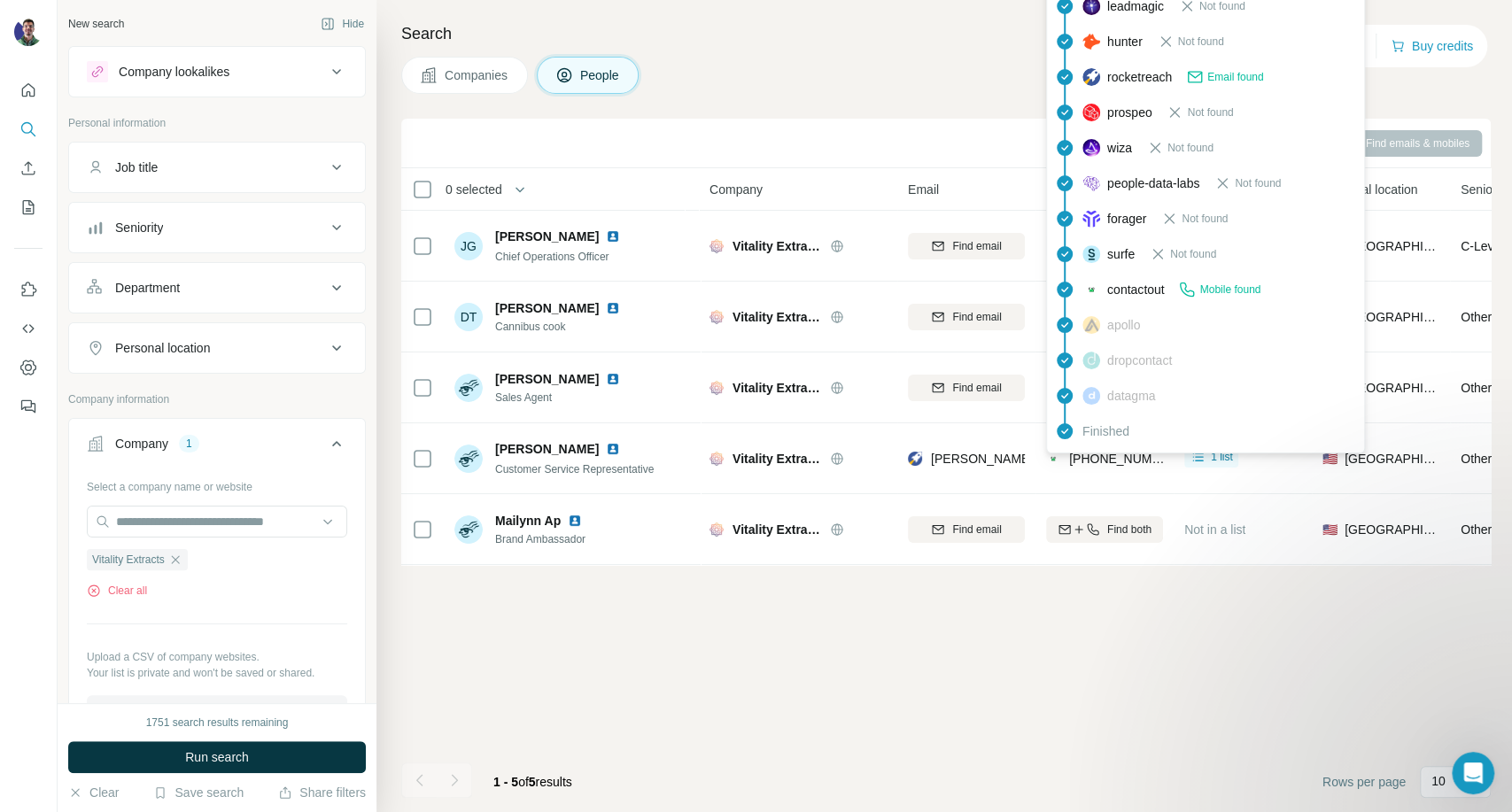
click at [841, 478] on div "Vitality Extracts" at bounding box center [798, 458] width 177 height 49
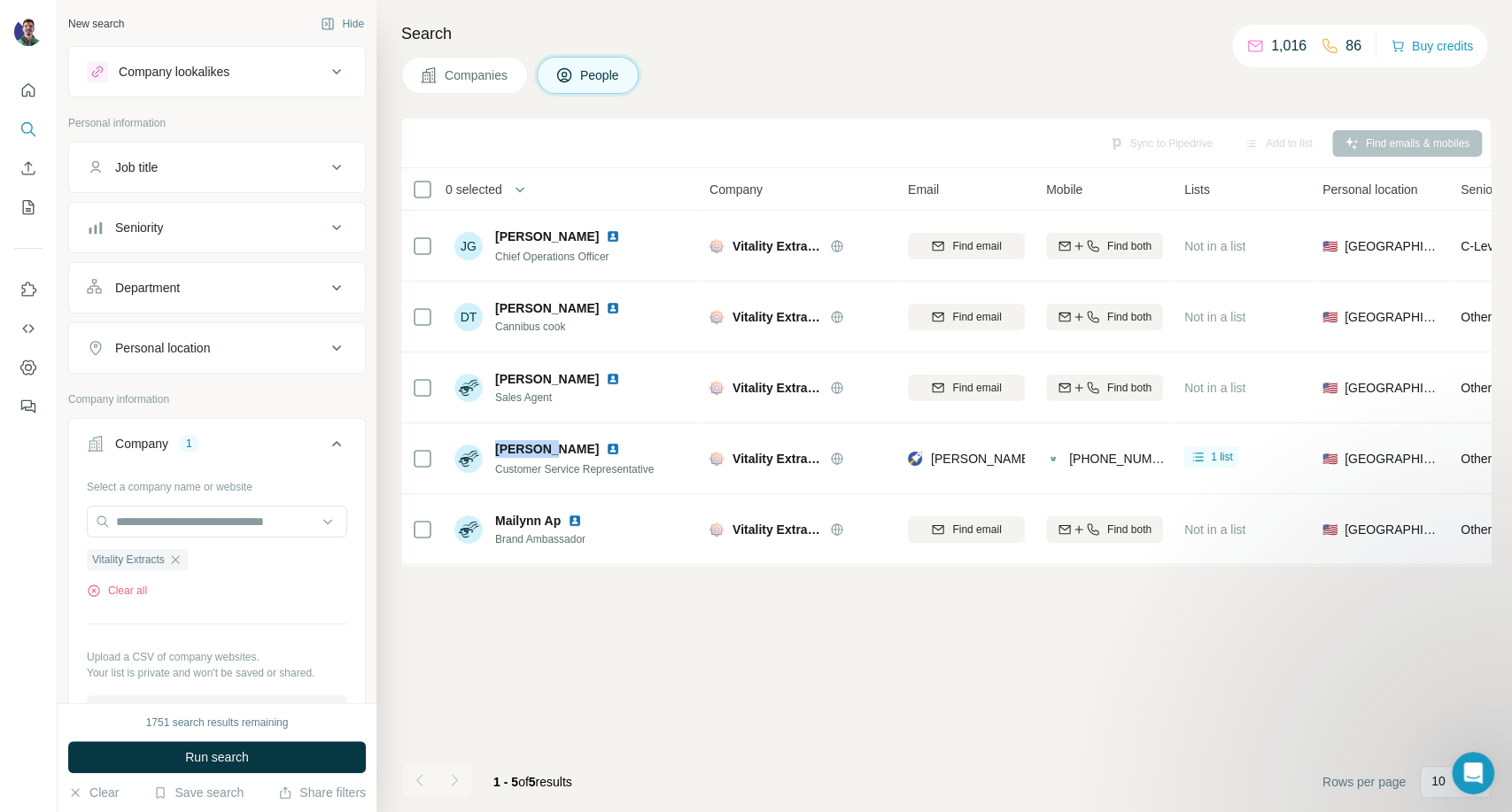
drag, startPoint x: 536, startPoint y: 449, endPoint x: 490, endPoint y: 448, distance: 46.0
click at [490, 448] on div "[PERSON_NAME] Customer Service Representative" at bounding box center [554, 458] width 199 height 37
copy span "[PERSON_NAME]"
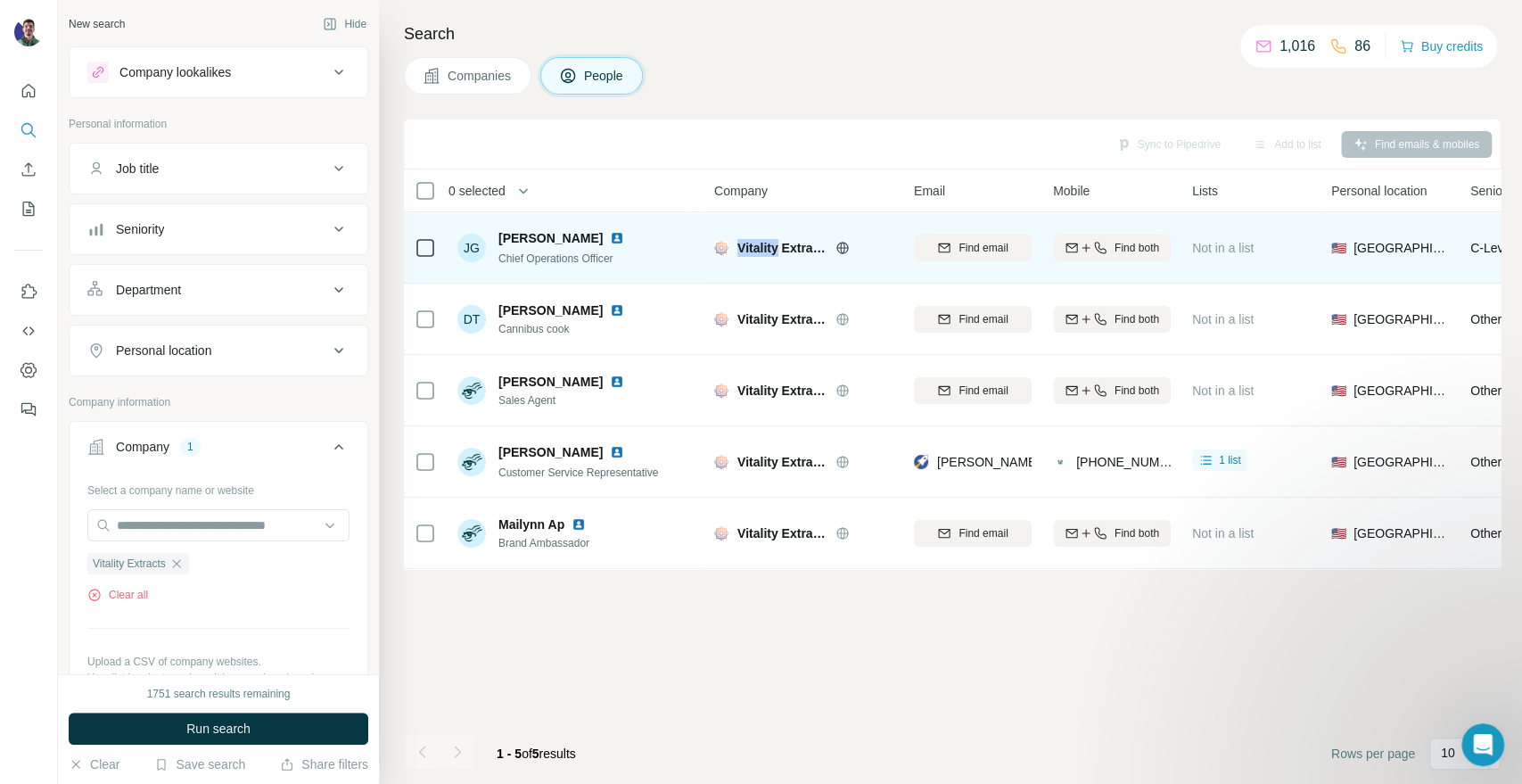
drag, startPoint x: 741, startPoint y: 246, endPoint x: 778, endPoint y: 259, distance: 39.2
click at [778, 259] on div "Vitality Extracts" at bounding box center [803, 248] width 178 height 49
copy span "Vitality"
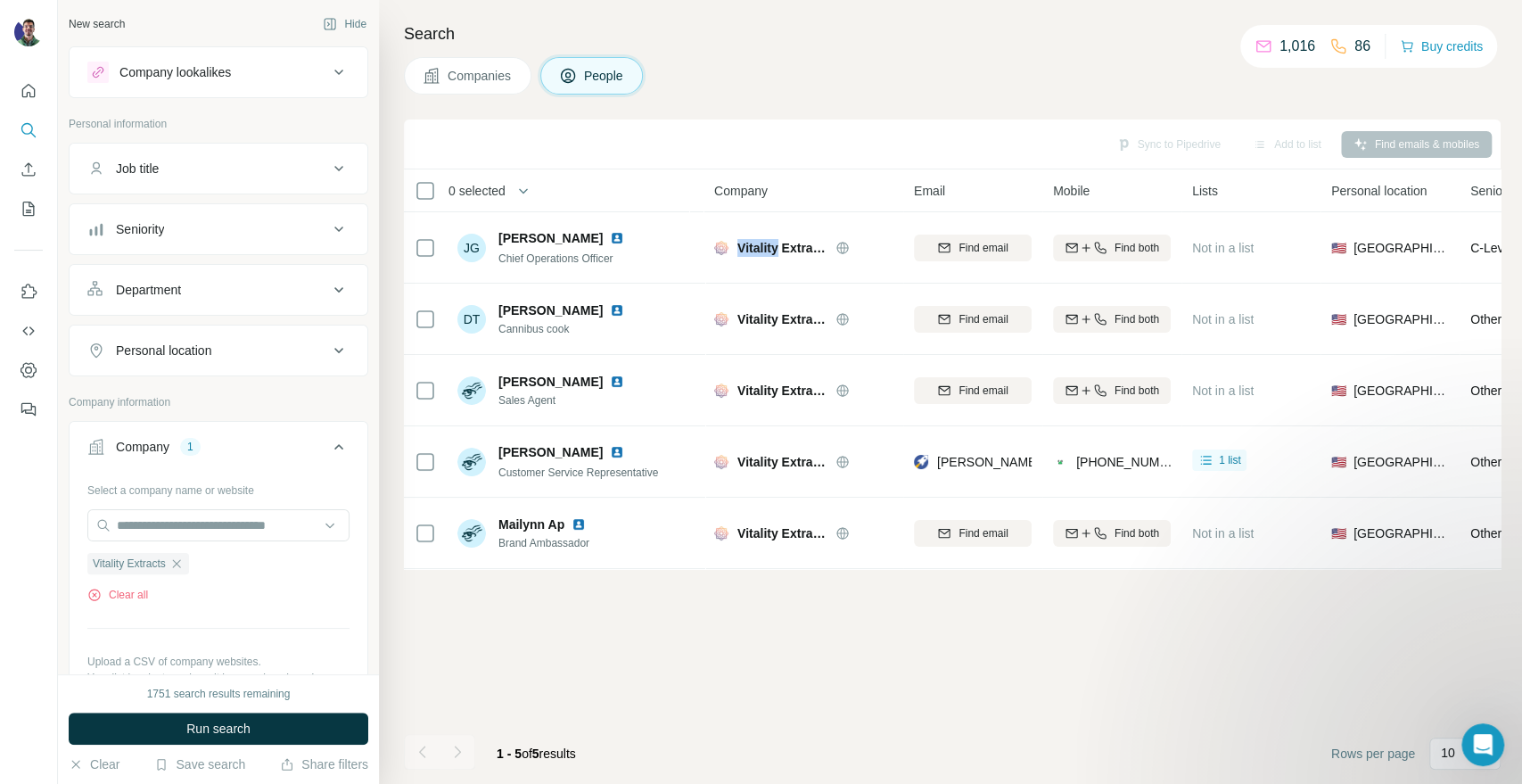
drag, startPoint x: 462, startPoint y: 90, endPoint x: 331, endPoint y: 141, distance: 140.6
click at [462, 90] on button "Companies" at bounding box center [468, 76] width 128 height 37
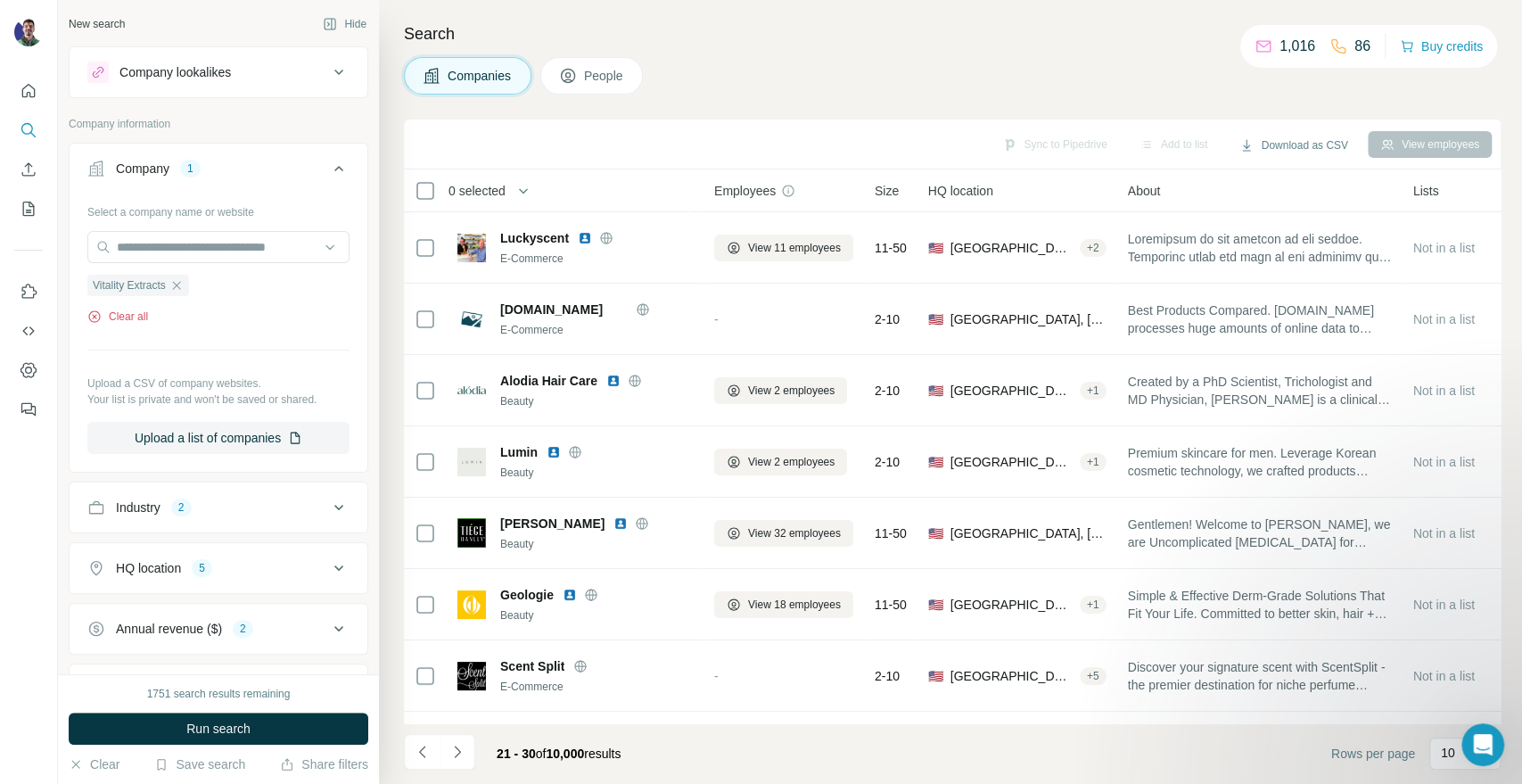
click at [141, 313] on button "Clear all" at bounding box center [118, 317] width 61 height 16
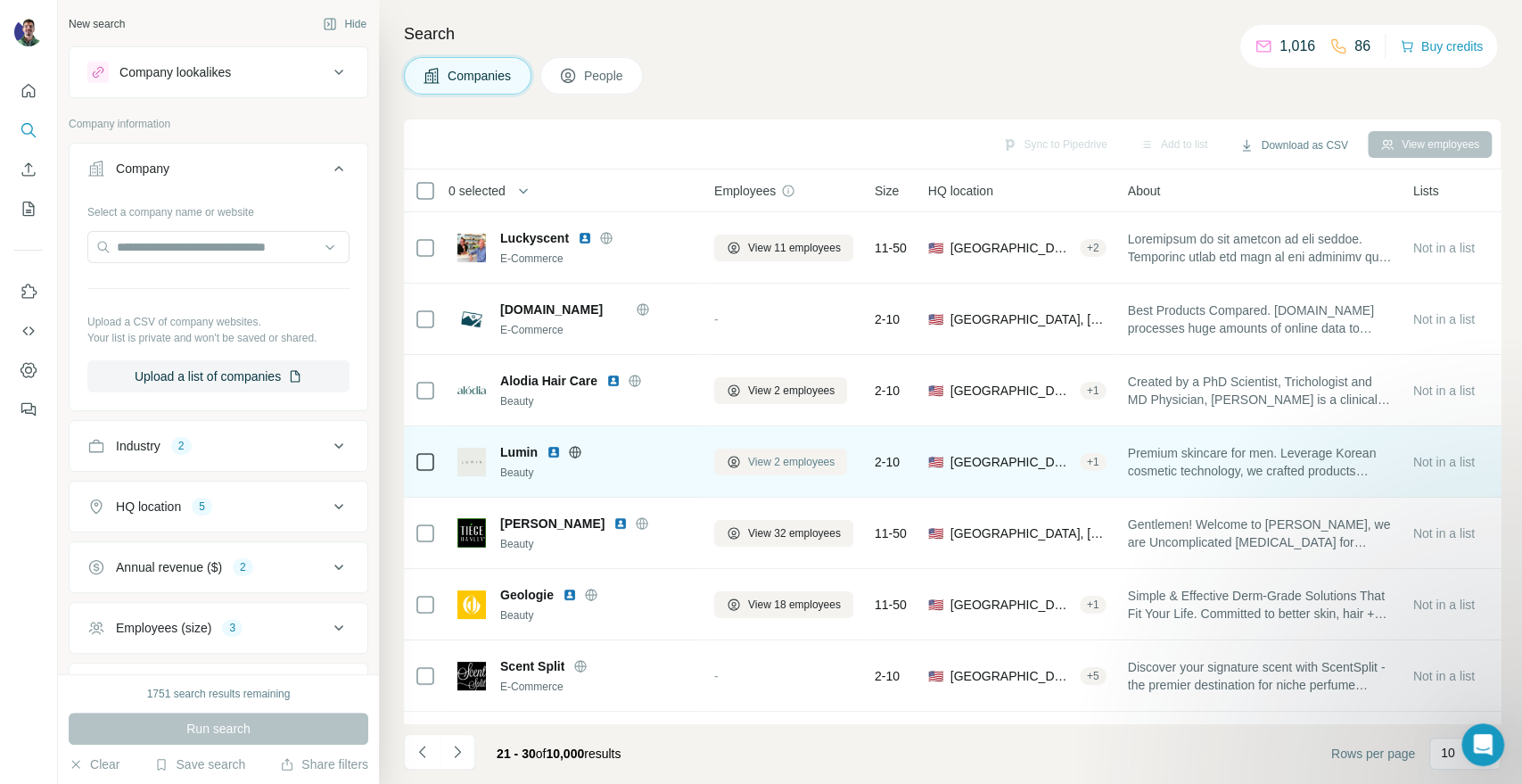
scroll to position [212, 0]
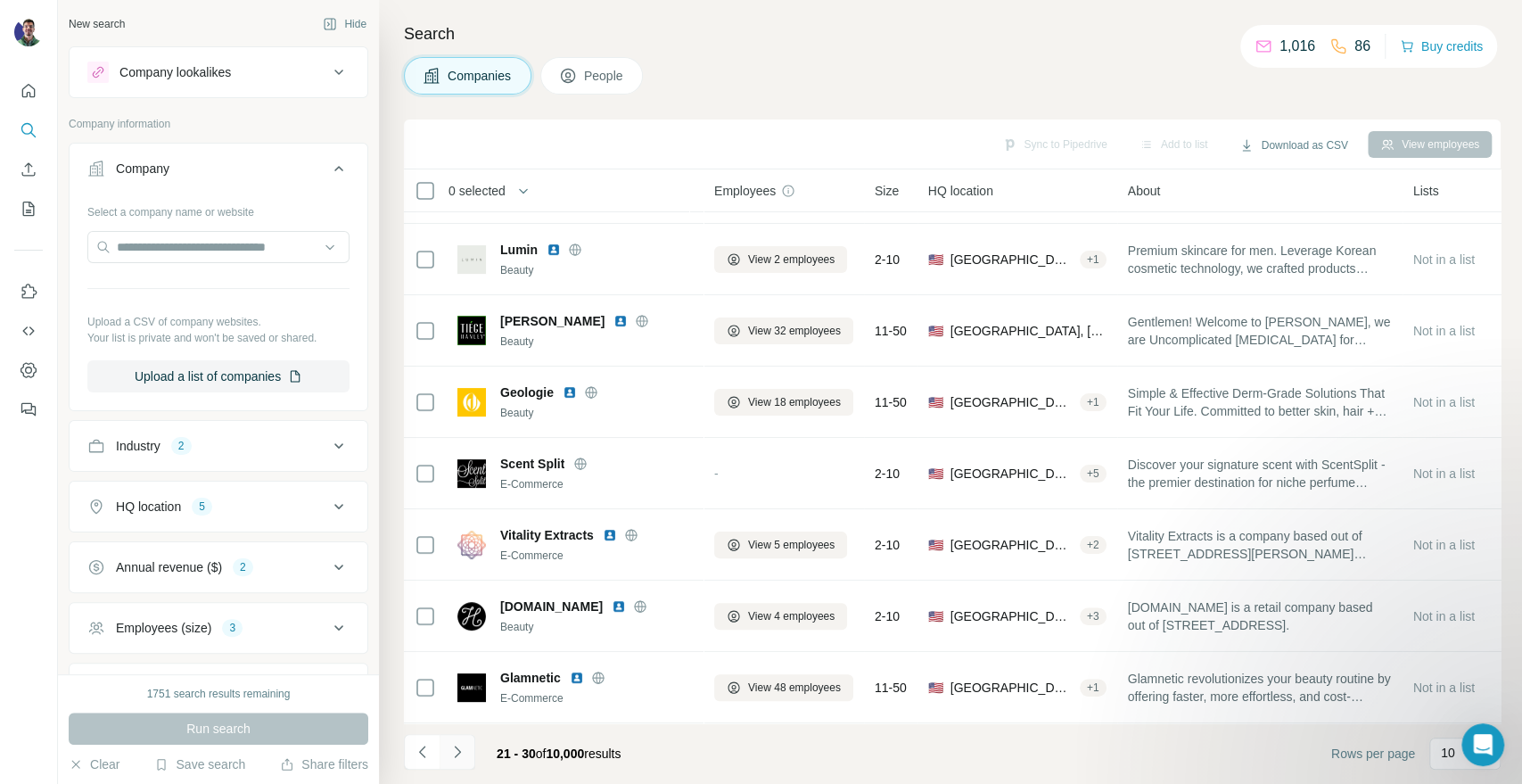
click at [455, 753] on icon "Navigate to next page" at bounding box center [457, 752] width 18 height 18
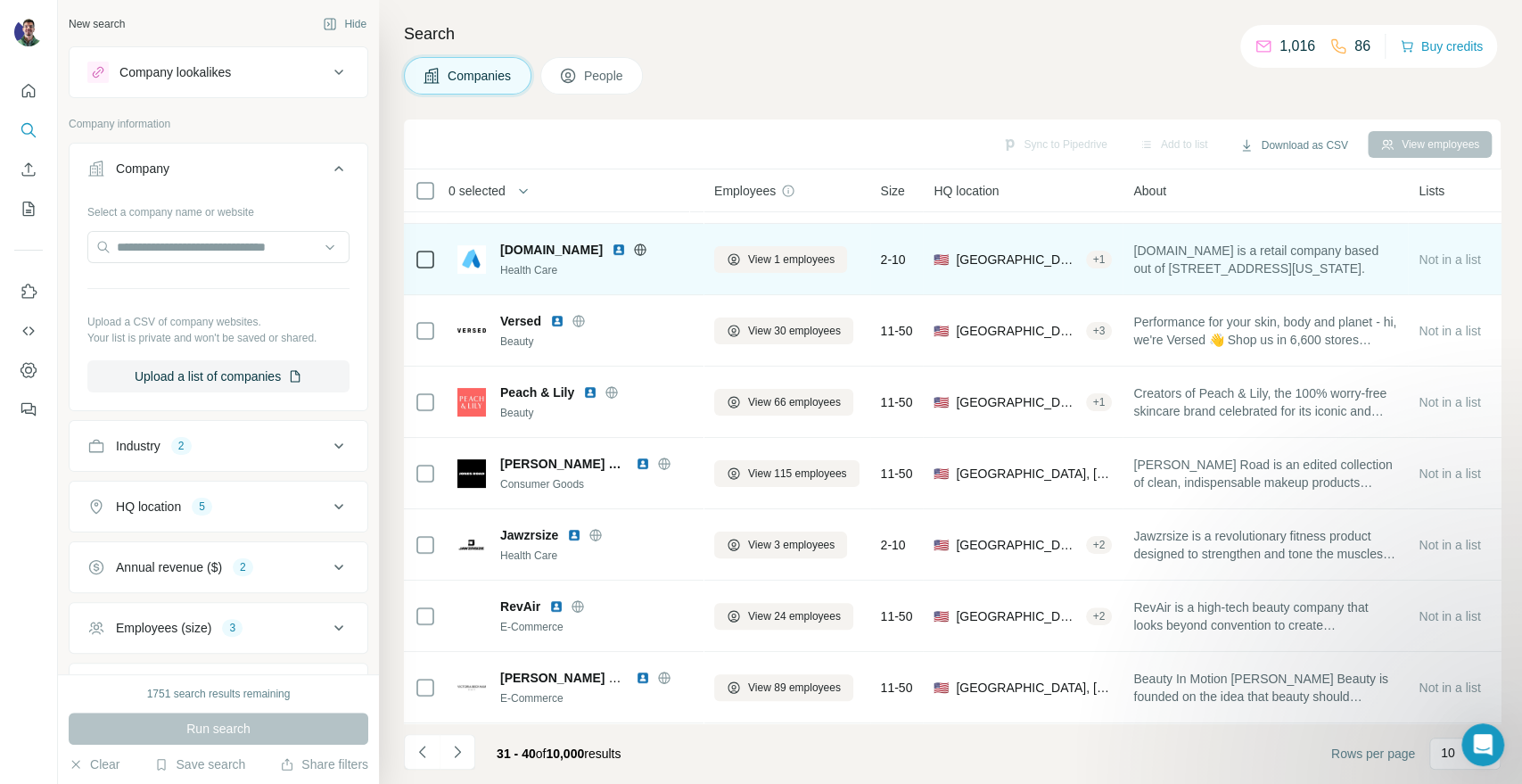
click at [634, 243] on icon at bounding box center [640, 250] width 15 height 15
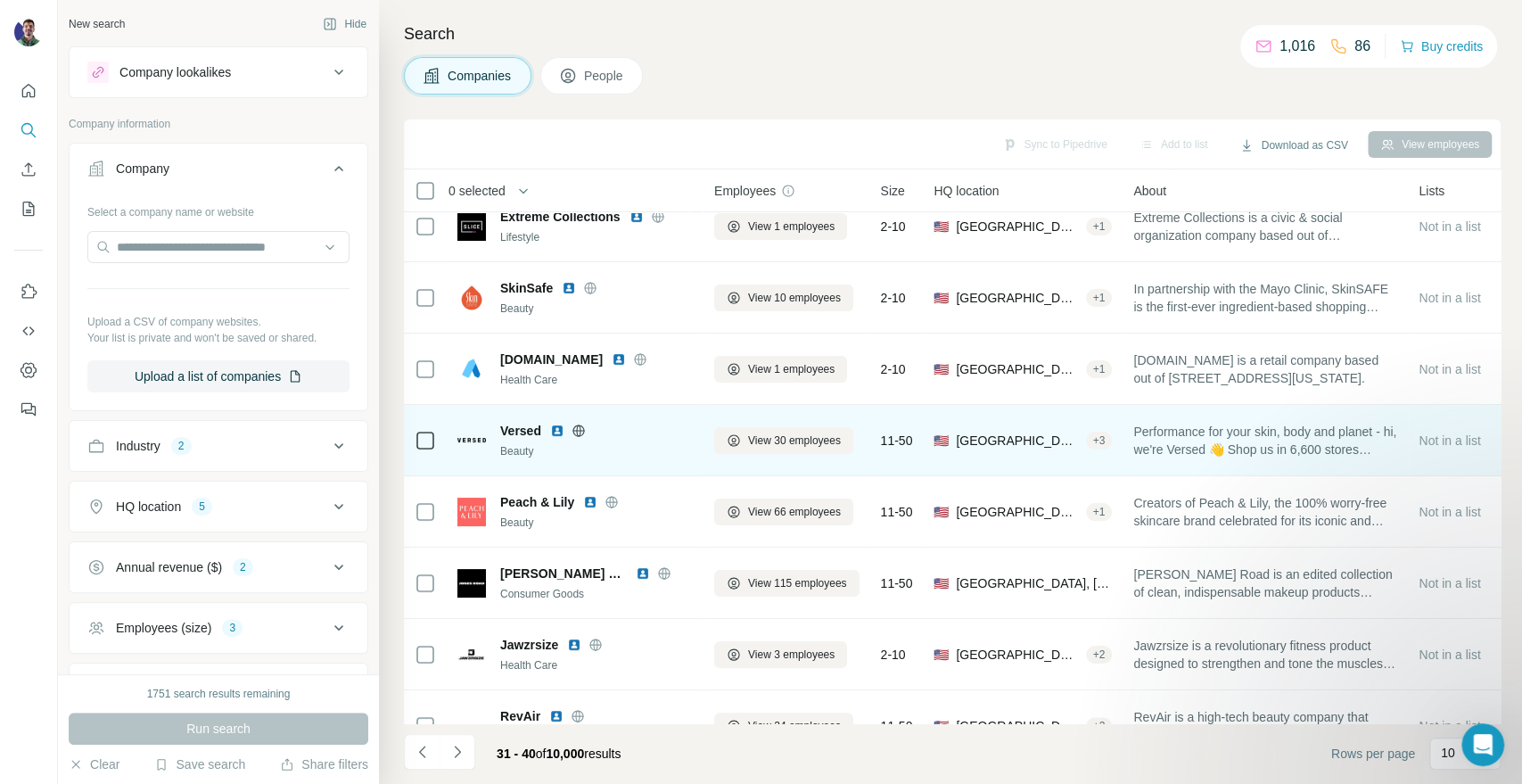
scroll to position [15, 0]
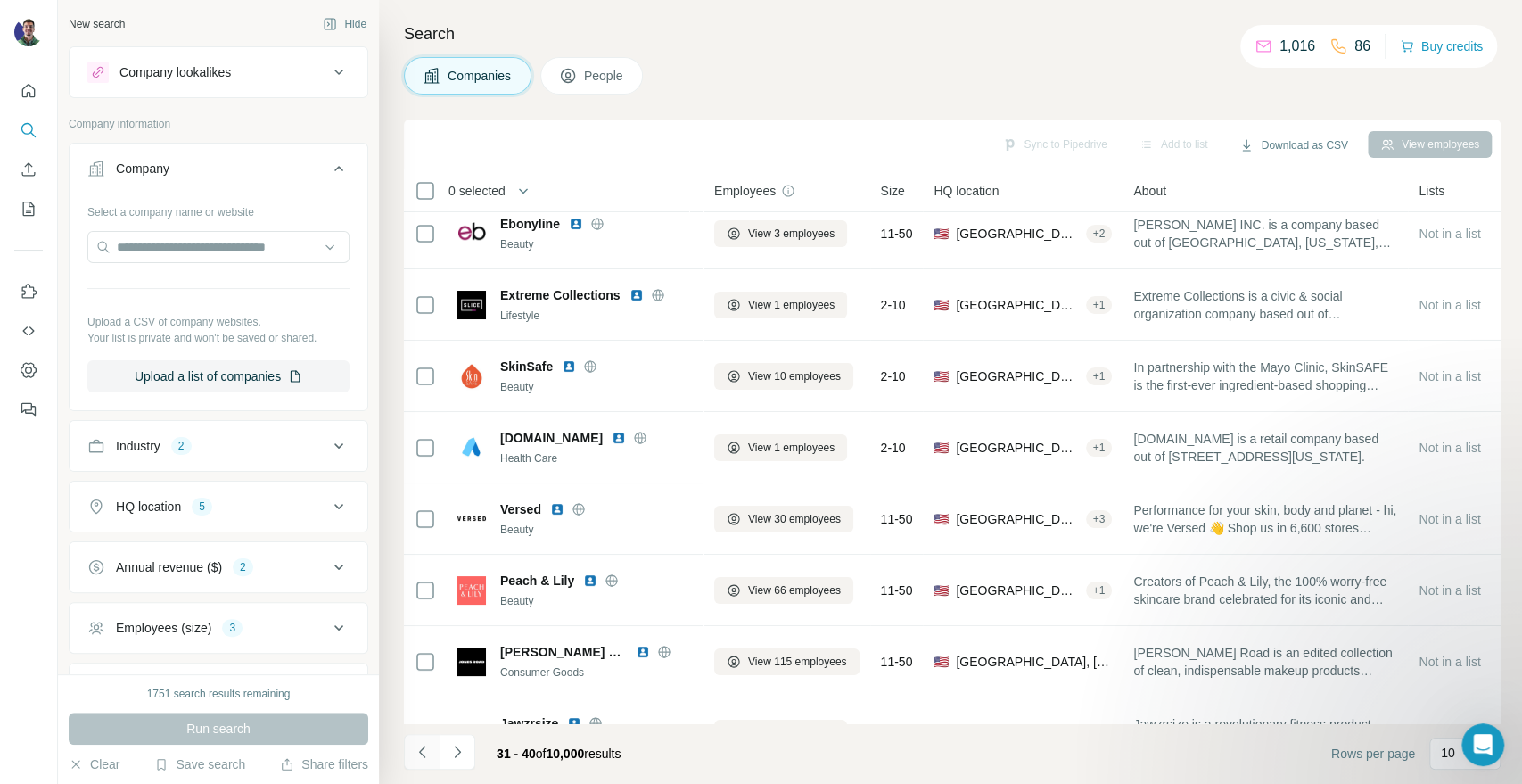
click at [412, 768] on button "Navigate to previous page" at bounding box center [422, 752] width 35 height 35
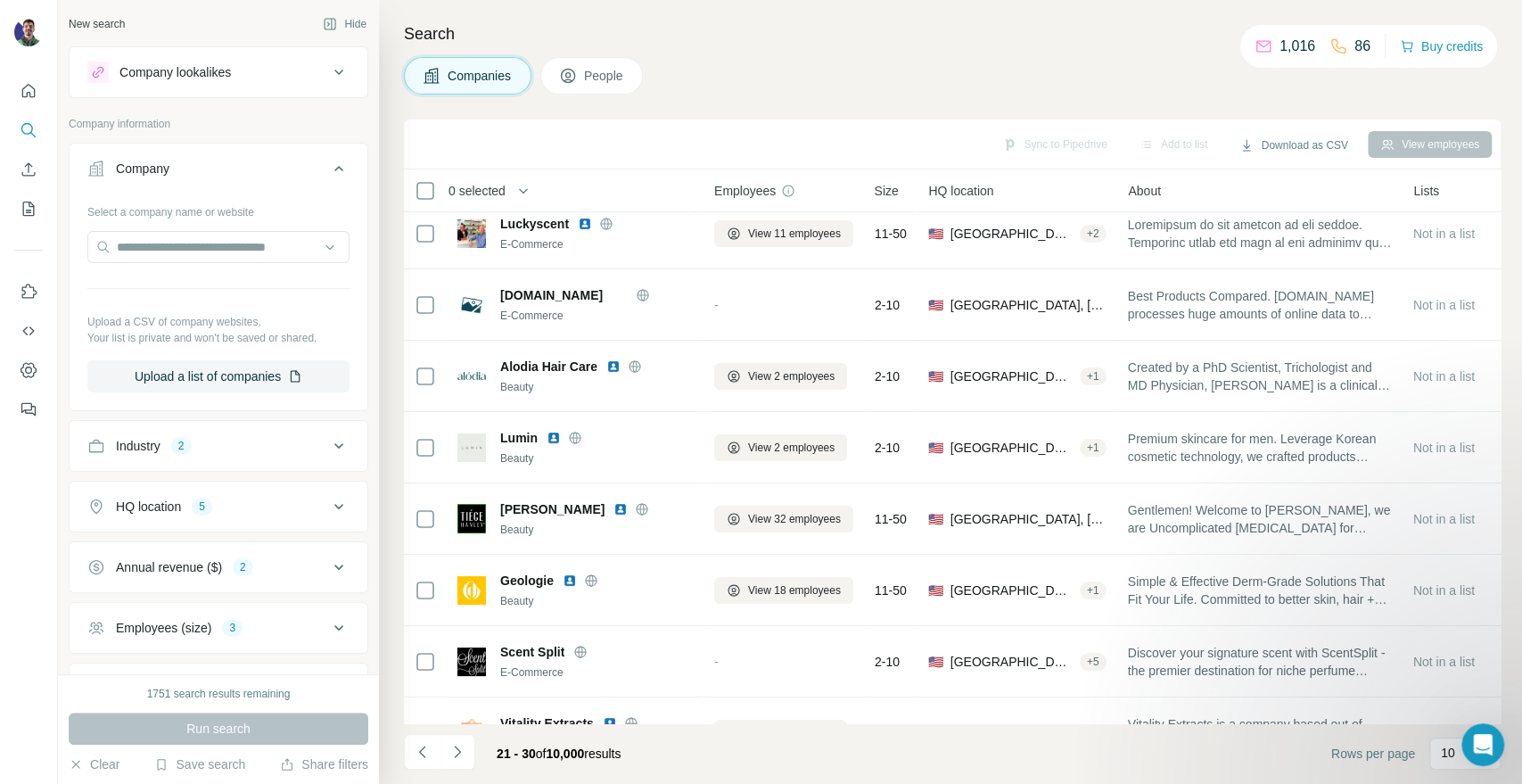
scroll to position [212, 0]
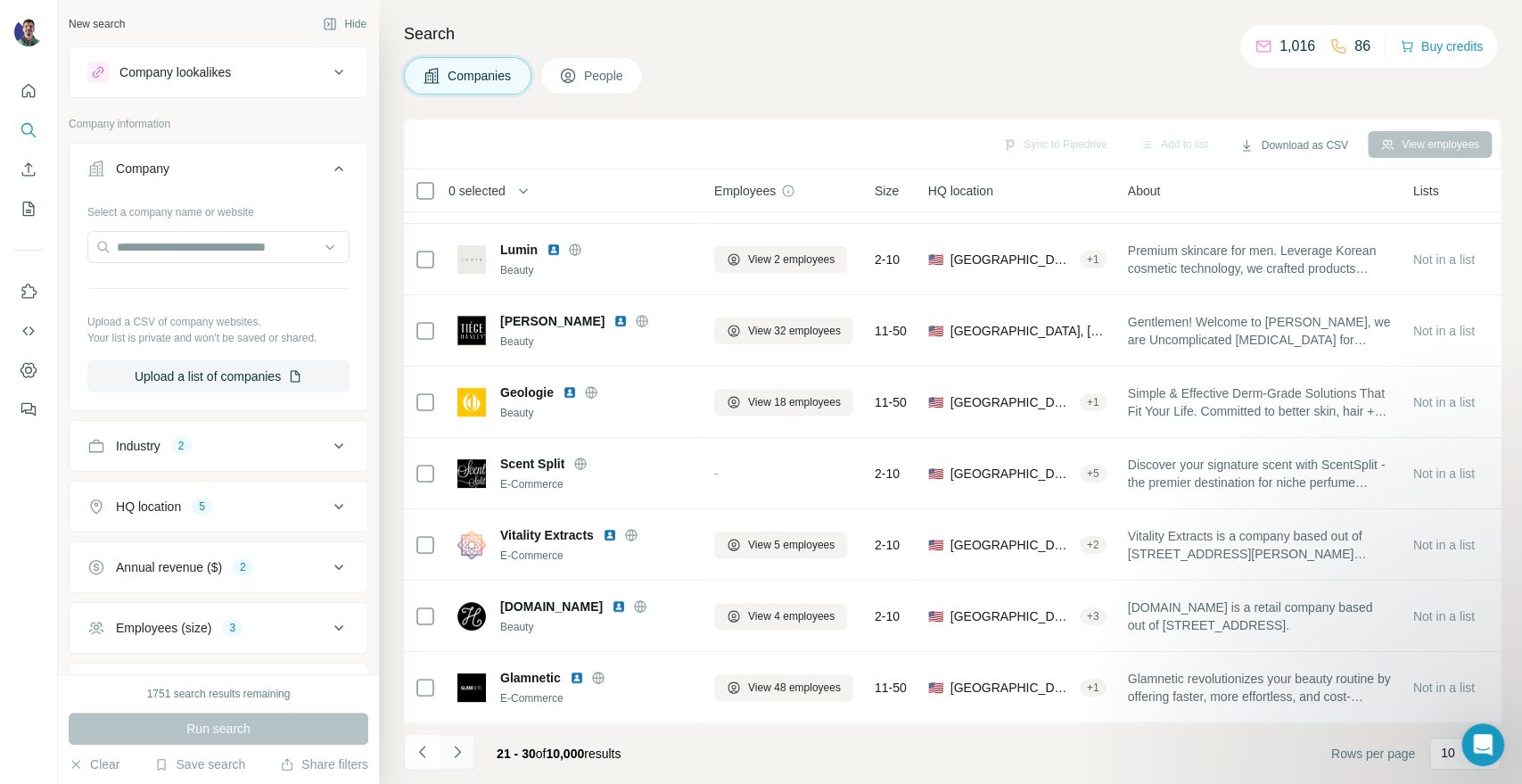
click at [458, 757] on icon "Navigate to next page" at bounding box center [457, 752] width 18 height 18
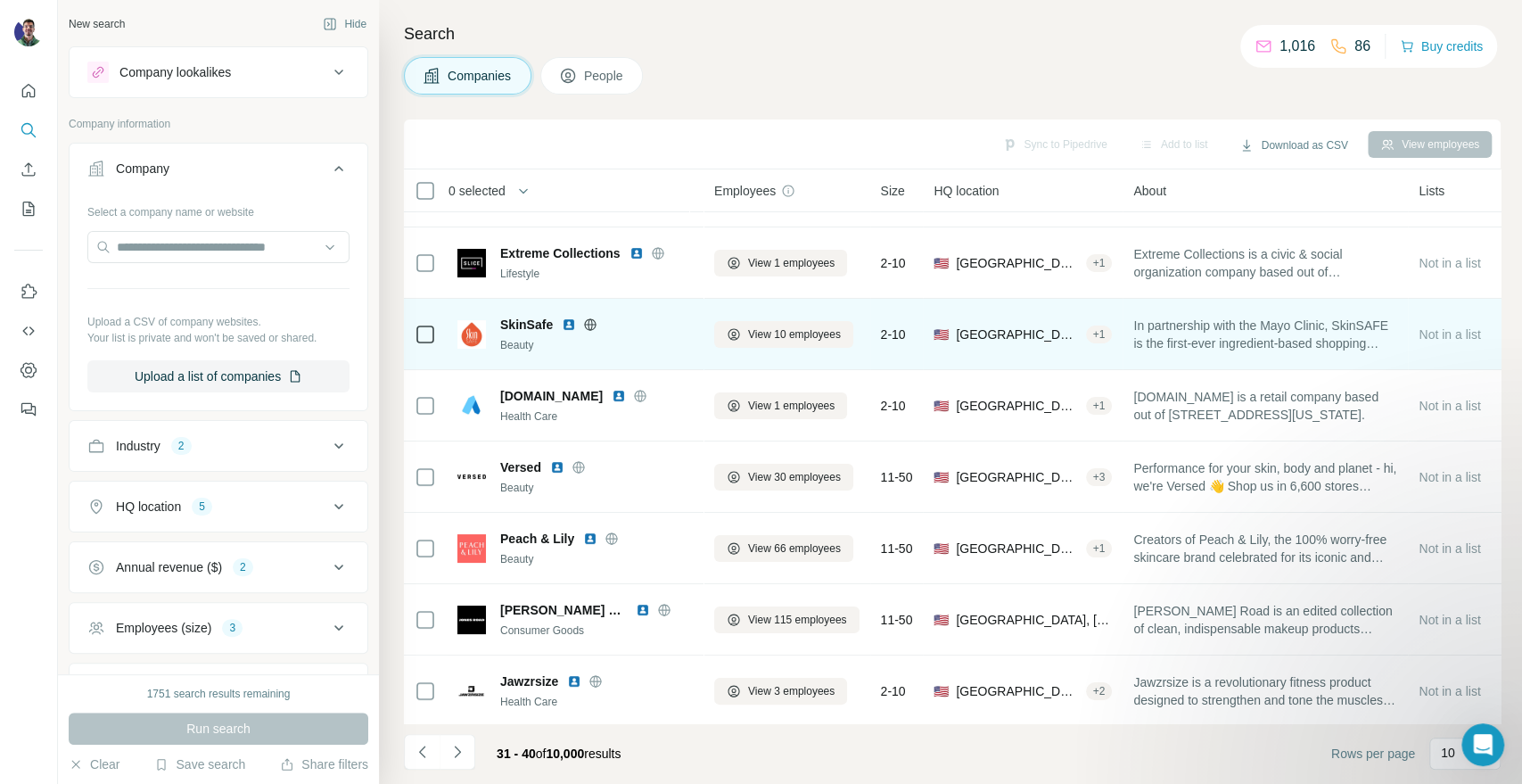
scroll to position [0, 0]
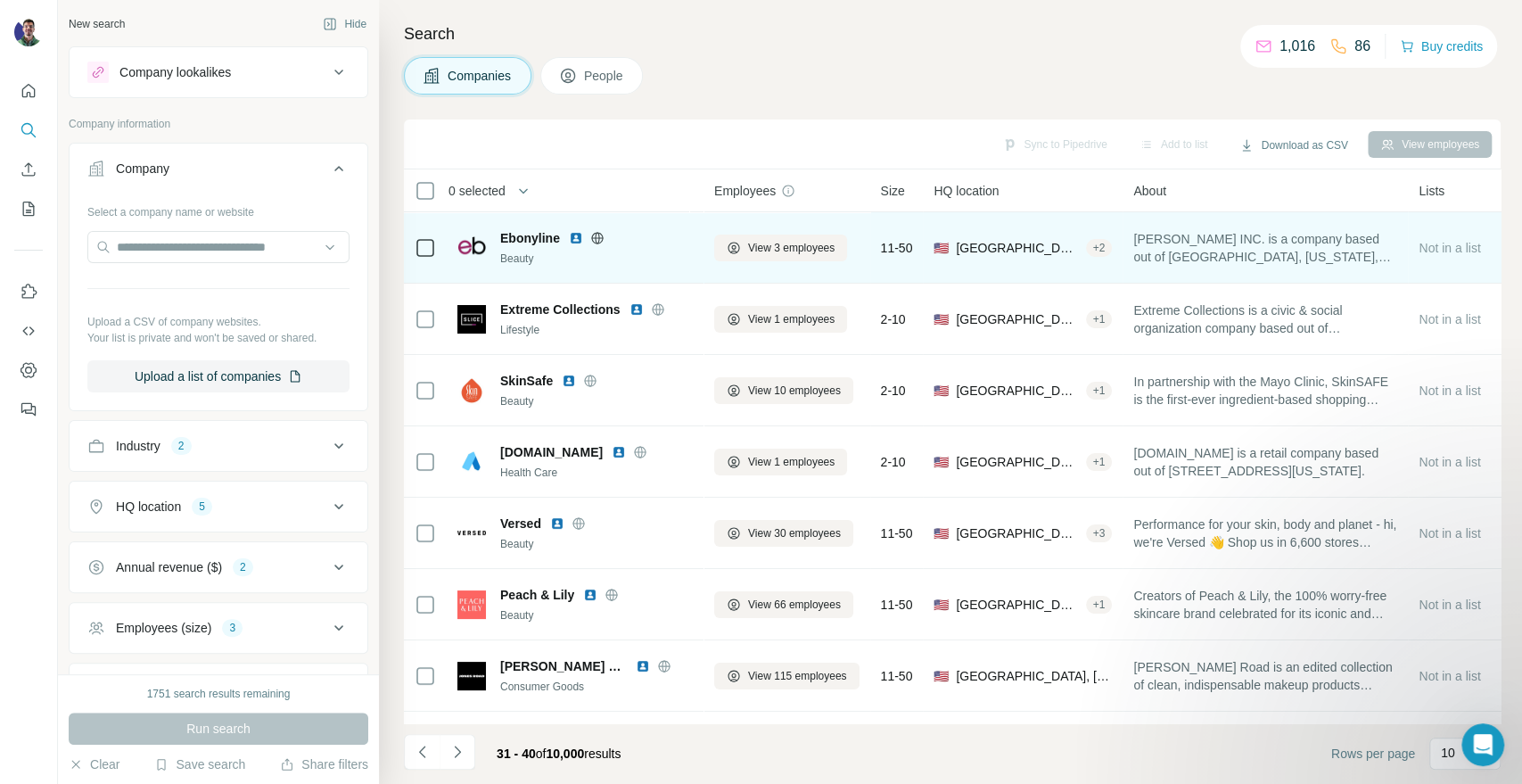
click at [600, 238] on icon at bounding box center [597, 238] width 15 height 15
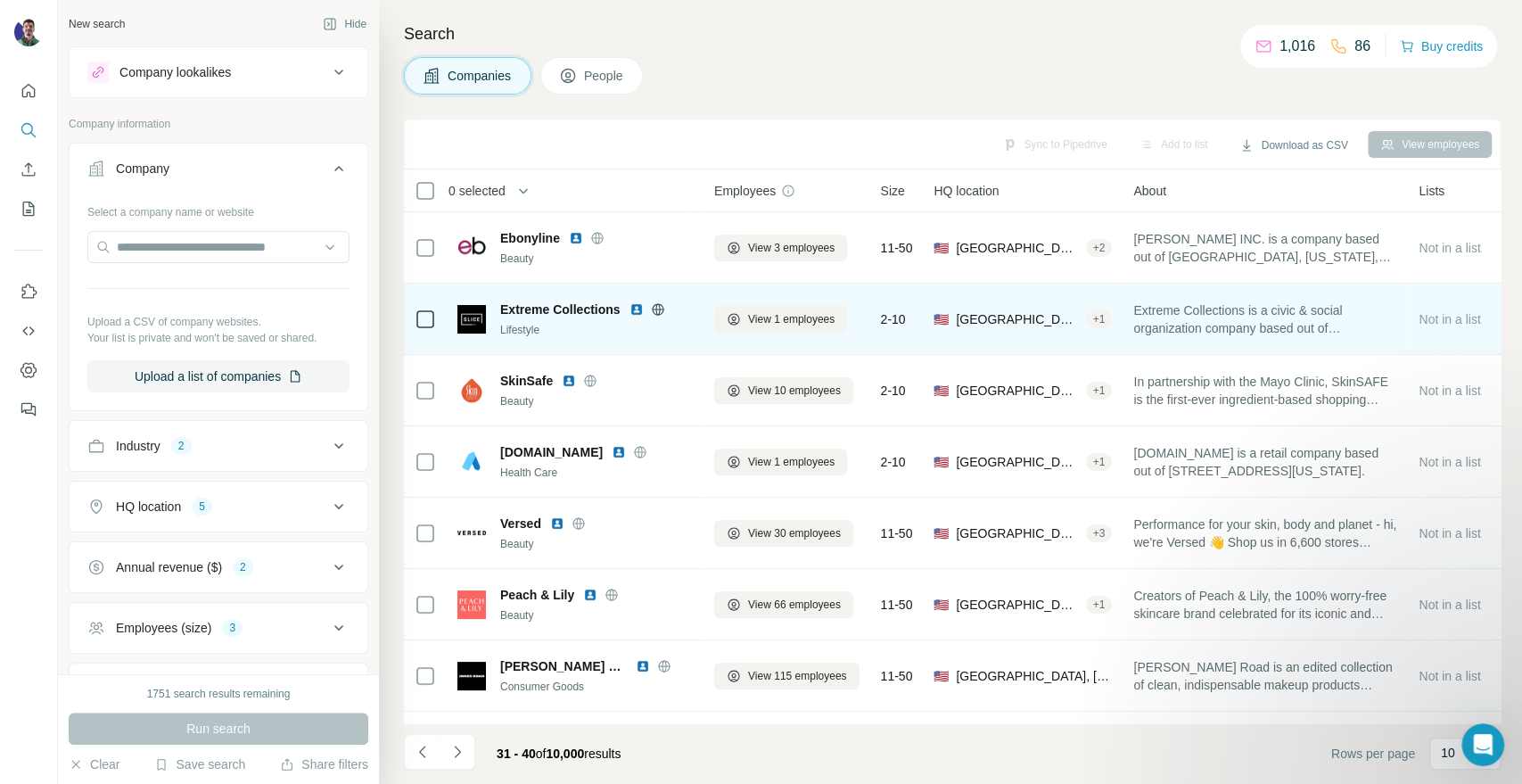
click at [654, 310] on icon at bounding box center [658, 309] width 15 height 15
